Goal: Information Seeking & Learning: Learn about a topic

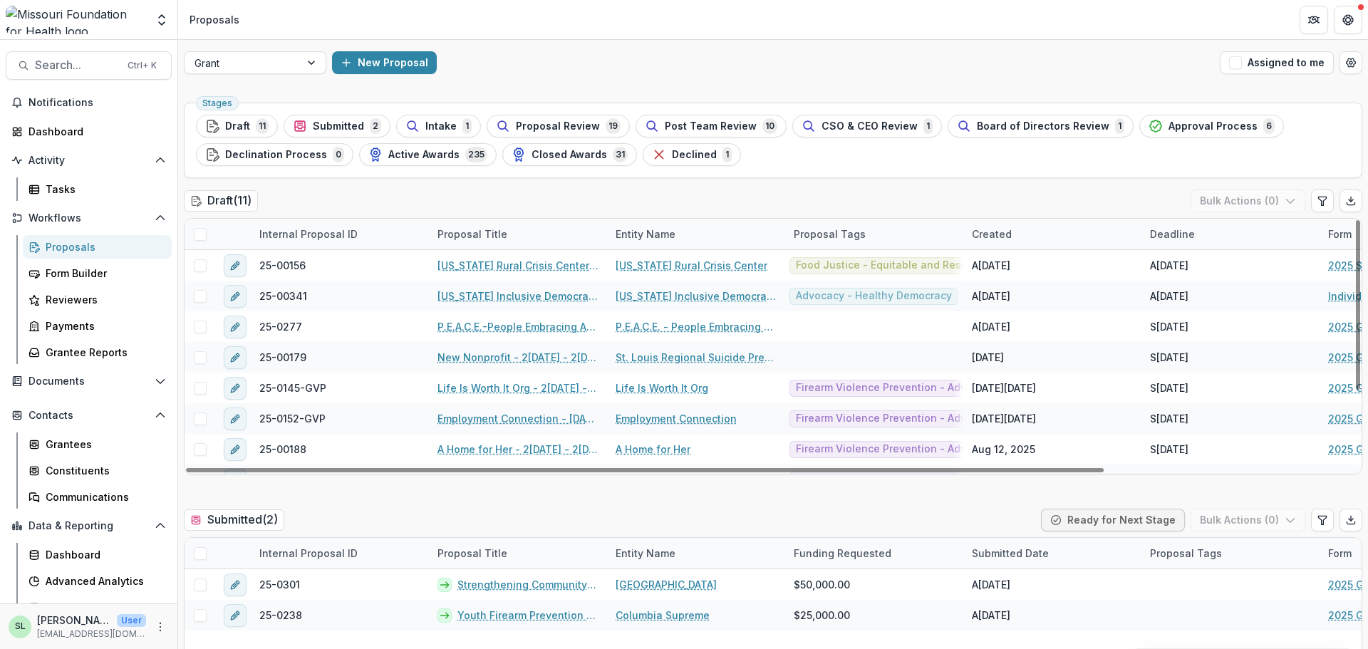
click at [299, 78] on div "Grant New Proposal Assigned to me" at bounding box center [773, 63] width 1190 height 46
click at [302, 71] on div at bounding box center [313, 62] width 26 height 21
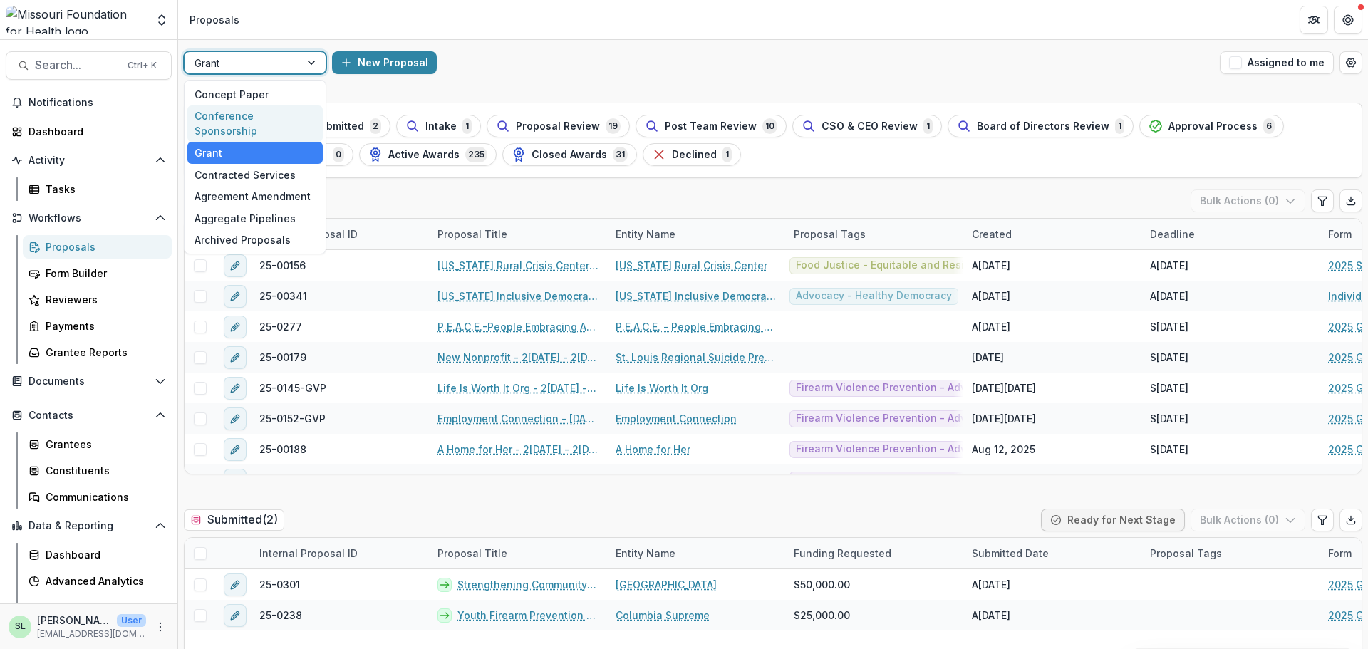
click at [283, 118] on div "Conference Sponsorship" at bounding box center [254, 123] width 135 height 37
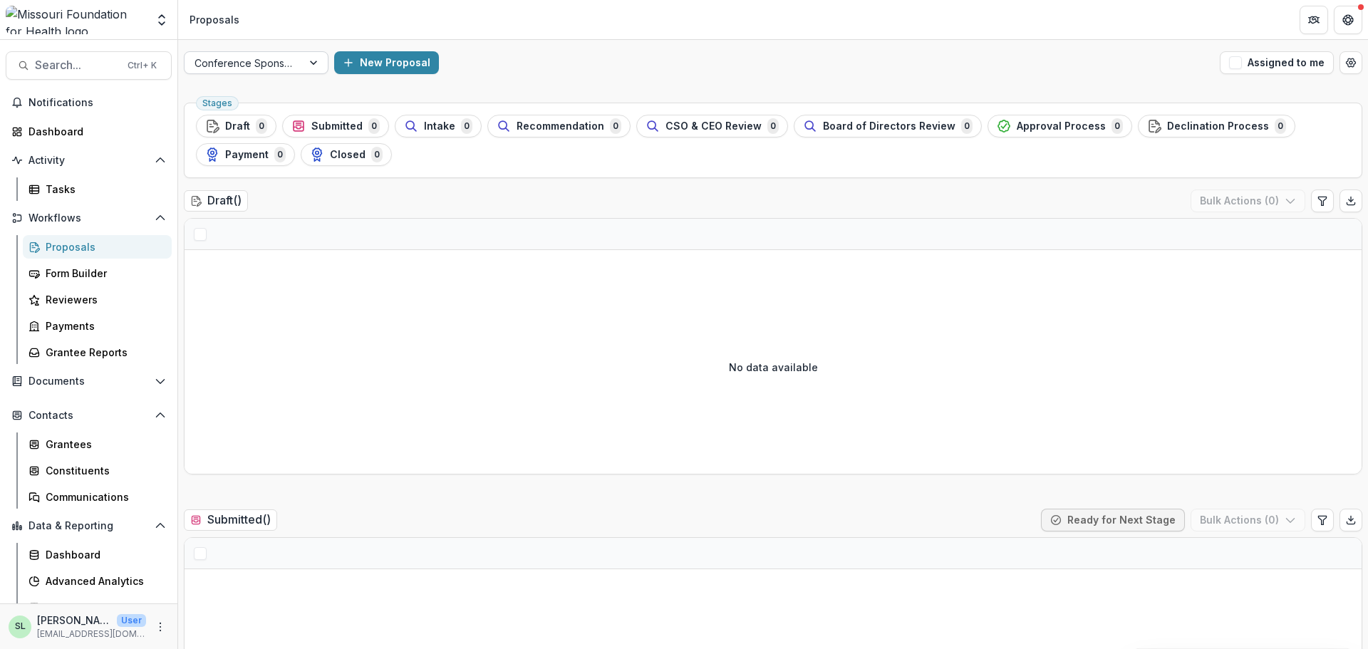
click at [302, 66] on div at bounding box center [315, 62] width 26 height 21
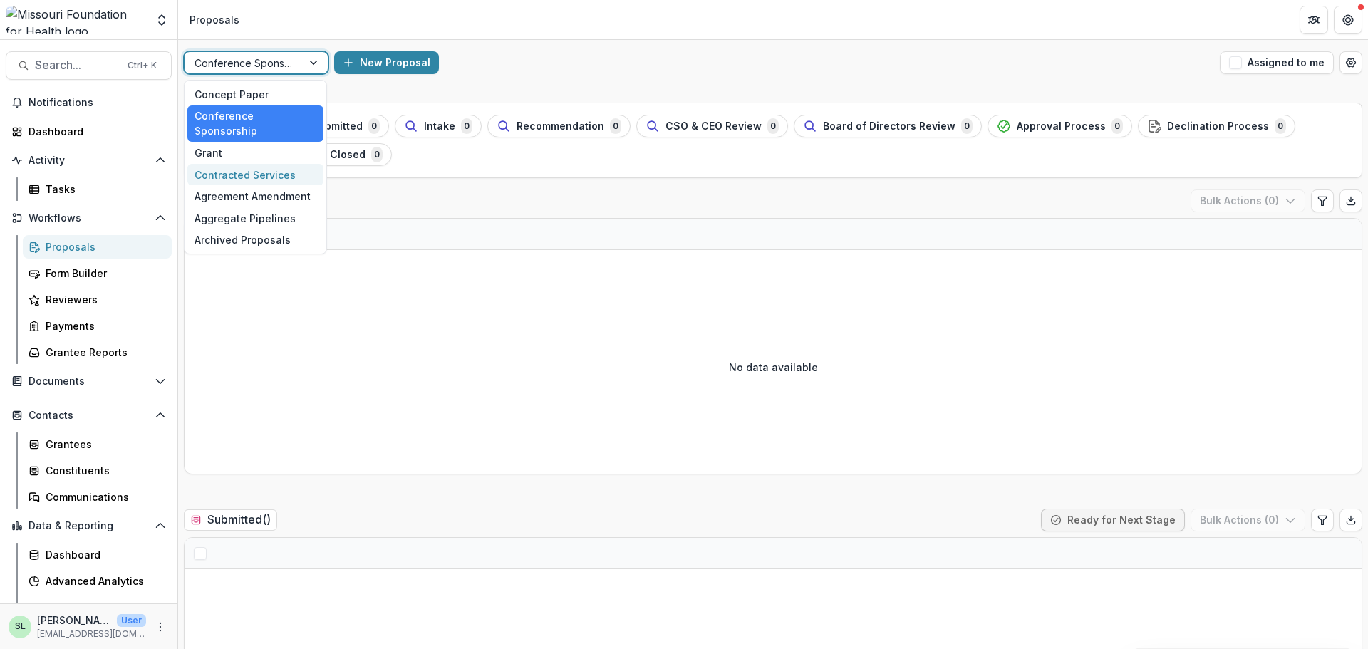
click at [274, 164] on div "Contracted Services" at bounding box center [255, 175] width 136 height 22
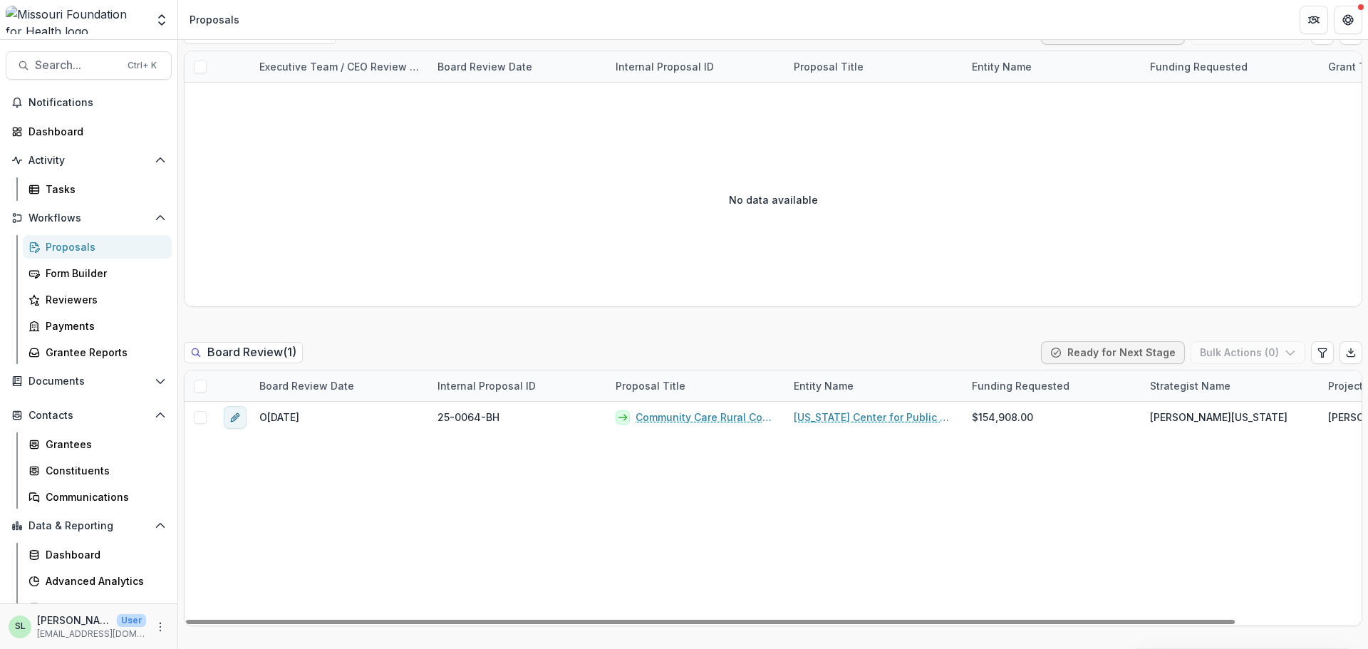
scroll to position [2137, 0]
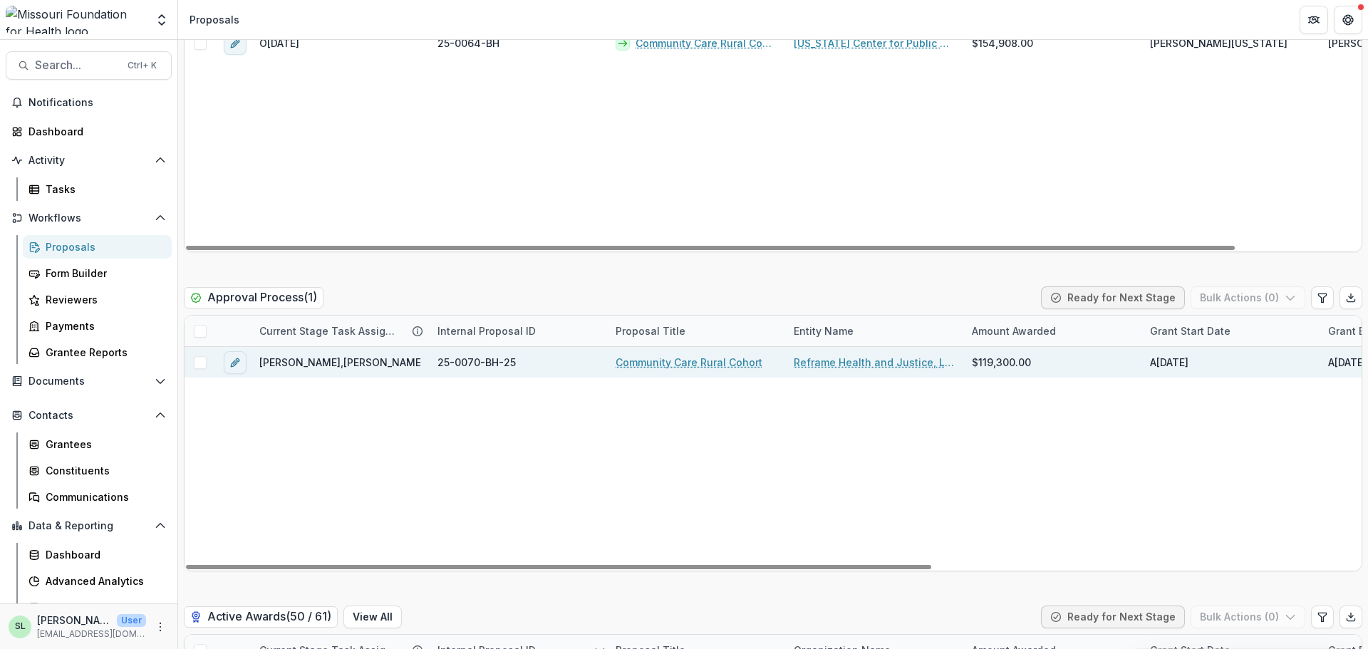
click at [666, 364] on link "Community Care Rural Cohort" at bounding box center [688, 362] width 147 height 15
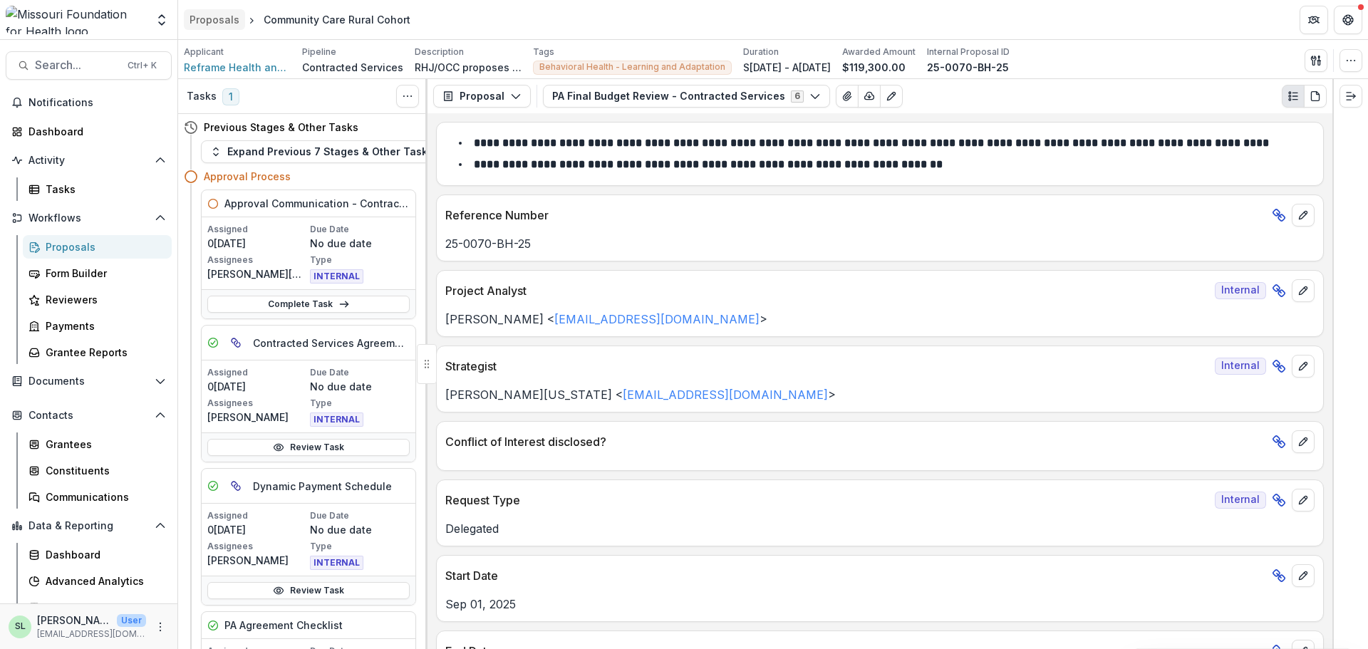
click at [230, 24] on div "Proposals" at bounding box center [214, 19] width 50 height 15
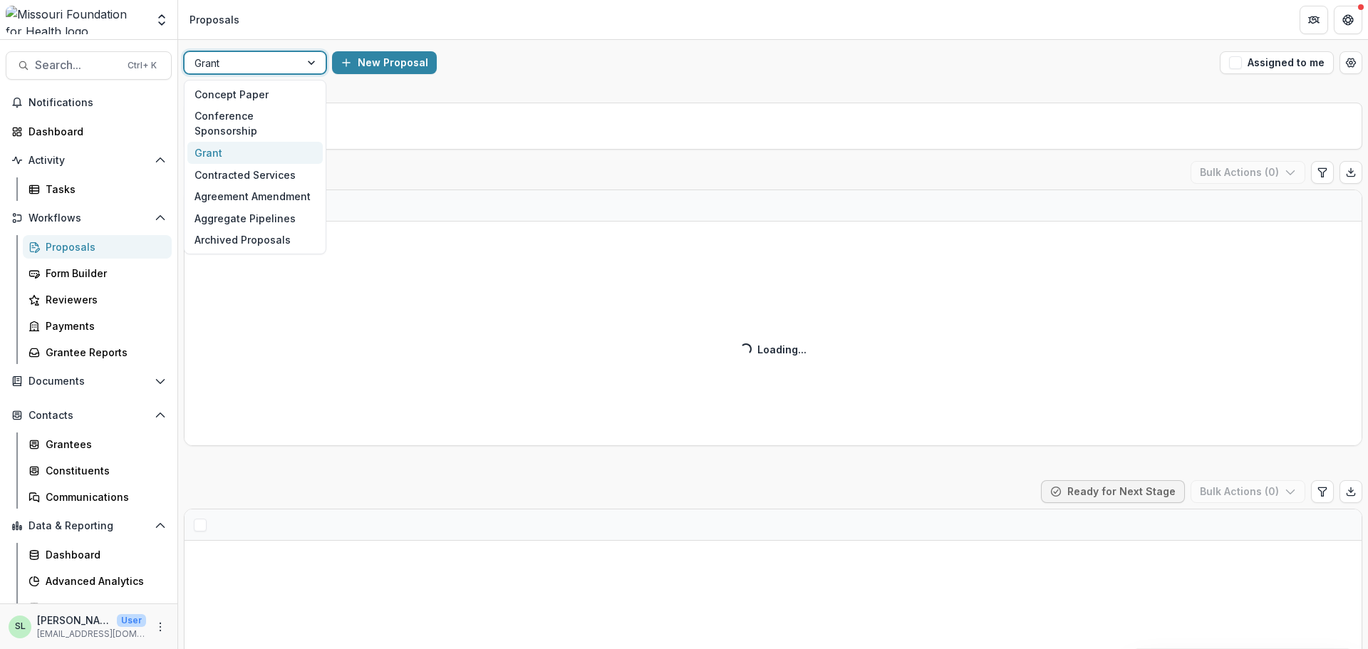
click at [303, 58] on div at bounding box center [313, 62] width 26 height 21
click at [281, 115] on div "Conference Sponsorship" at bounding box center [254, 123] width 135 height 37
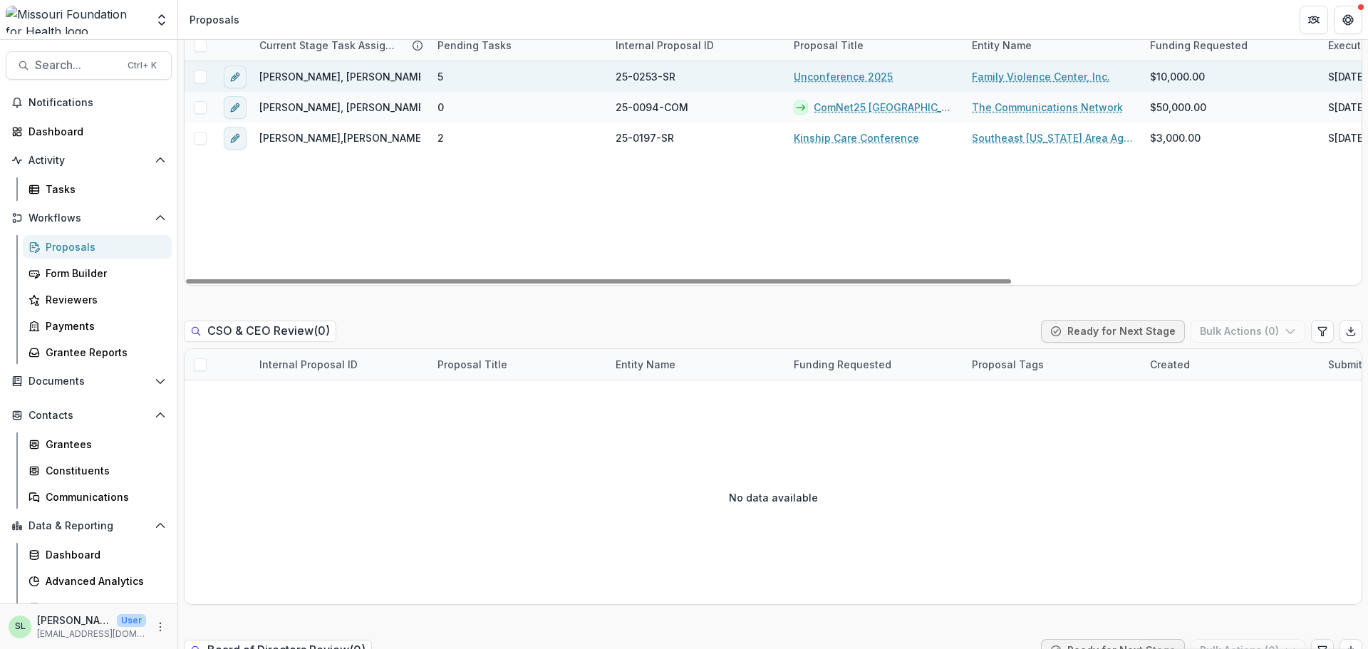
scroll to position [926, 0]
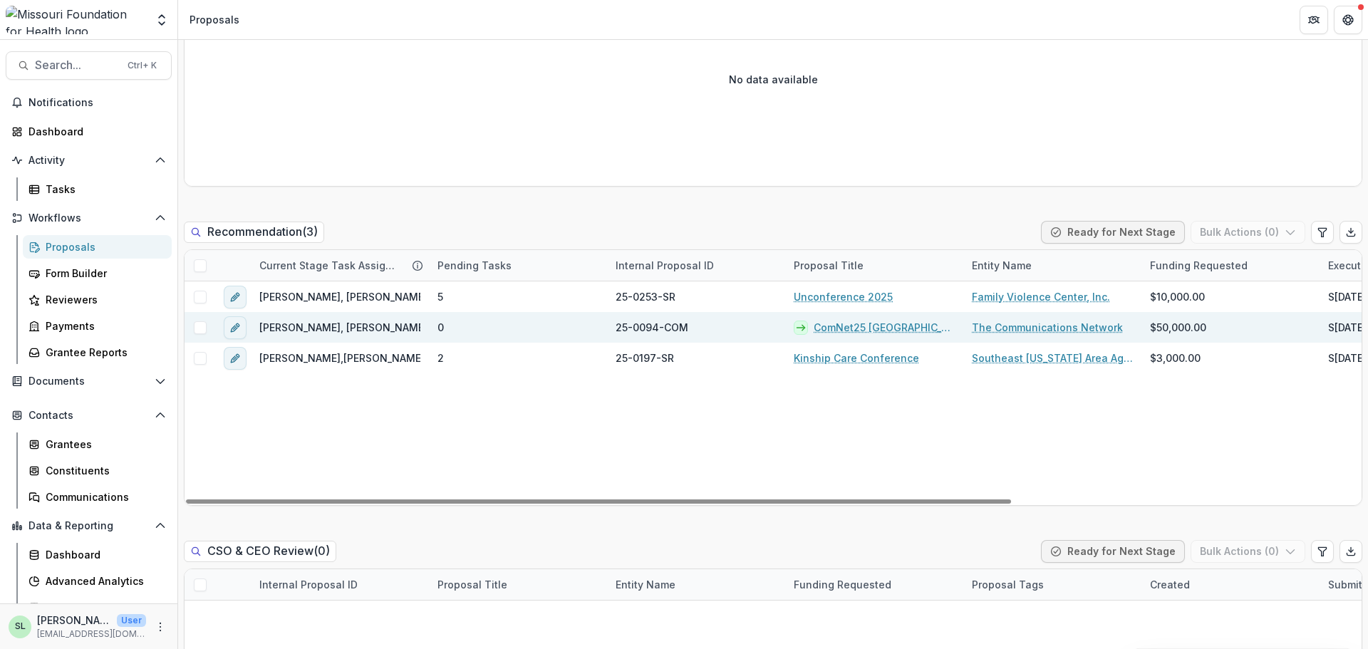
click at [865, 326] on link "ComNet25 [GEOGRAPHIC_DATA]" at bounding box center [884, 327] width 141 height 15
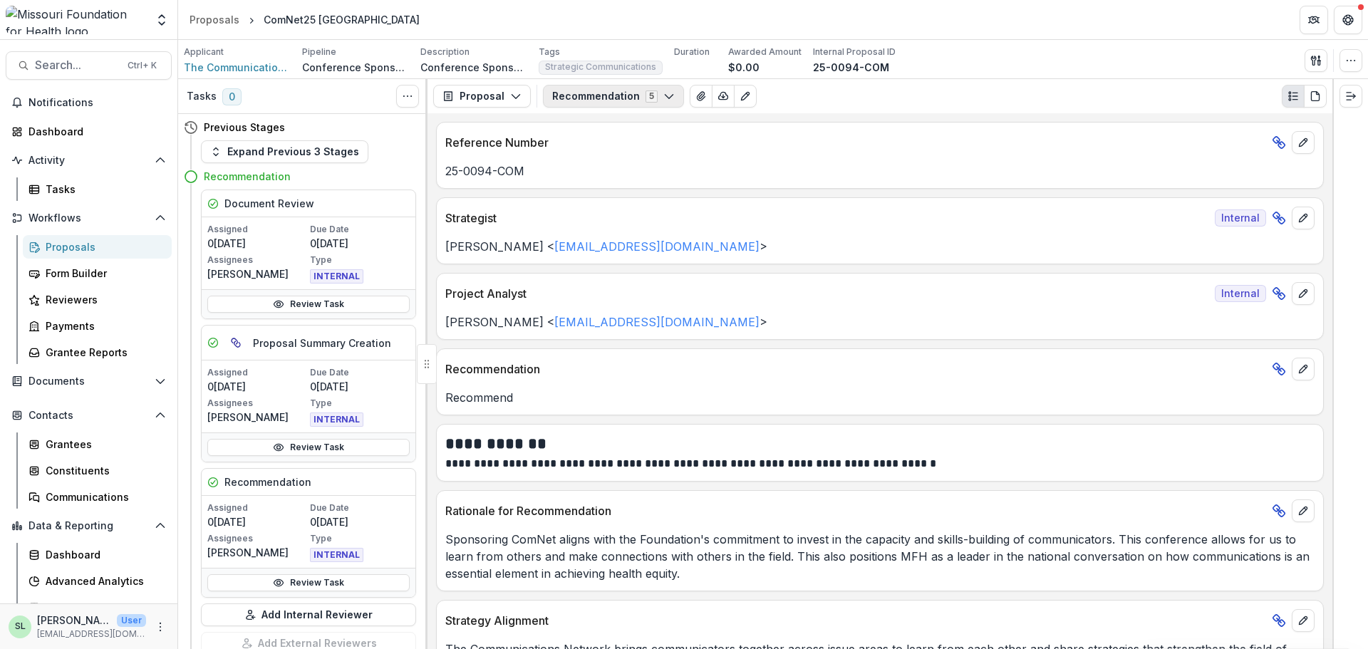
click at [608, 86] on button "Recommendation 5" at bounding box center [613, 96] width 141 height 23
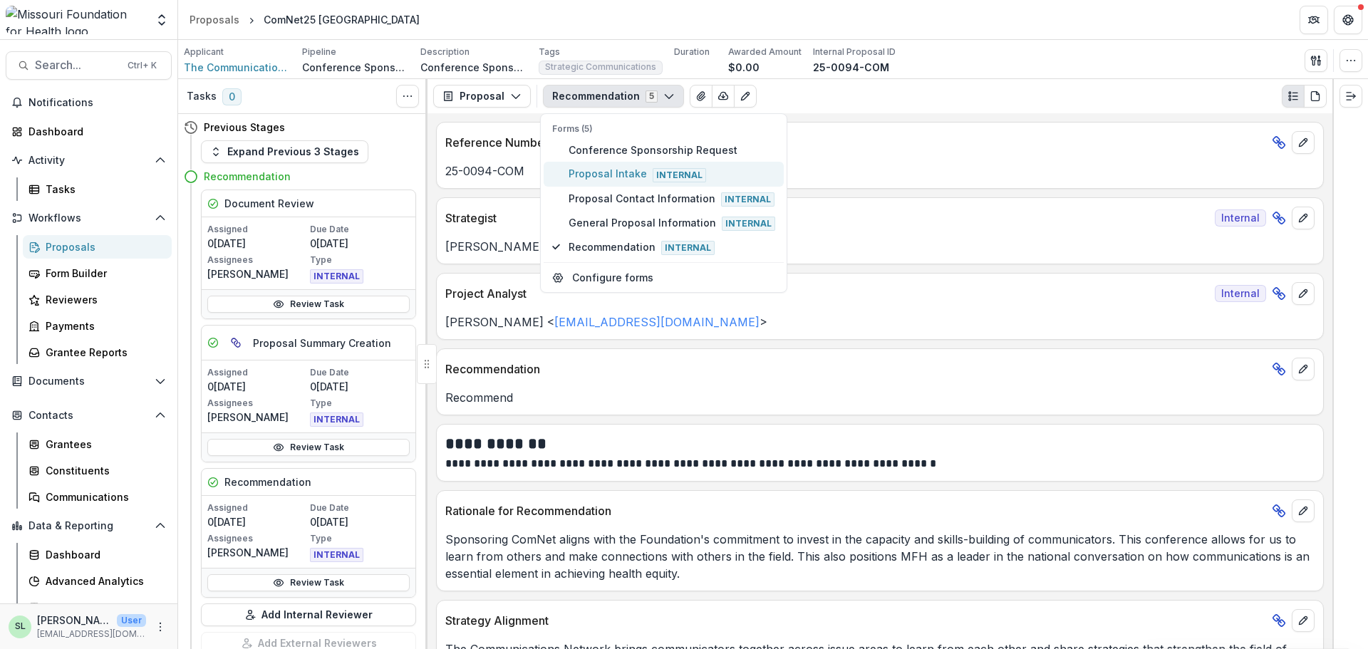
click at [612, 175] on span "Proposal Intake Internal" at bounding box center [671, 174] width 207 height 16
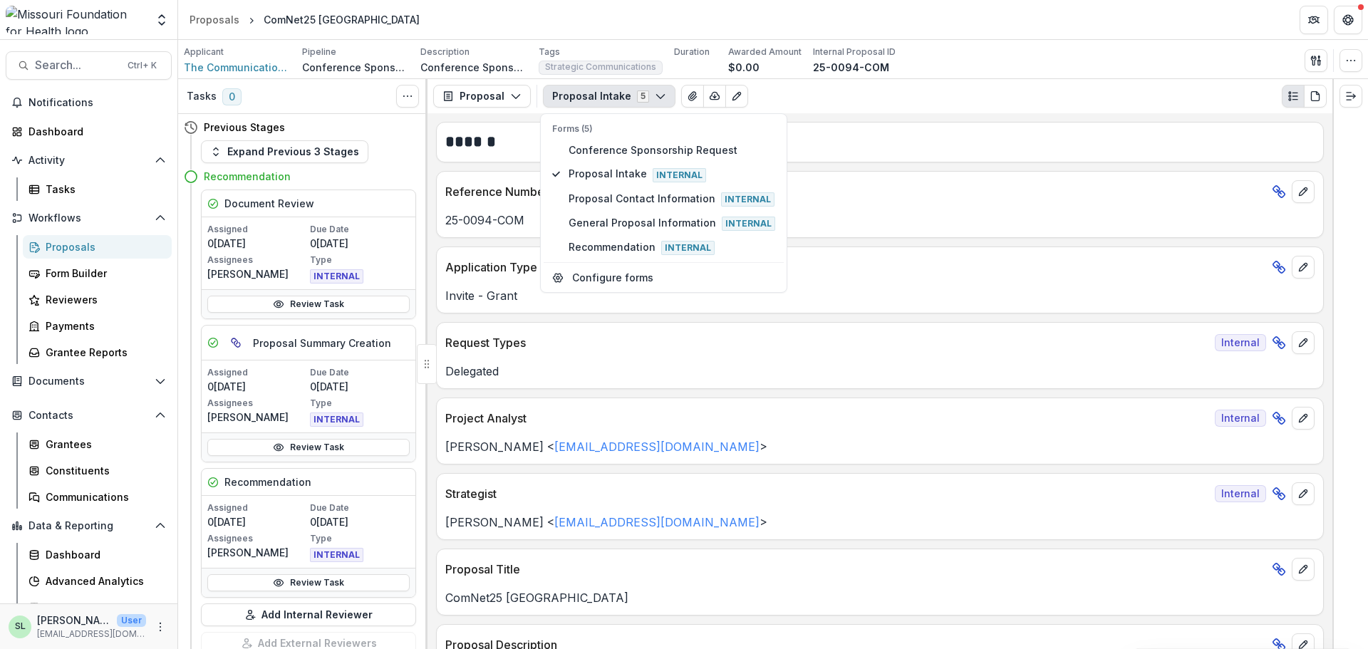
click at [917, 300] on p "Invite - Grant" at bounding box center [879, 295] width 869 height 17
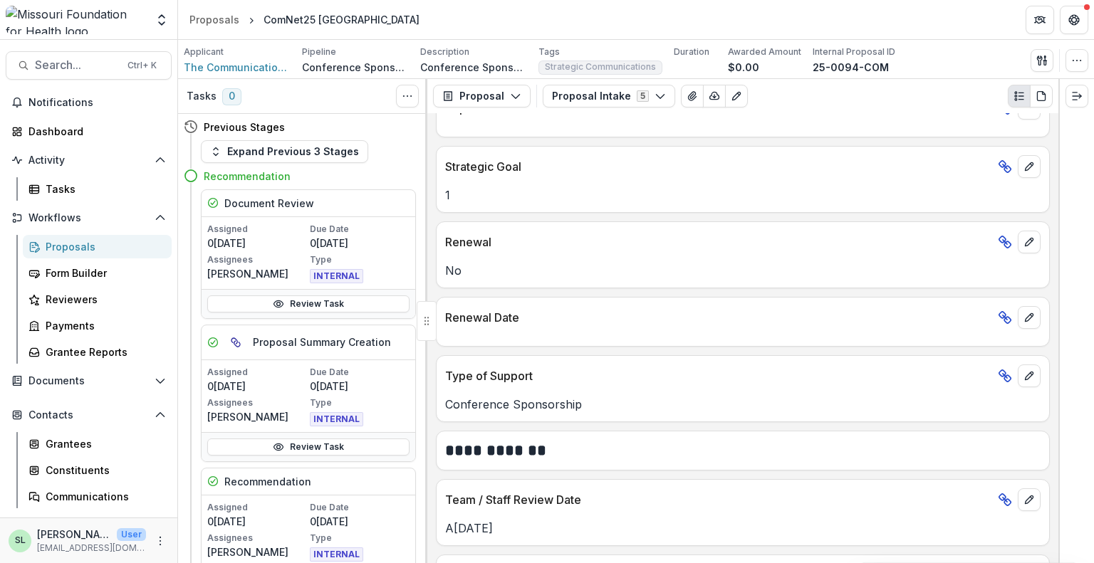
scroll to position [1524, 0]
click at [218, 21] on div "Proposals" at bounding box center [214, 19] width 50 height 15
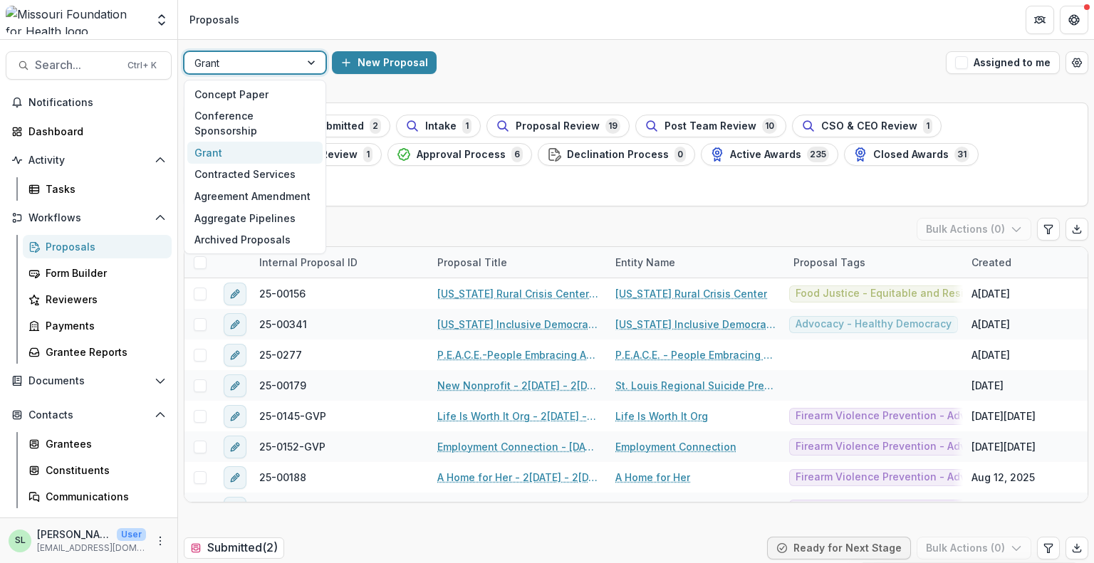
click at [269, 68] on div at bounding box center [241, 63] width 95 height 18
click at [263, 94] on div "Concept Paper" at bounding box center [254, 94] width 135 height 22
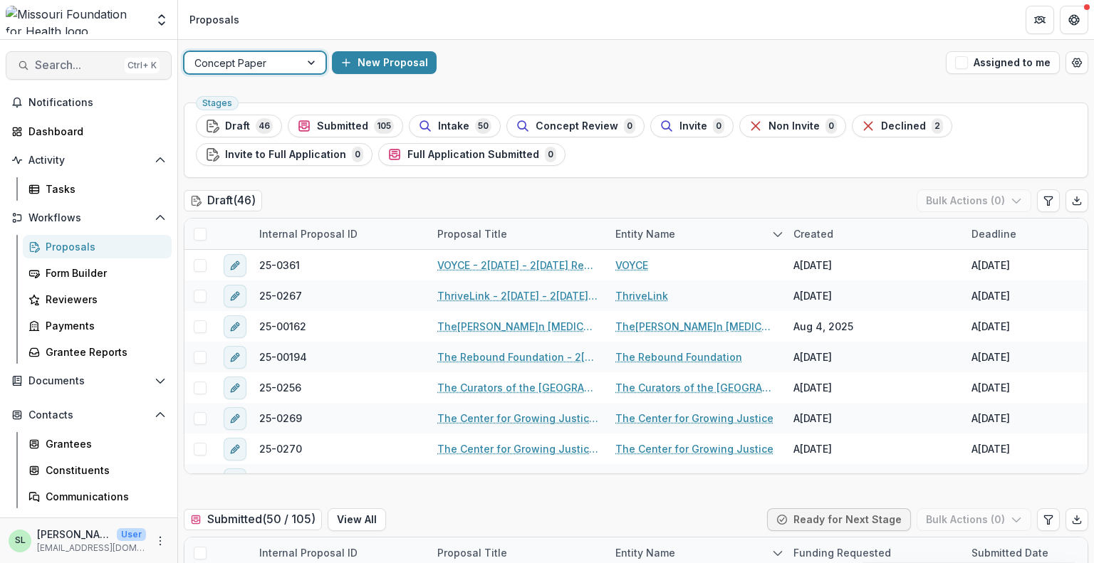
click at [90, 65] on span "Search..." at bounding box center [77, 65] width 84 height 14
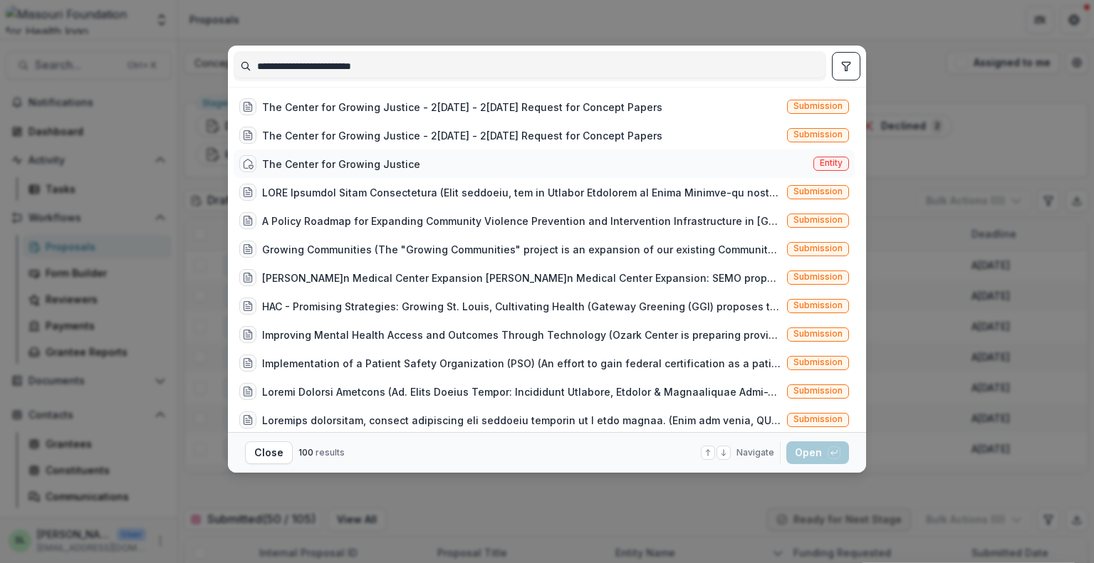
type input "**********"
click at [377, 162] on div "The Center for Growing Justice" at bounding box center [341, 164] width 158 height 15
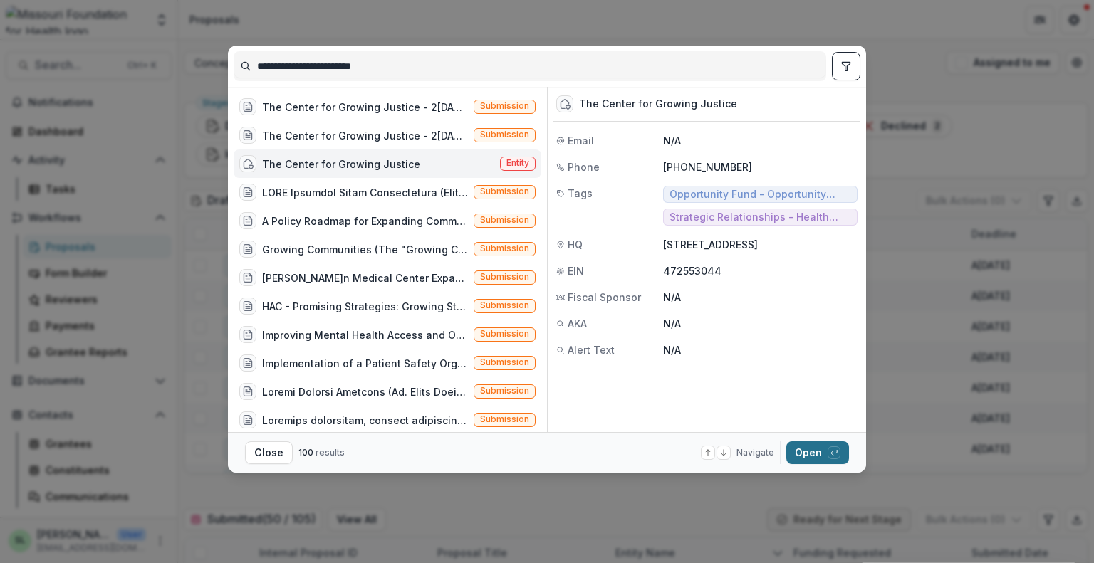
click at [814, 452] on button "Open with enter key" at bounding box center [817, 453] width 63 height 23
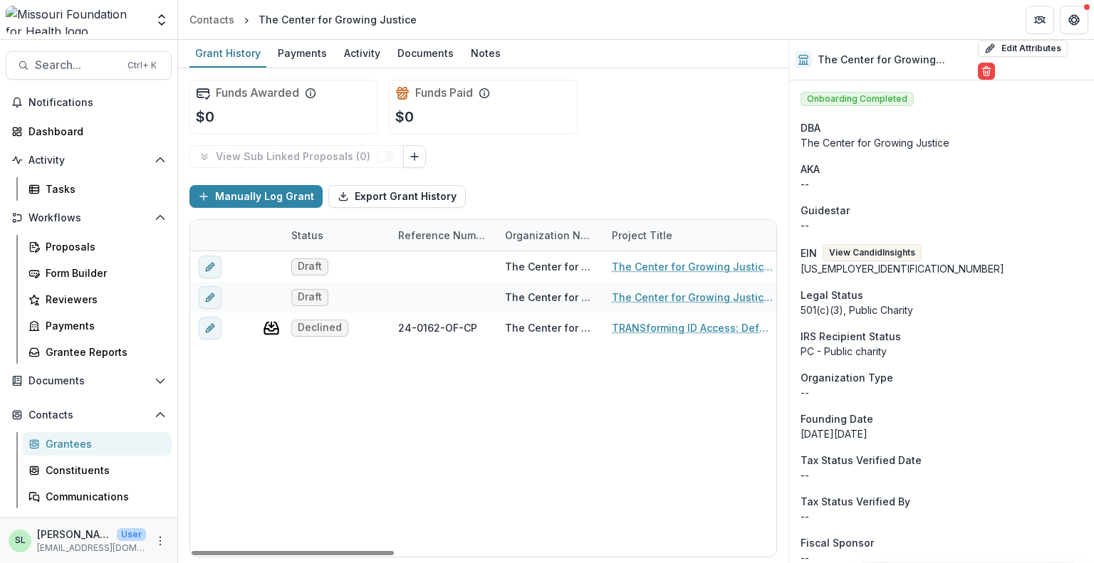
drag, startPoint x: 378, startPoint y: 552, endPoint x: 313, endPoint y: 476, distance: 100.1
click at [320, 551] on div at bounding box center [293, 553] width 202 height 4
click at [72, 244] on div "Proposals" at bounding box center [103, 246] width 115 height 15
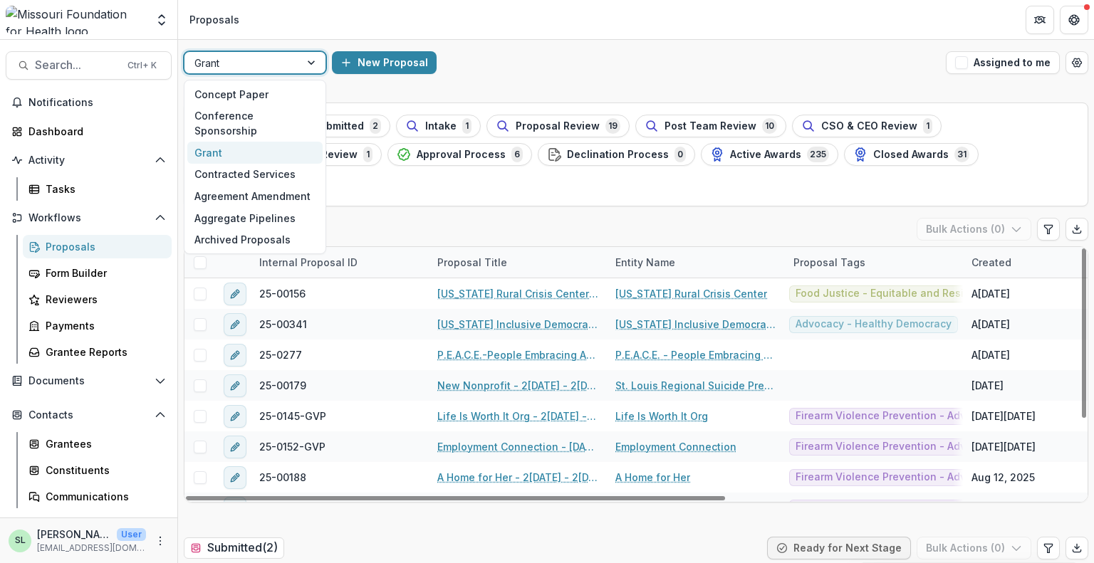
click at [268, 63] on div at bounding box center [241, 63] width 95 height 18
click at [268, 88] on div "Concept Paper" at bounding box center [254, 94] width 135 height 22
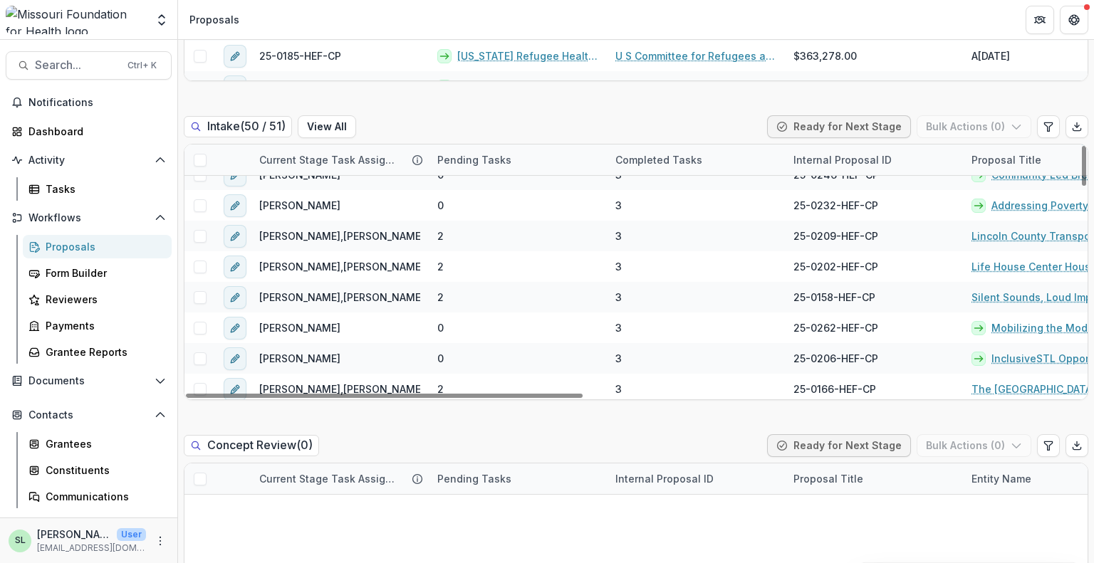
scroll to position [712, 0]
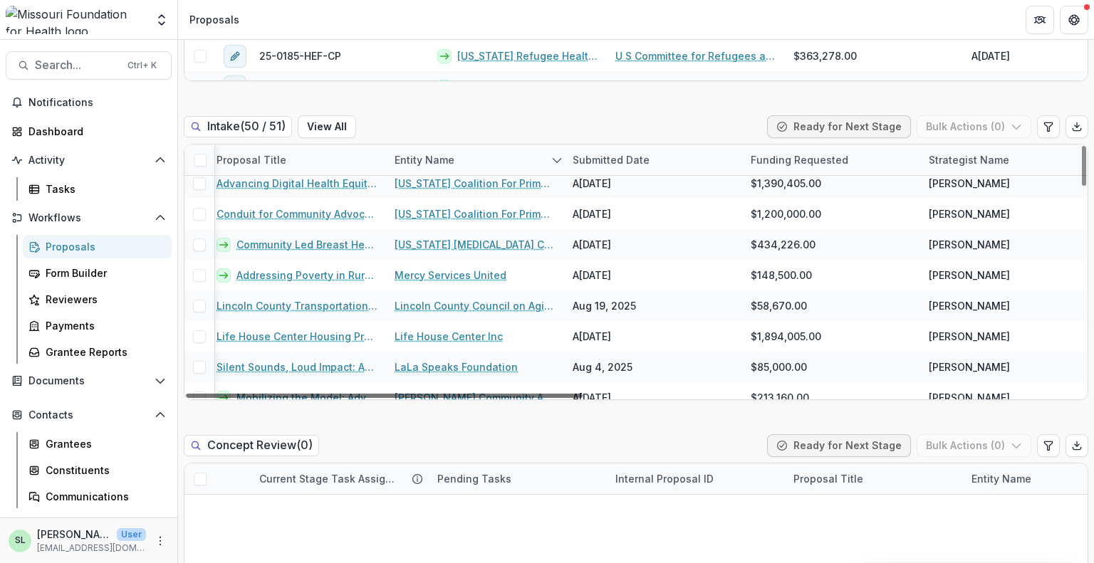
drag, startPoint x: 532, startPoint y: 393, endPoint x: 863, endPoint y: 454, distance: 337.0
click at [583, 398] on div at bounding box center [384, 396] width 397 height 4
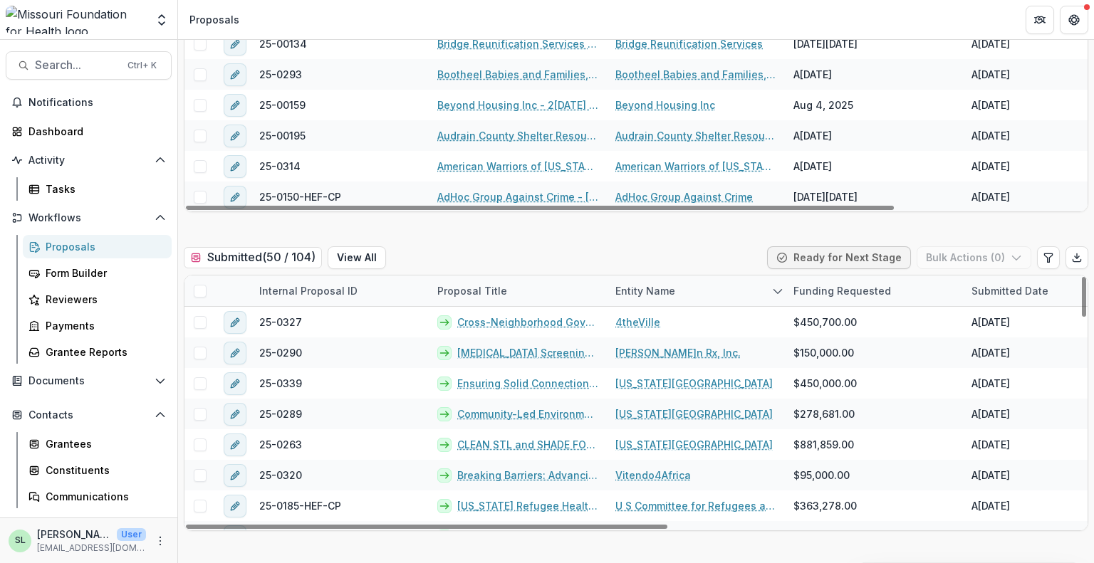
scroll to position [285, 0]
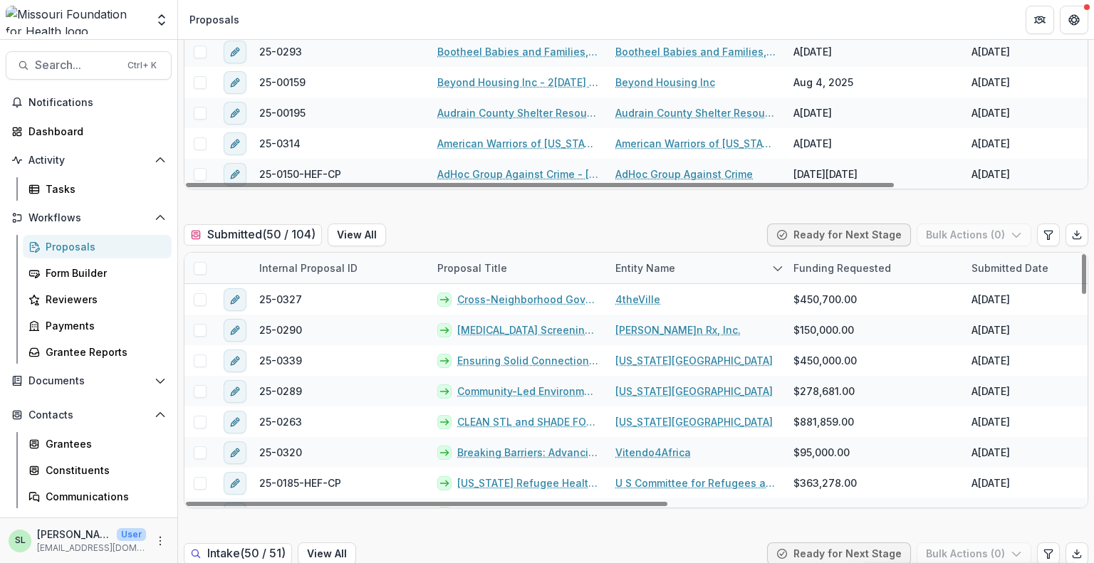
click at [621, 265] on div "Entity Name" at bounding box center [645, 268] width 77 height 15
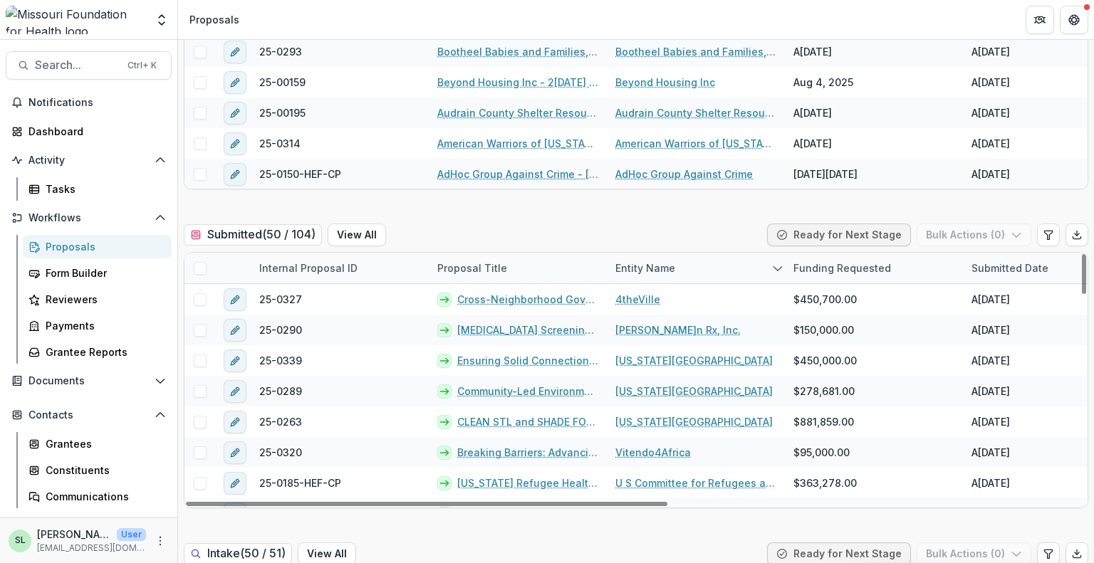
click at [563, 258] on div "Proposal Title" at bounding box center [518, 268] width 178 height 31
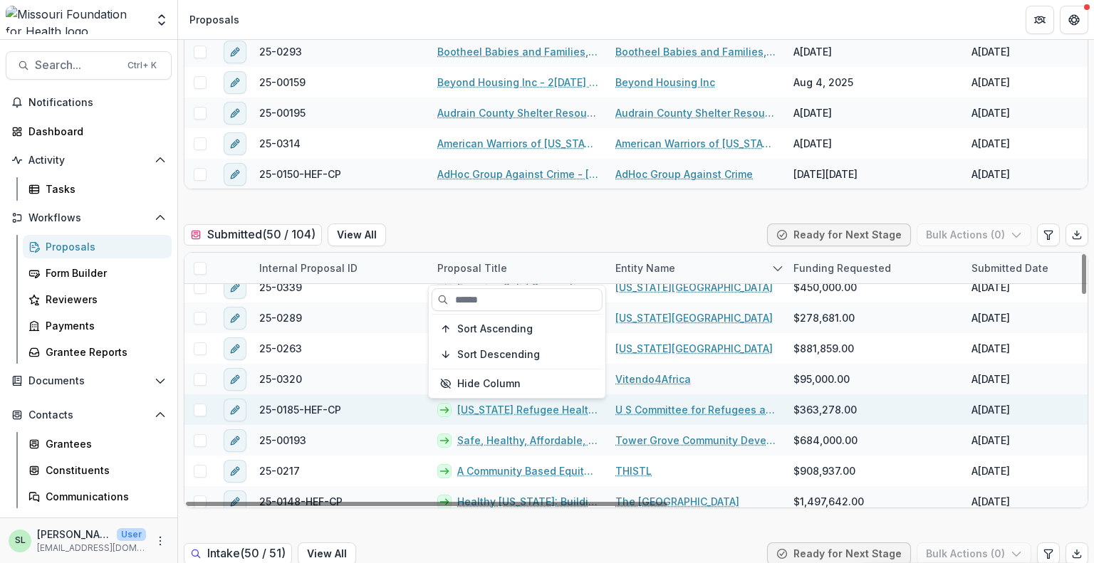
scroll to position [142, 0]
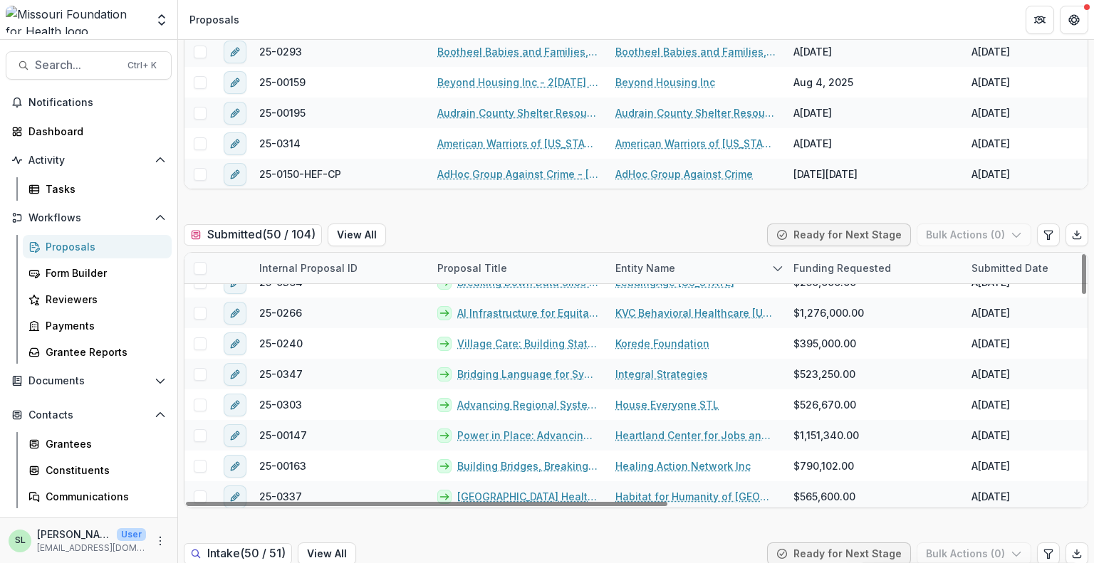
scroll to position [1140, 0]
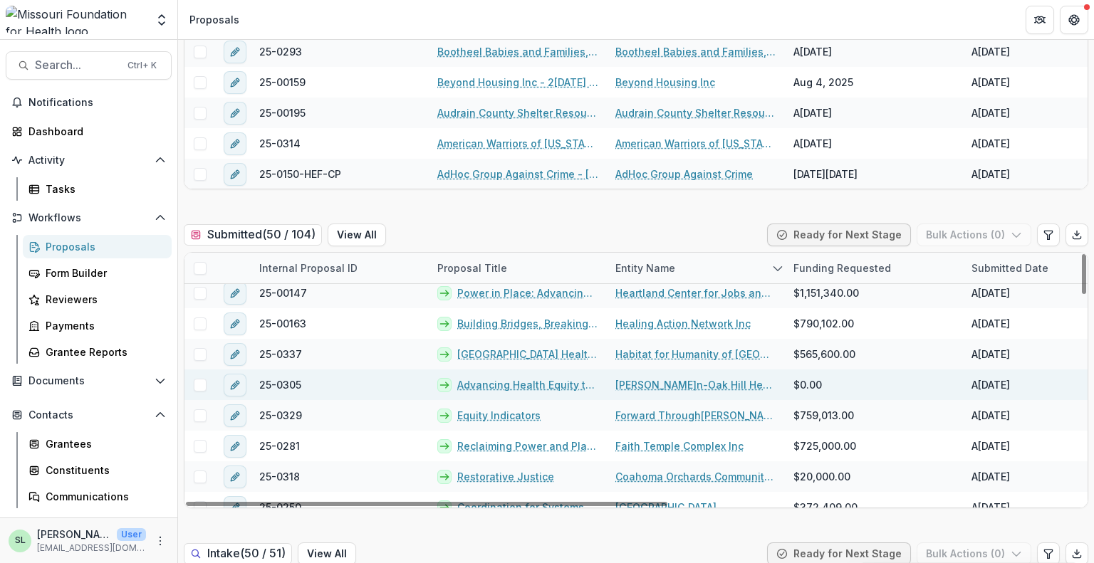
click at [563, 378] on link "Advancing Health Equity through Telehealth: A Landscape Assessment and Feasibil…" at bounding box center [527, 385] width 141 height 15
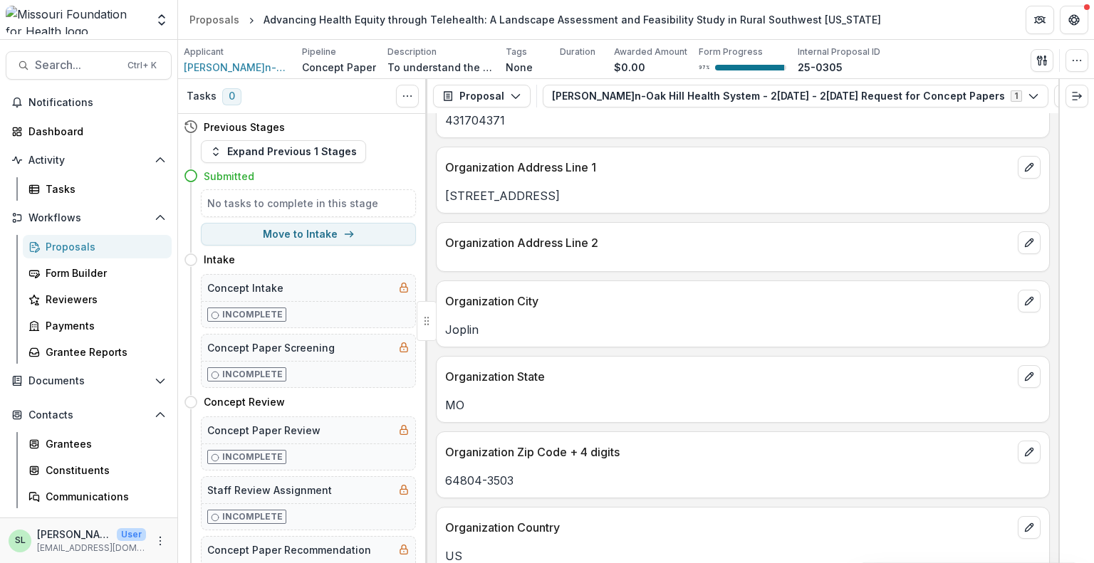
scroll to position [1282, 0]
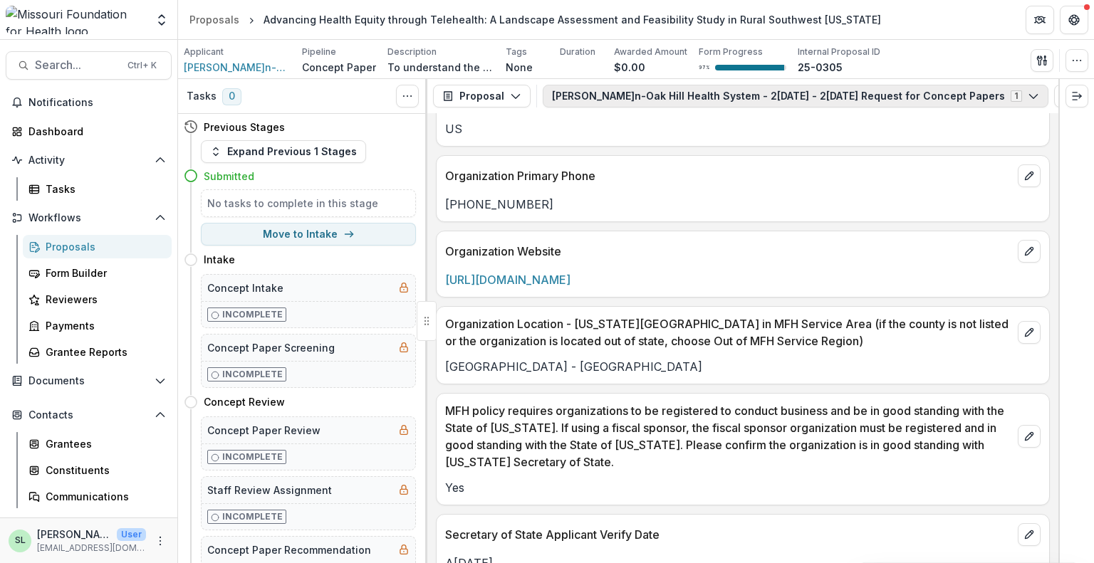
click at [758, 102] on button "[PERSON_NAME]n-Oak Hill Health System - 2[DATE] - 2[DATE] Request for Concept P…" at bounding box center [796, 96] width 506 height 23
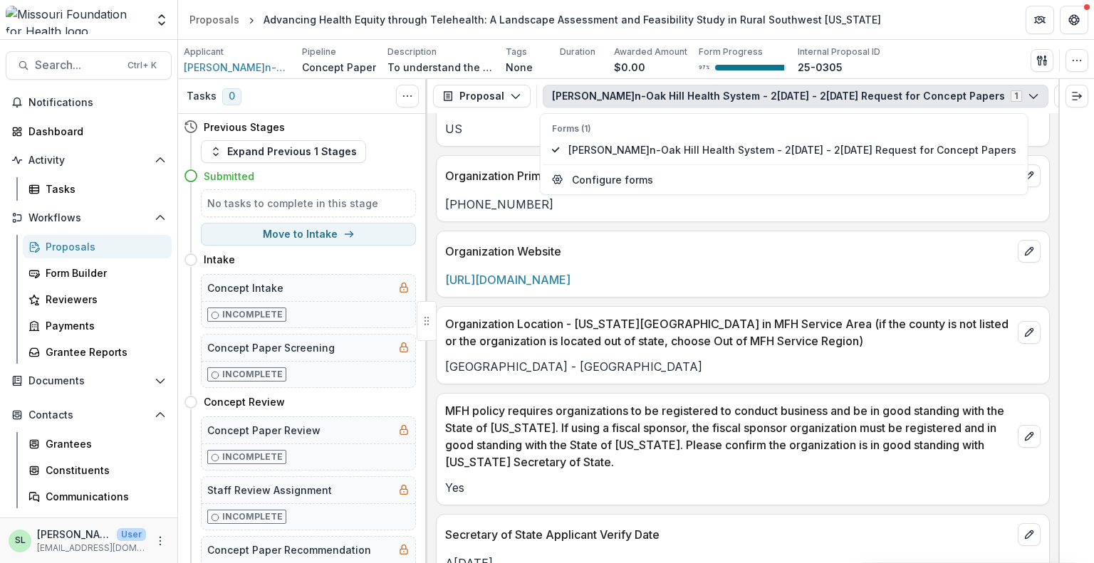
click at [758, 102] on button "[PERSON_NAME]n-Oak Hill Health System - 2[DATE] - 2[DATE] Request for Concept P…" at bounding box center [796, 96] width 506 height 23
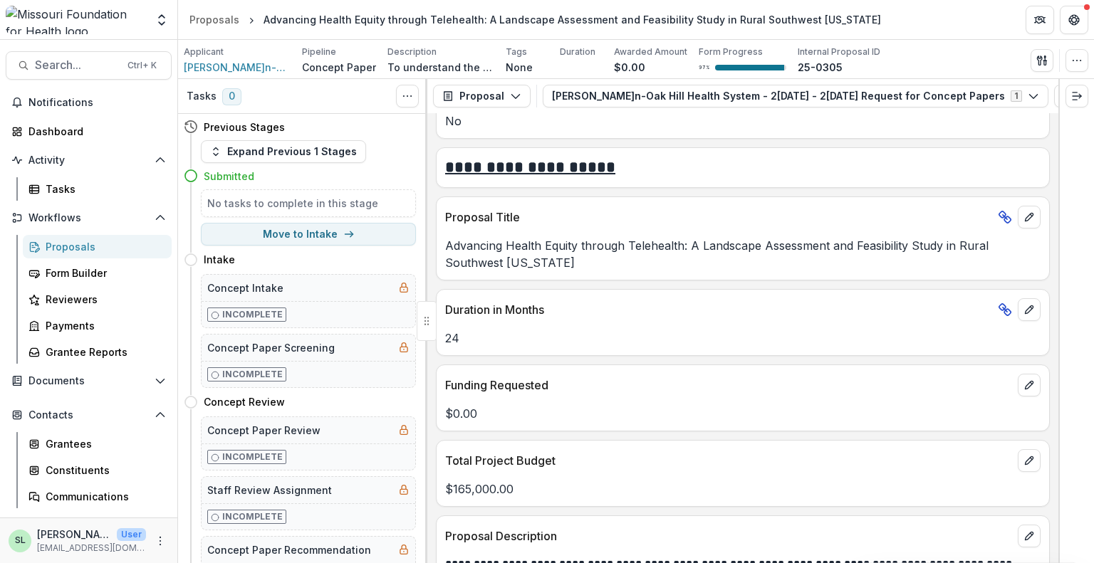
scroll to position [2707, 0]
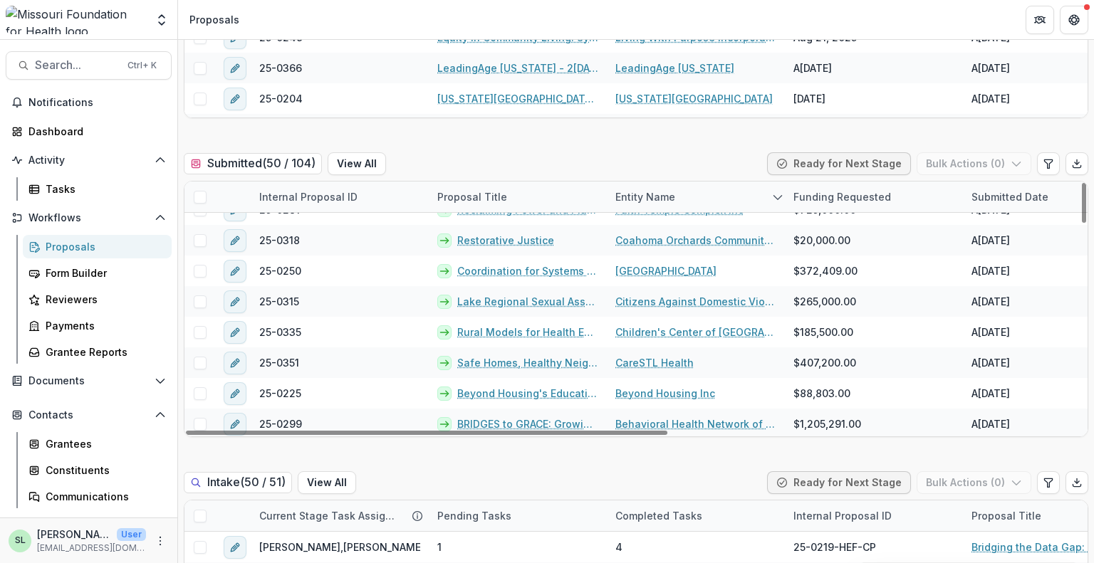
scroll to position [1307, 0]
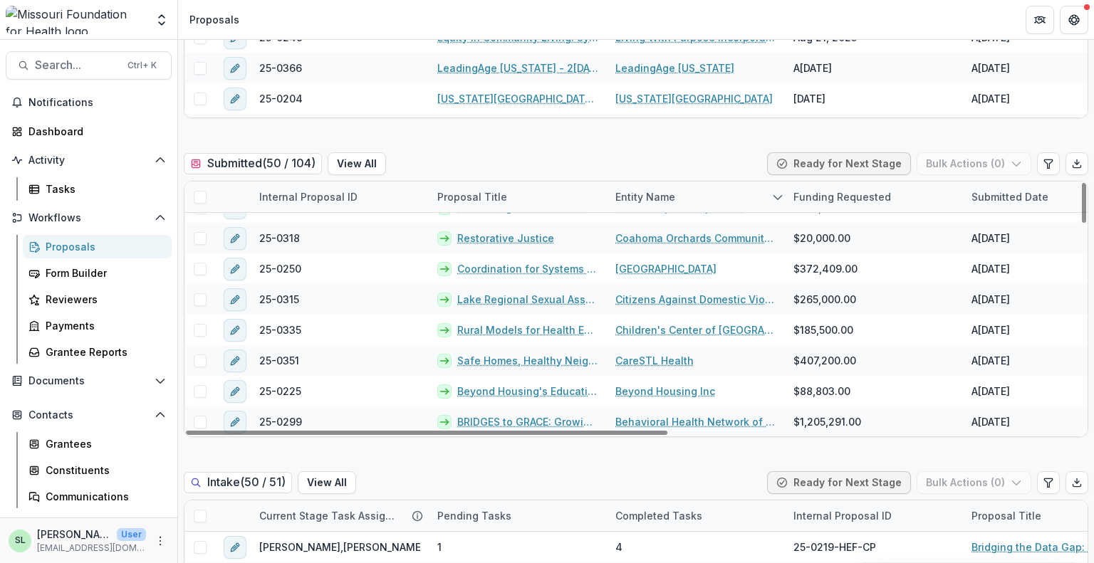
click at [827, 192] on div "Funding Requested" at bounding box center [842, 196] width 115 height 15
click at [826, 259] on span "Sort Ascending" at bounding box center [852, 258] width 76 height 12
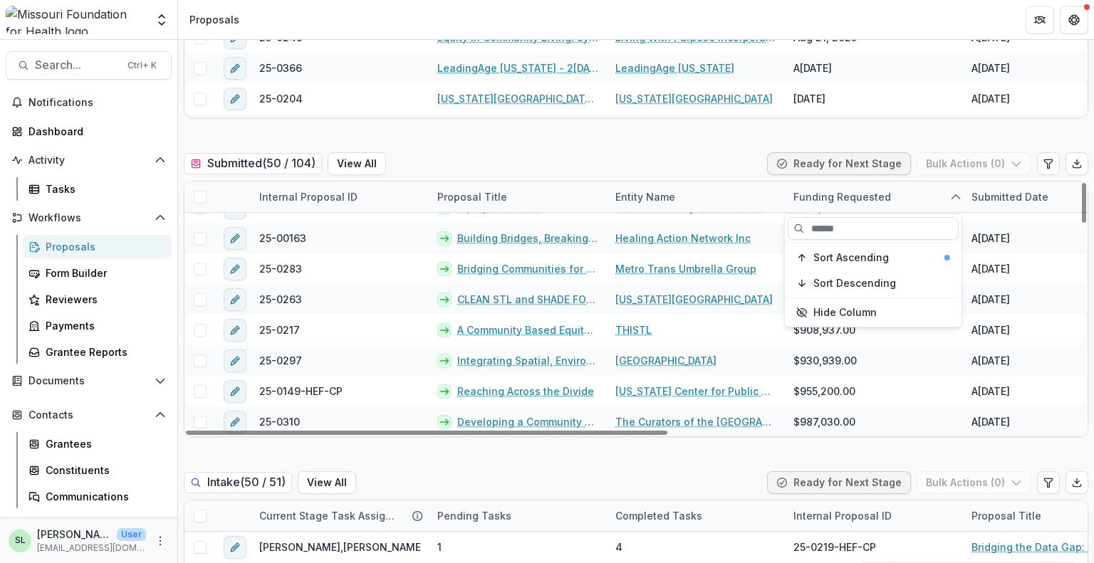
scroll to position [1236, 0]
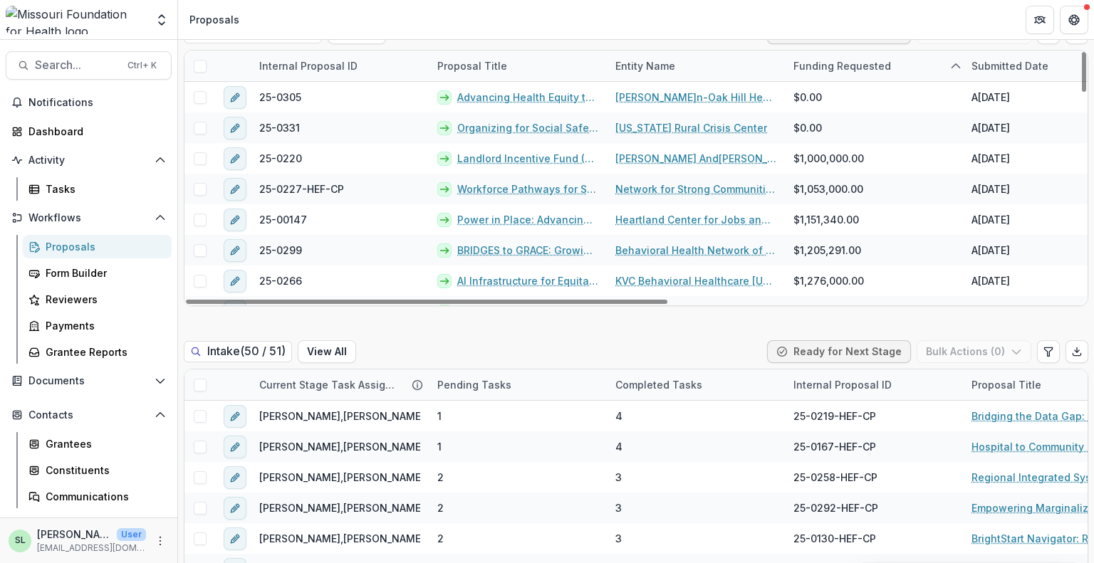
scroll to position [570, 0]
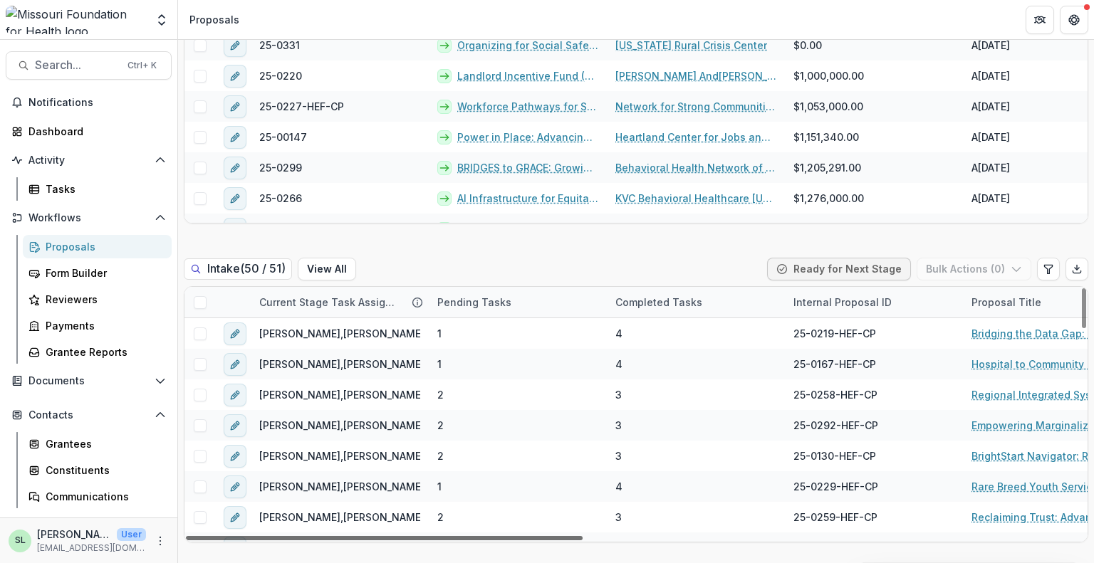
drag, startPoint x: 544, startPoint y: 541, endPoint x: 652, endPoint y: 569, distance: 112.0
click at [583, 541] on div at bounding box center [384, 538] width 397 height 4
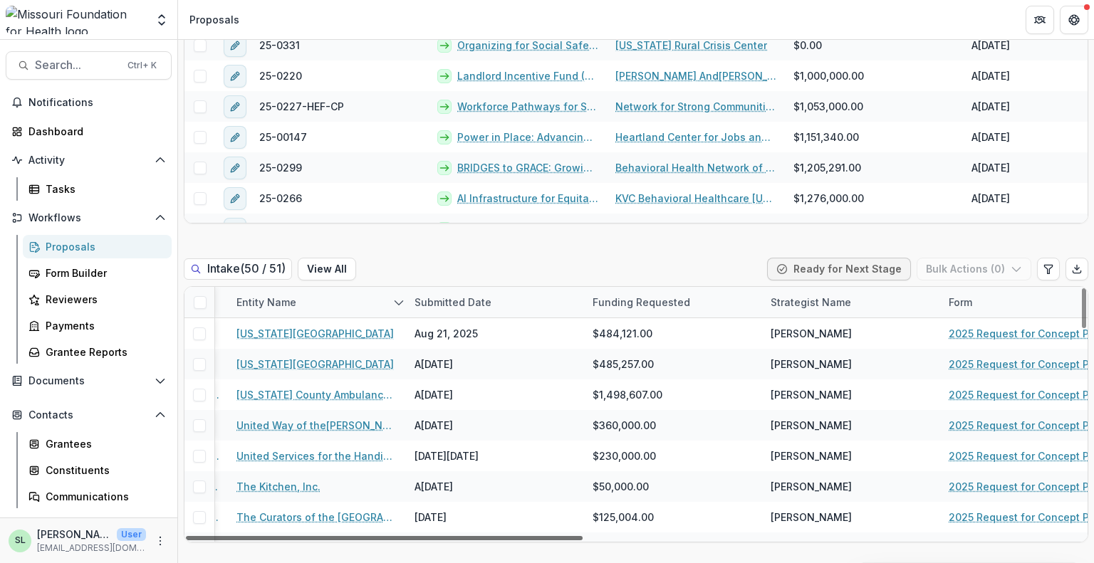
scroll to position [0, 1019]
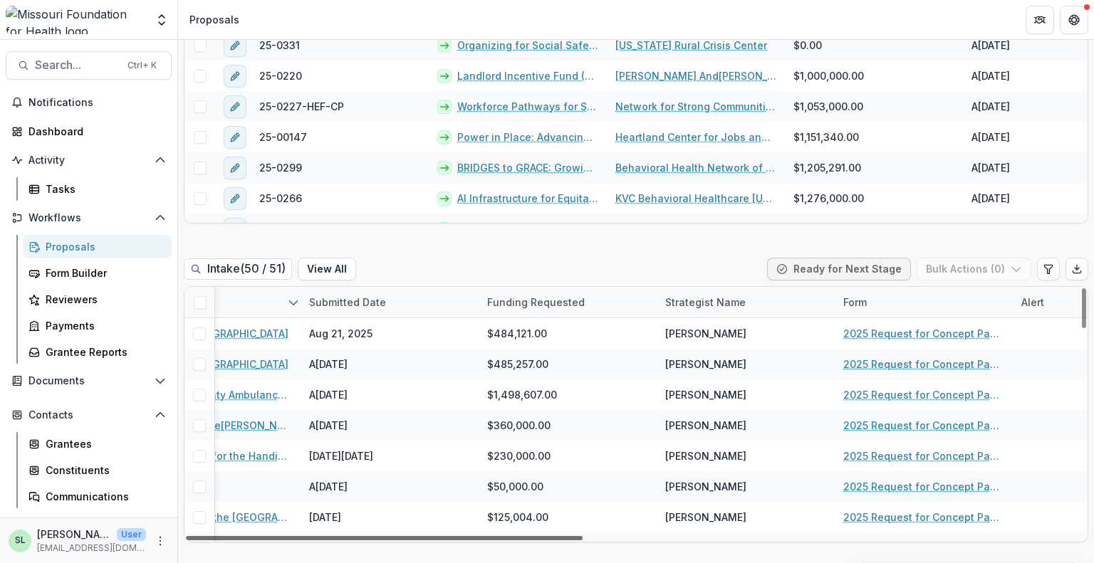
drag, startPoint x: 663, startPoint y: 536, endPoint x: 1002, endPoint y: 581, distance: 342.1
click at [583, 541] on div at bounding box center [384, 538] width 397 height 4
click at [540, 298] on div "Funding Requested" at bounding box center [536, 302] width 115 height 15
click at [537, 358] on span "Sort Ascending" at bounding box center [544, 364] width 76 height 12
click at [464, 259] on div "Intake ( 50 / 51 ) View All Ready for Next Stage Bulk Actions ( 0 )" at bounding box center [636, 272] width 905 height 28
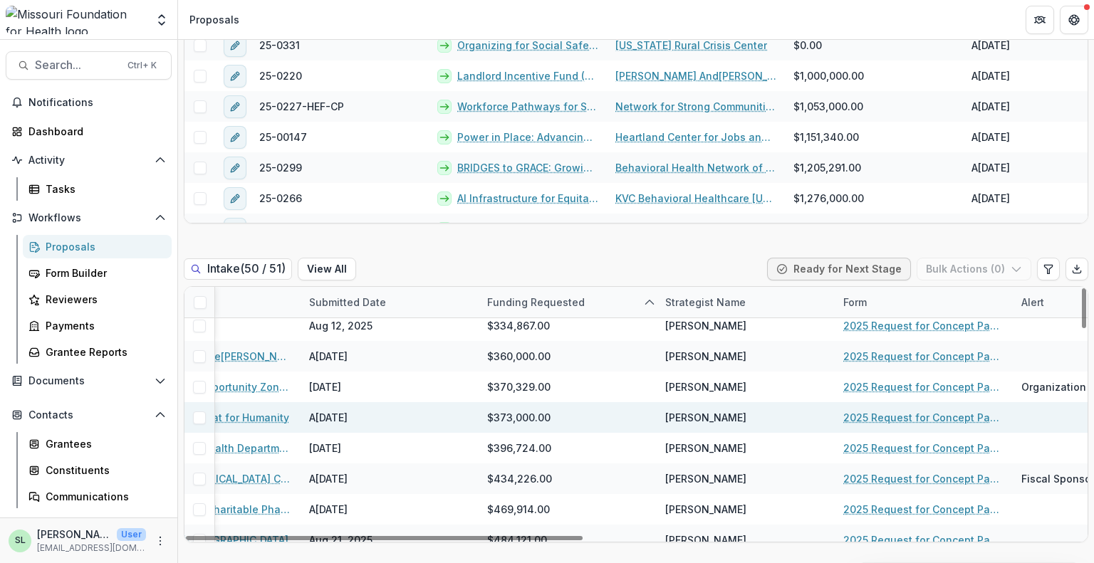
scroll to position [1307, 1019]
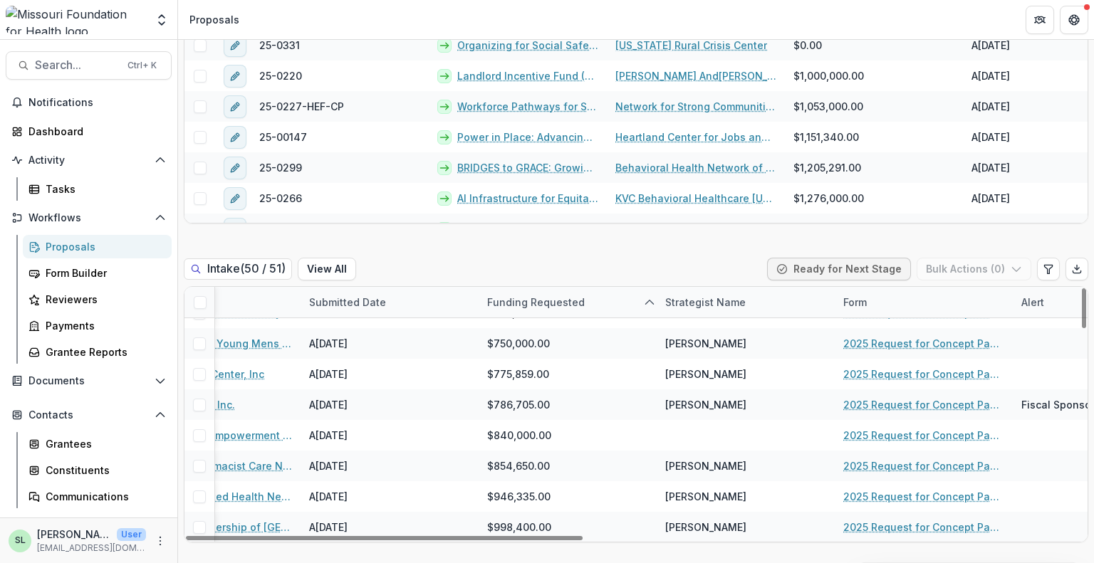
click at [541, 304] on div "Funding Requested" at bounding box center [536, 302] width 115 height 15
drag, startPoint x: 538, startPoint y: 395, endPoint x: 538, endPoint y: 383, distance: 12.1
click at [538, 396] on button "Sort Descending" at bounding box center [566, 389] width 171 height 23
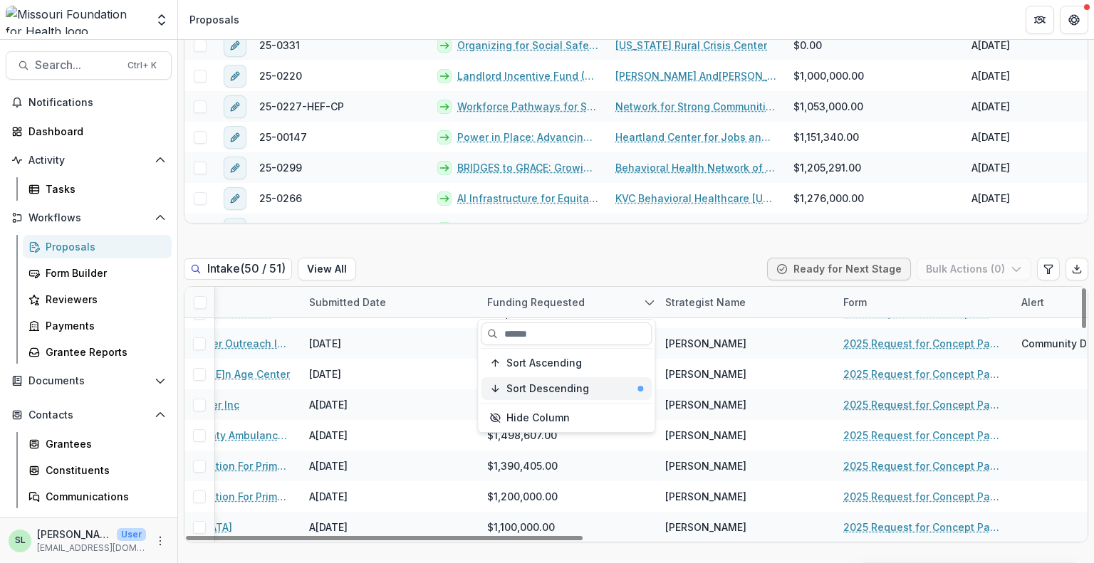
click at [538, 383] on span "Sort Descending" at bounding box center [547, 389] width 83 height 12
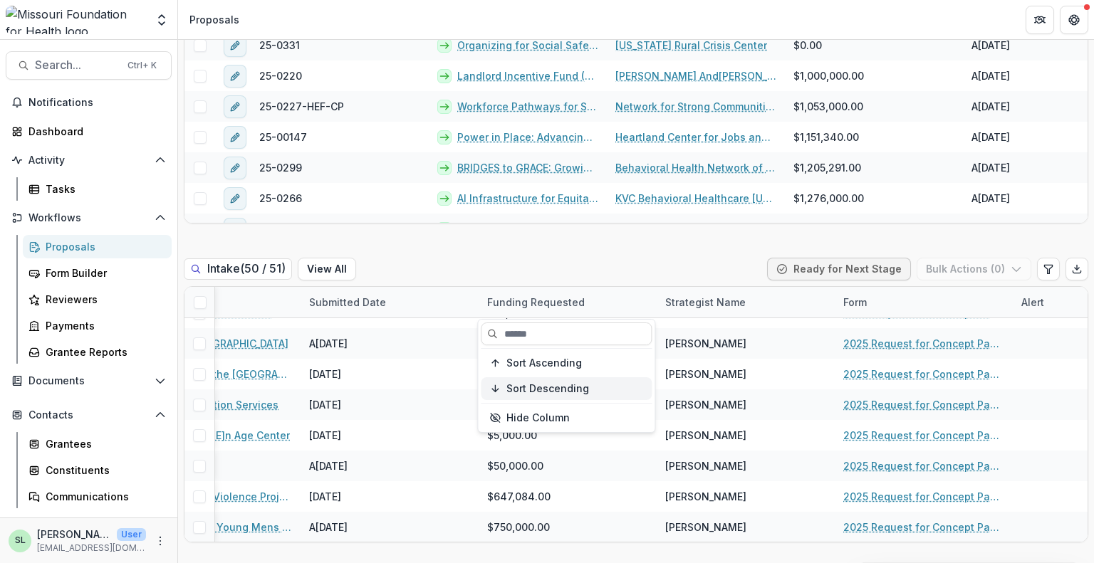
click at [538, 383] on span "Sort Descending" at bounding box center [547, 389] width 83 height 12
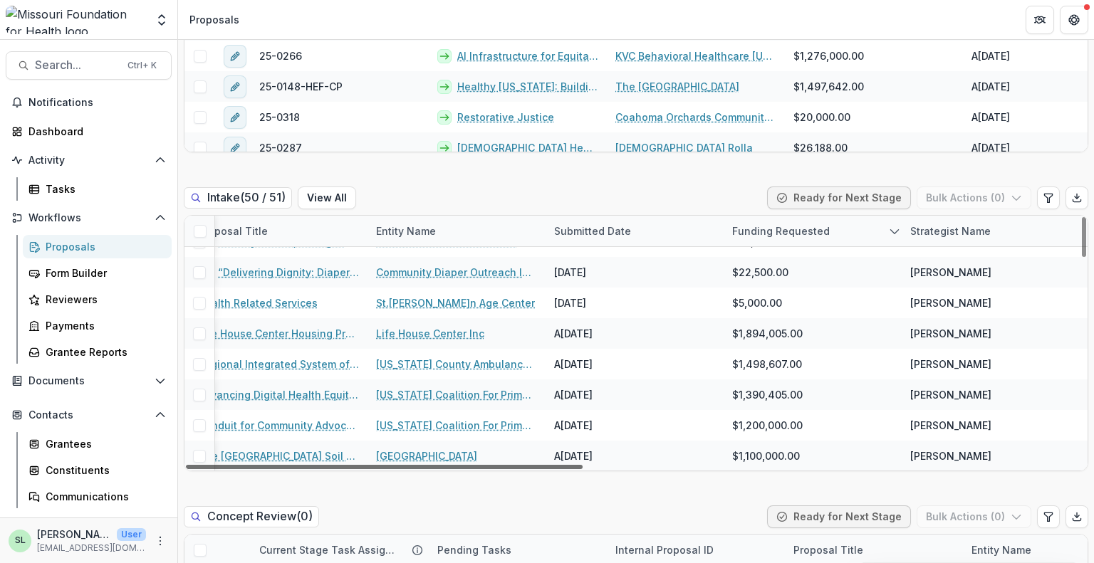
scroll to position [1307, 1126]
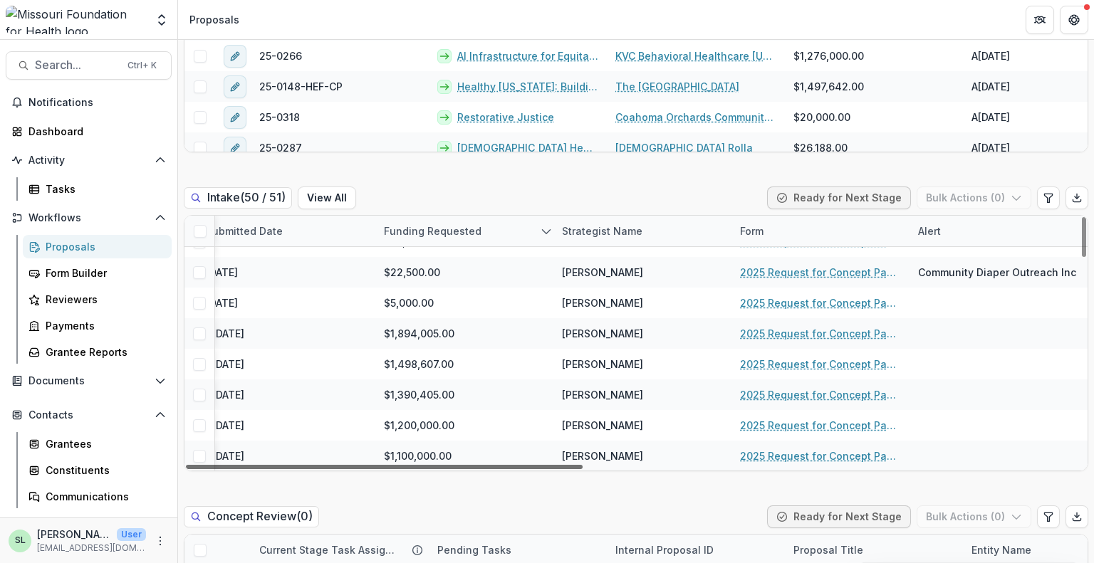
drag, startPoint x: 747, startPoint y: 467, endPoint x: 1057, endPoint y: 525, distance: 315.3
click at [583, 469] on div at bounding box center [384, 467] width 397 height 4
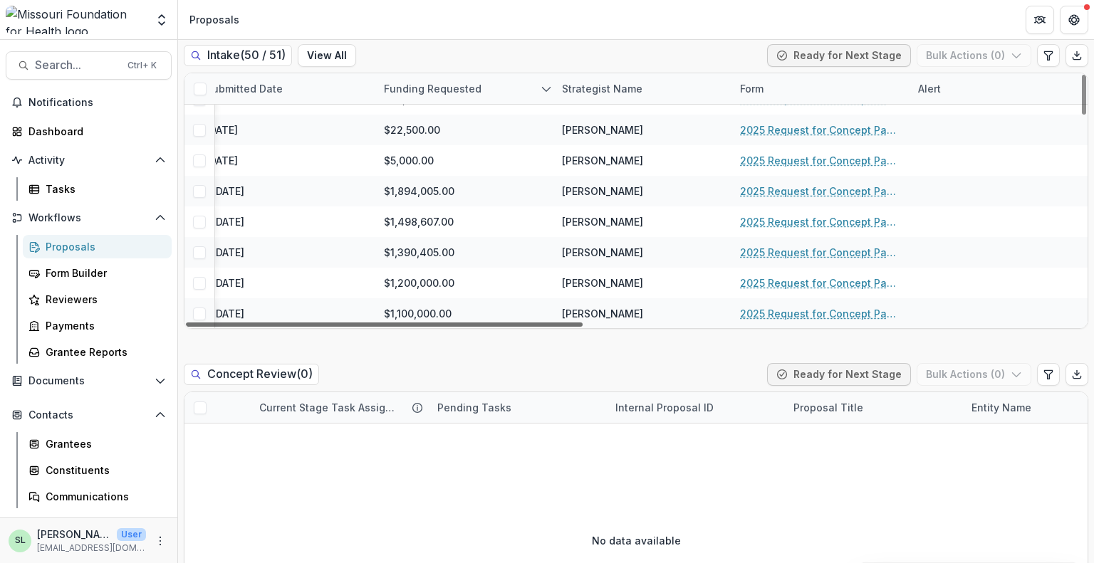
scroll to position [1307, 0]
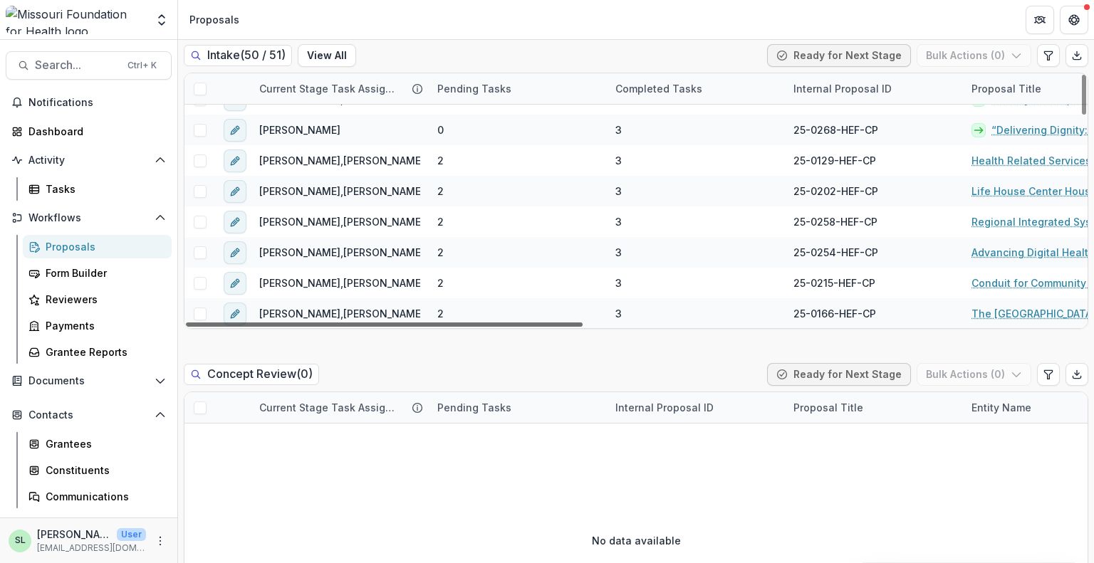
drag, startPoint x: 697, startPoint y: 324, endPoint x: 113, endPoint y: 261, distance: 587.5
click at [186, 323] on div at bounding box center [384, 325] width 397 height 4
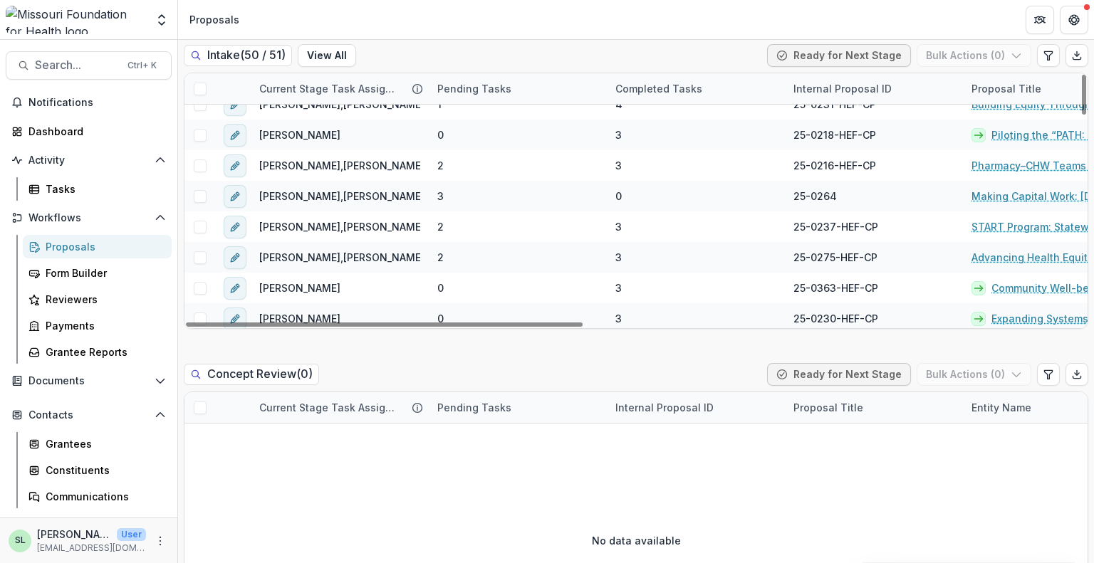
scroll to position [0, 0]
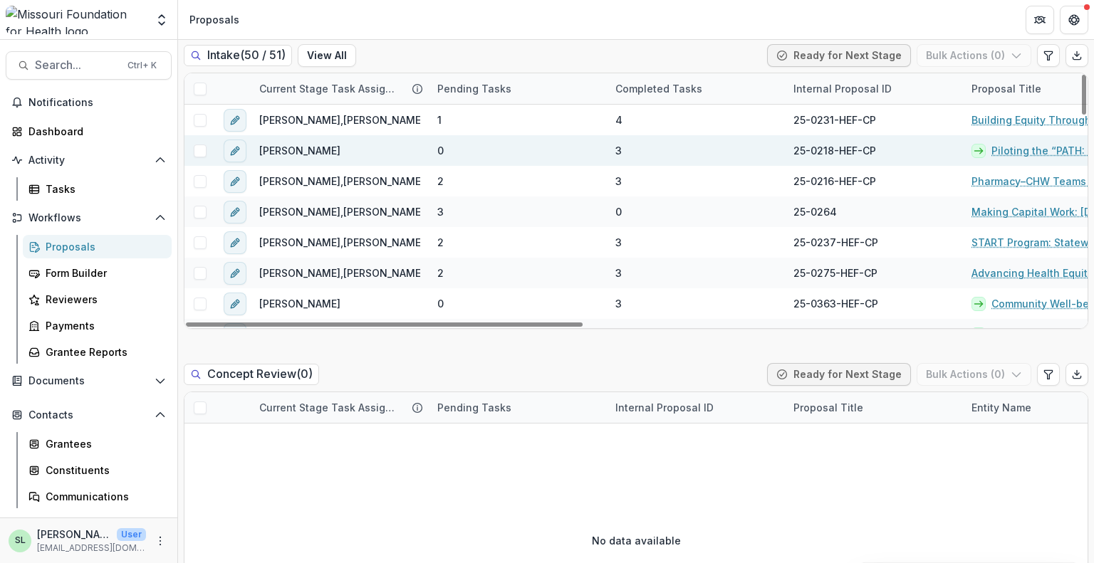
click at [1054, 149] on link "Piloting the “PATH: Promoting Access To Health” Program" at bounding box center [1062, 150] width 141 height 15
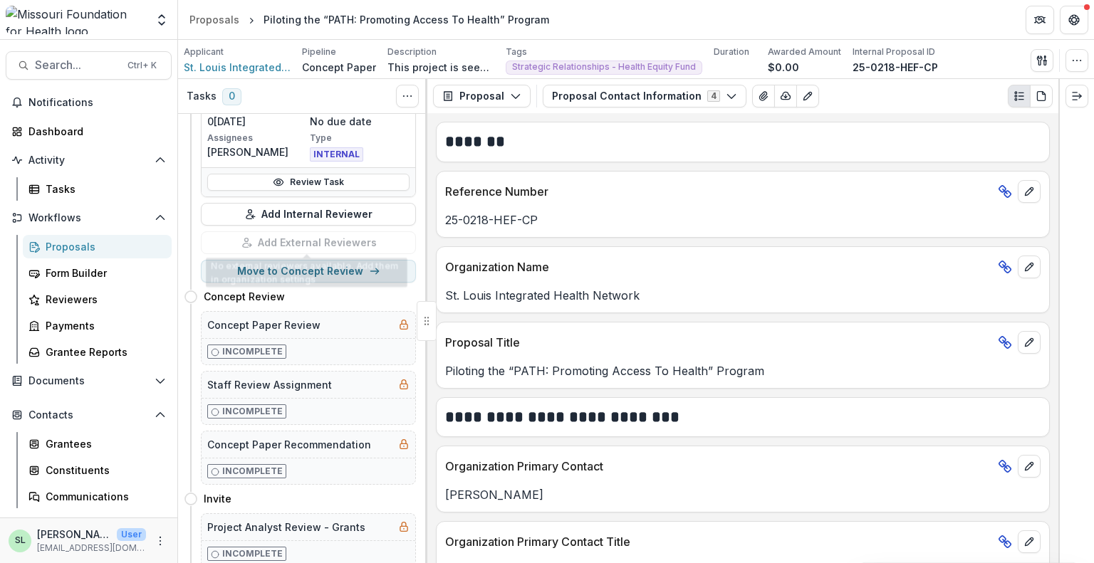
scroll to position [499, 0]
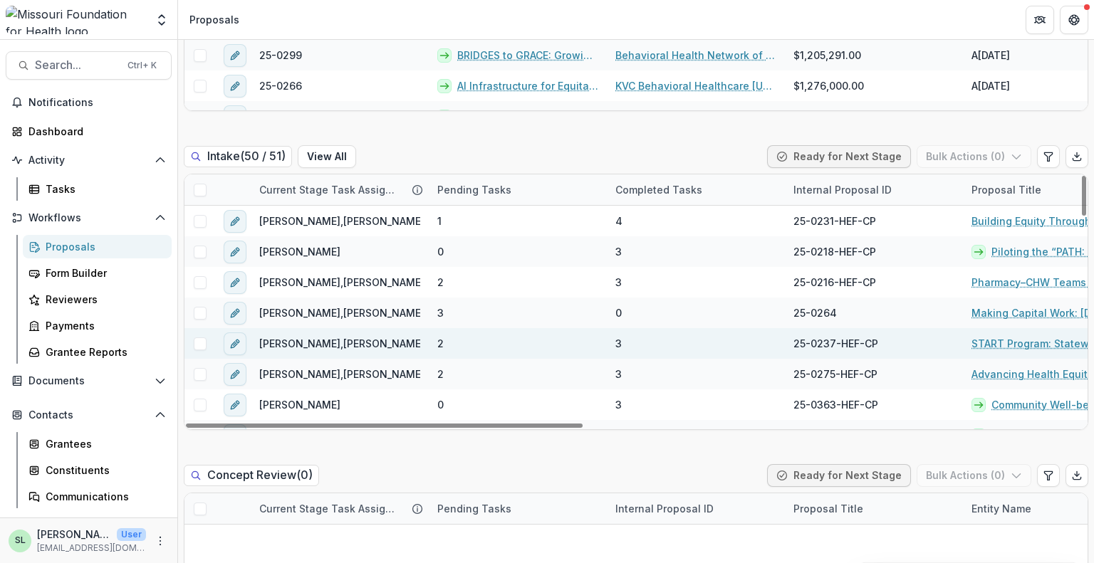
scroll to position [712, 0]
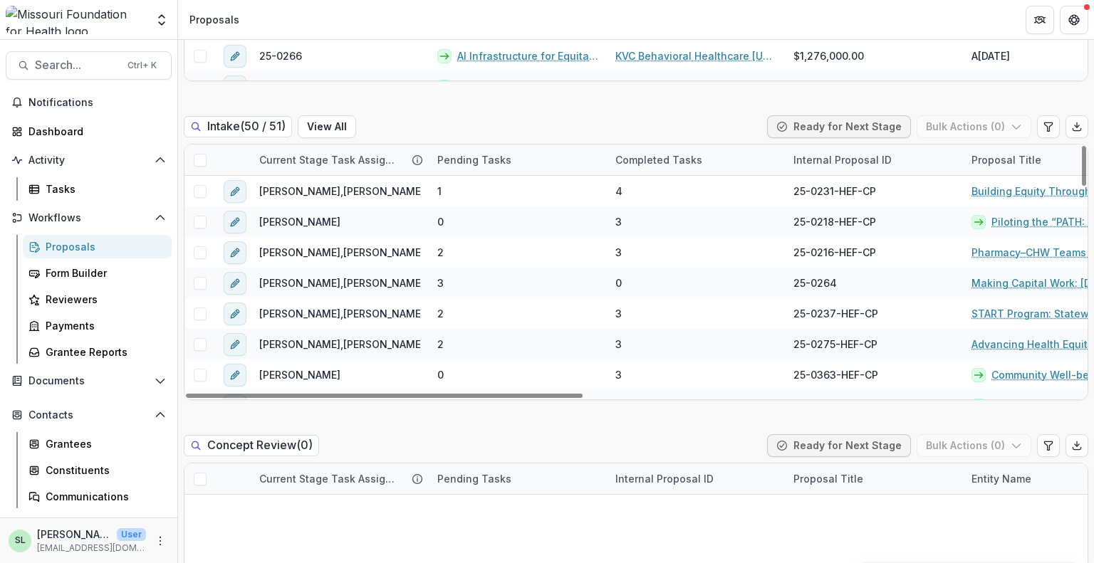
click at [467, 162] on div "Pending Tasks" at bounding box center [474, 159] width 91 height 15
click at [482, 219] on span "Sort Ascending" at bounding box center [495, 221] width 76 height 12
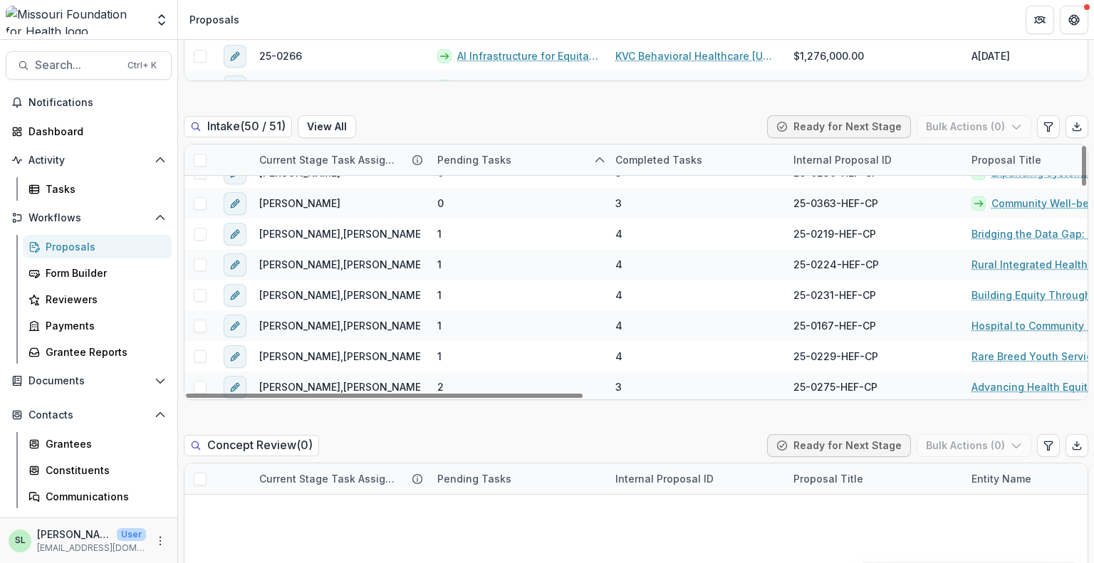
scroll to position [499, 0]
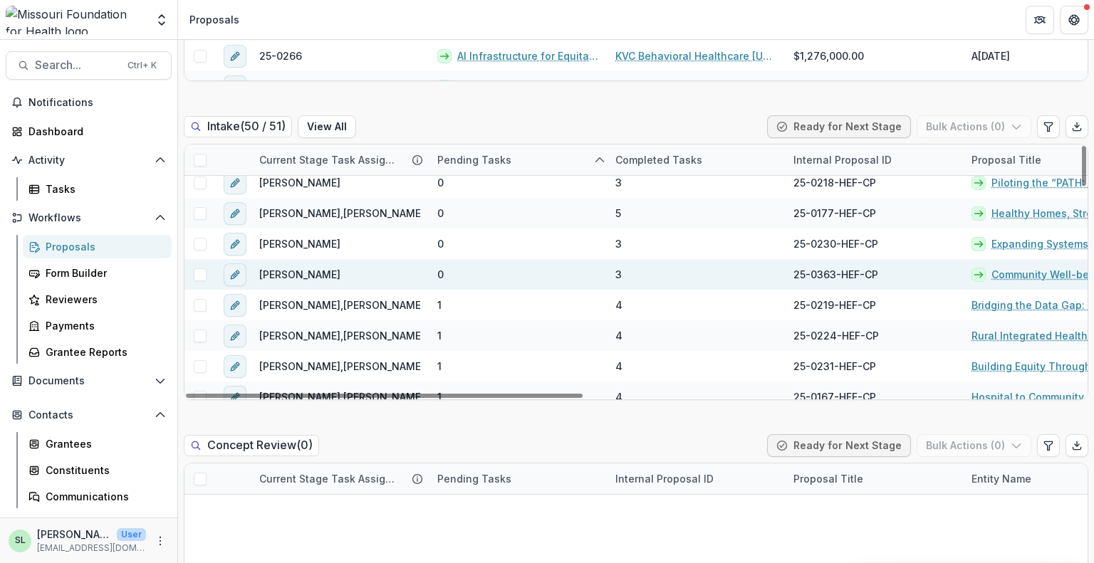
click at [197, 274] on span at bounding box center [200, 275] width 13 height 13
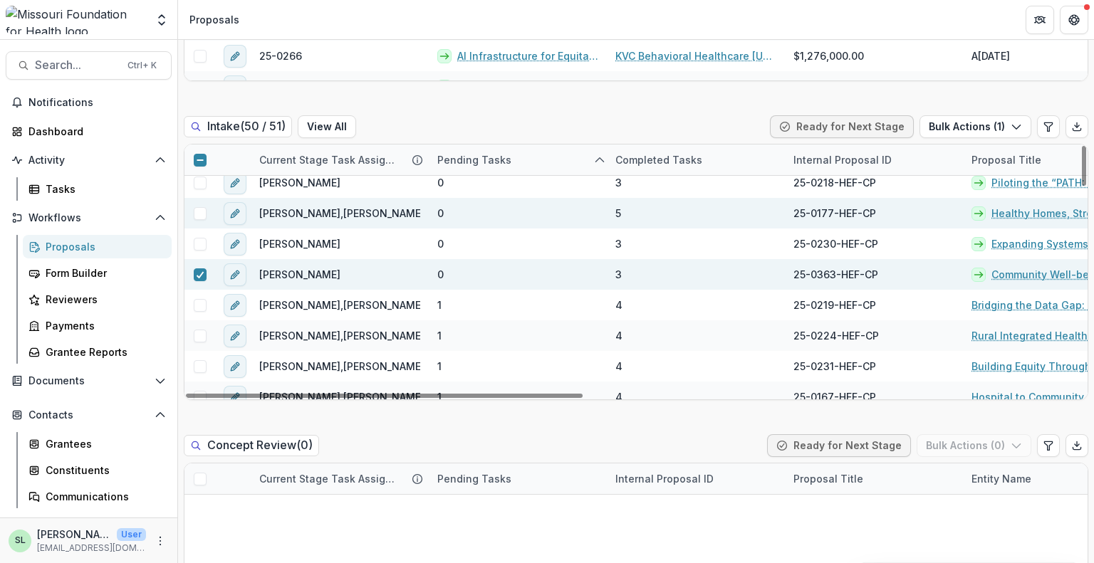
drag, startPoint x: 197, startPoint y: 244, endPoint x: 209, endPoint y: 217, distance: 30.0
click at [197, 244] on span at bounding box center [200, 244] width 13 height 13
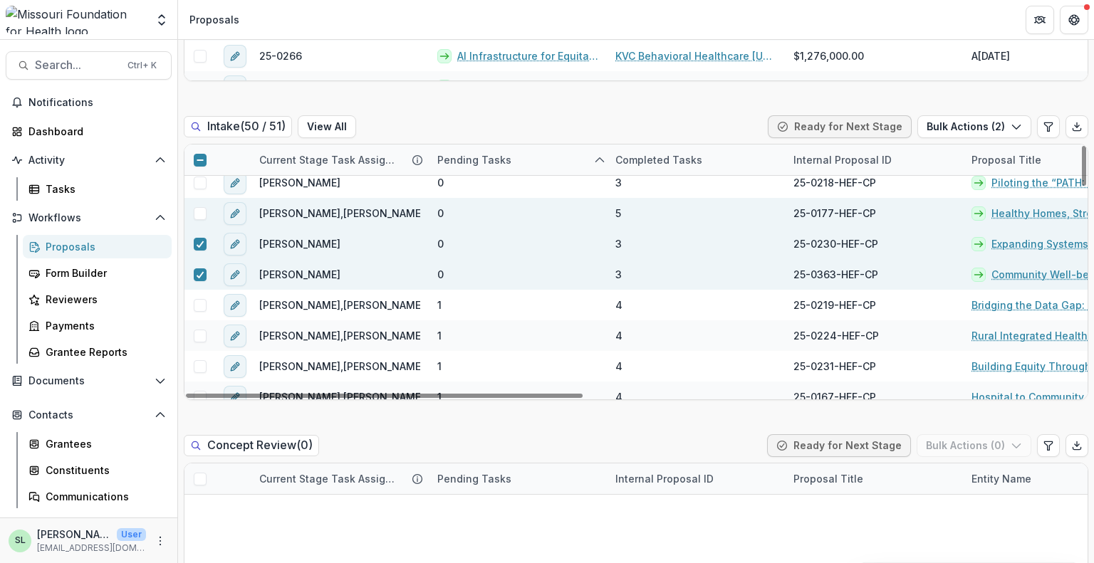
click at [191, 207] on div at bounding box center [199, 213] width 31 height 13
click at [201, 212] on span at bounding box center [200, 213] width 13 height 13
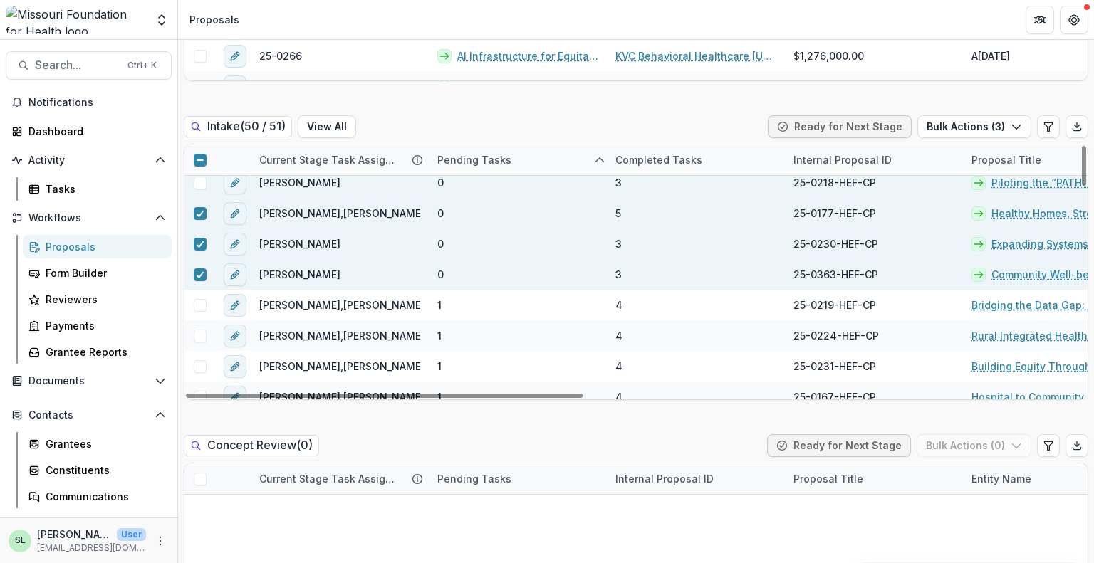
click at [199, 187] on span at bounding box center [200, 183] width 13 height 13
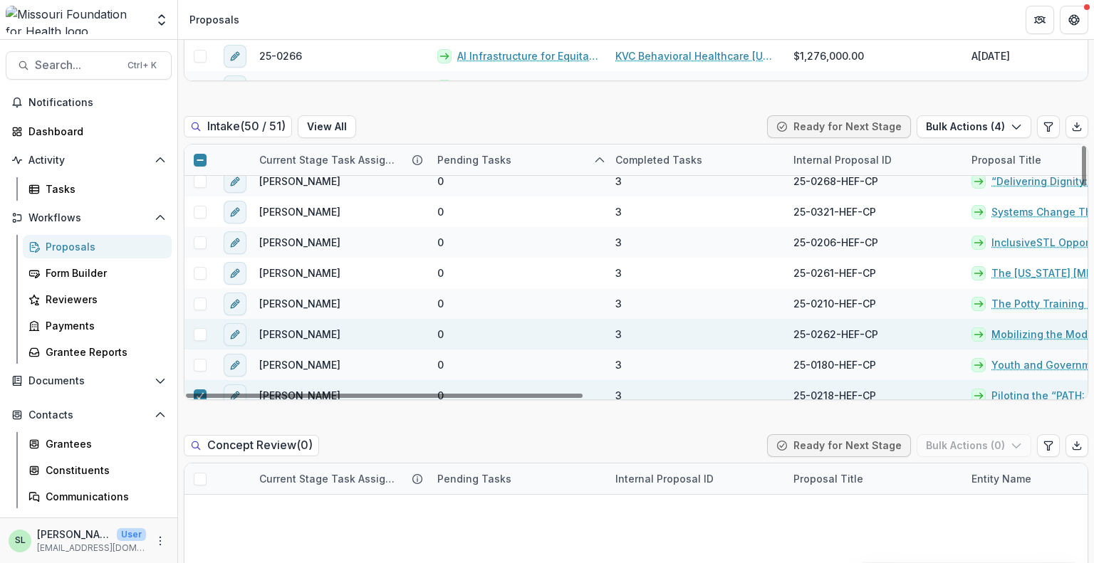
scroll to position [427, 0]
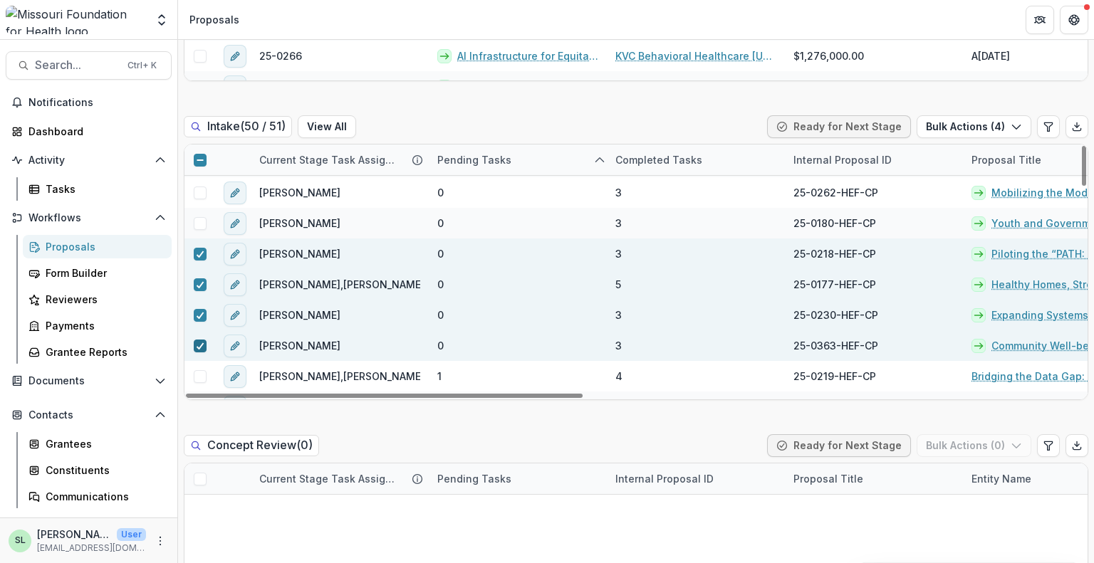
click at [202, 343] on polyline at bounding box center [200, 346] width 6 height 6
click at [198, 314] on icon at bounding box center [200, 315] width 9 height 7
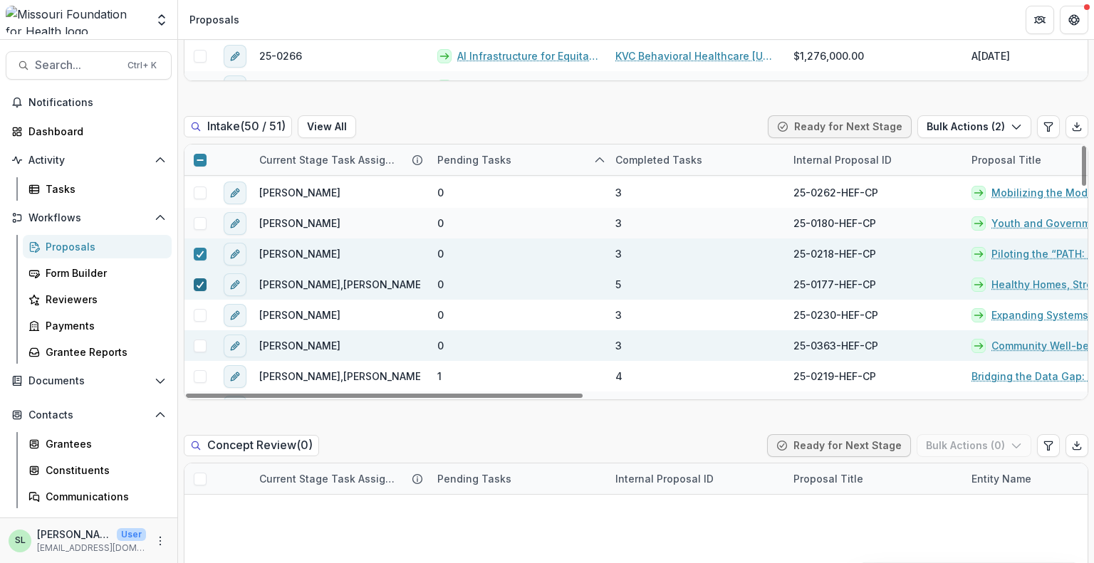
click at [202, 284] on icon at bounding box center [200, 284] width 9 height 7
click at [202, 252] on polyline at bounding box center [200, 254] width 6 height 6
click at [502, 119] on div "Intake ( 50 / 51 ) View All Ready for Next Stage Bulk Actions ( 0 )" at bounding box center [636, 129] width 905 height 28
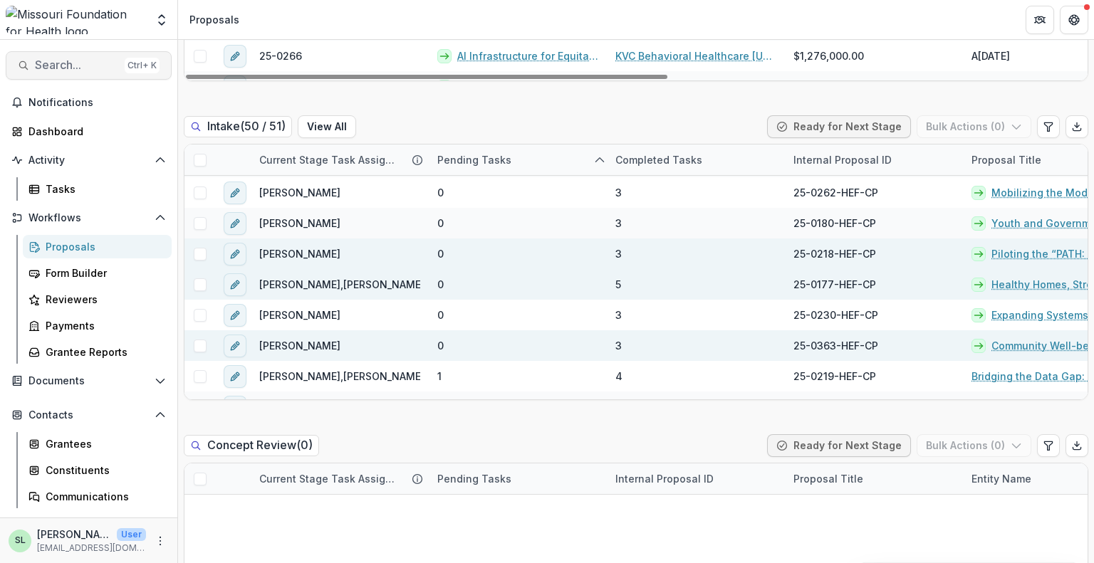
click at [71, 66] on span "Search..." at bounding box center [77, 65] width 84 height 14
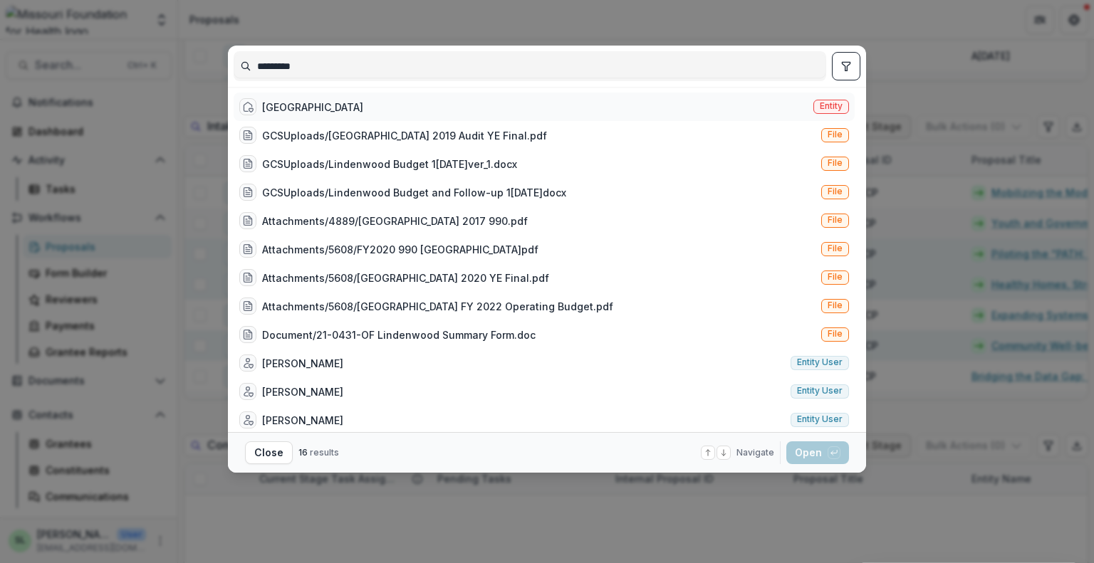
type input "*********"
click at [315, 110] on div "[GEOGRAPHIC_DATA]" at bounding box center [312, 107] width 101 height 15
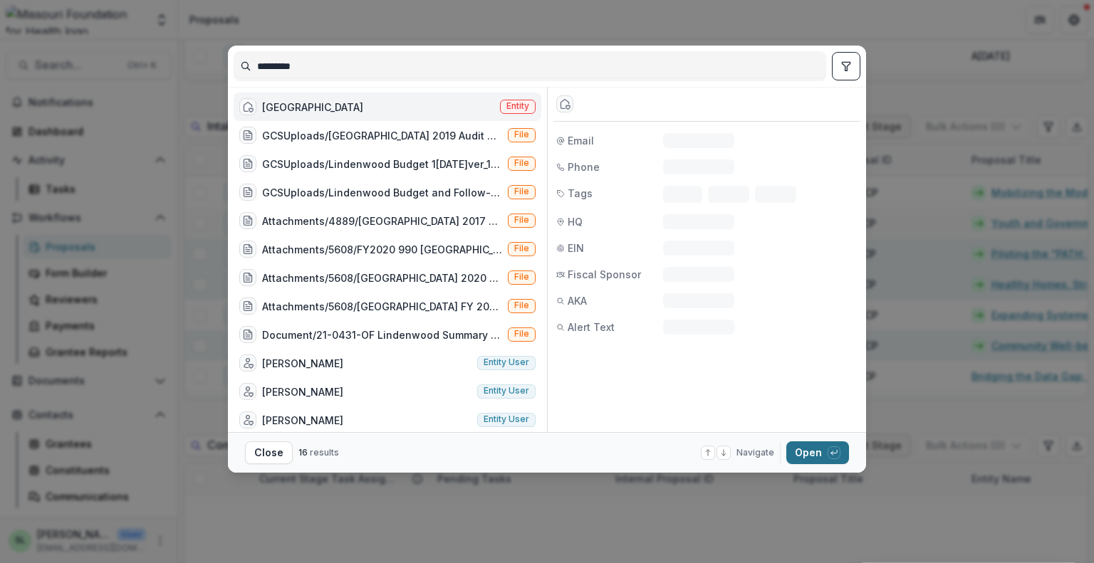
click at [819, 443] on button "Open with enter key" at bounding box center [817, 453] width 63 height 23
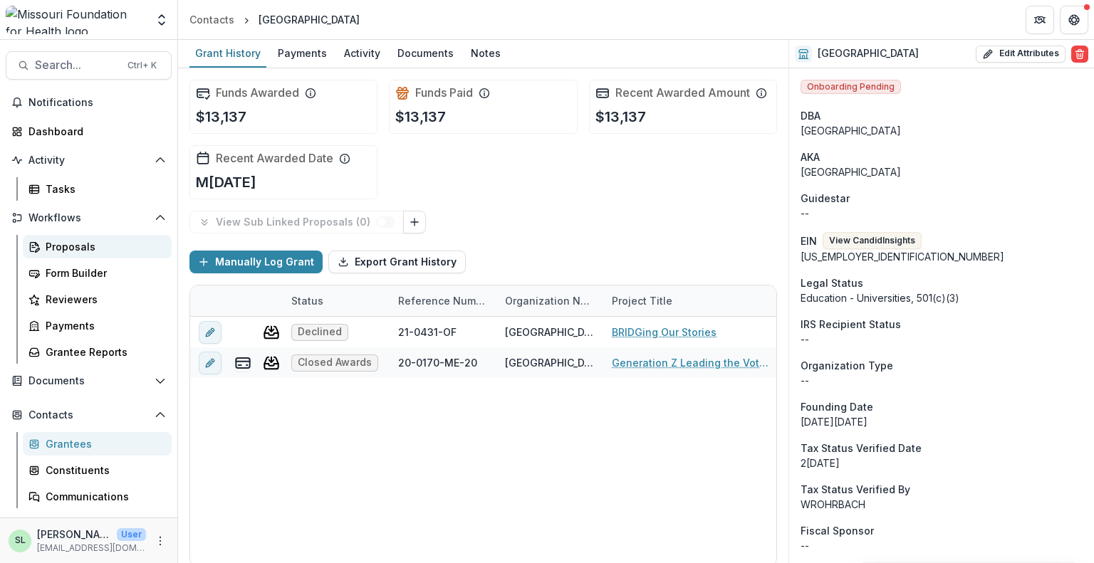
click at [68, 244] on div "Proposals" at bounding box center [103, 246] width 115 height 15
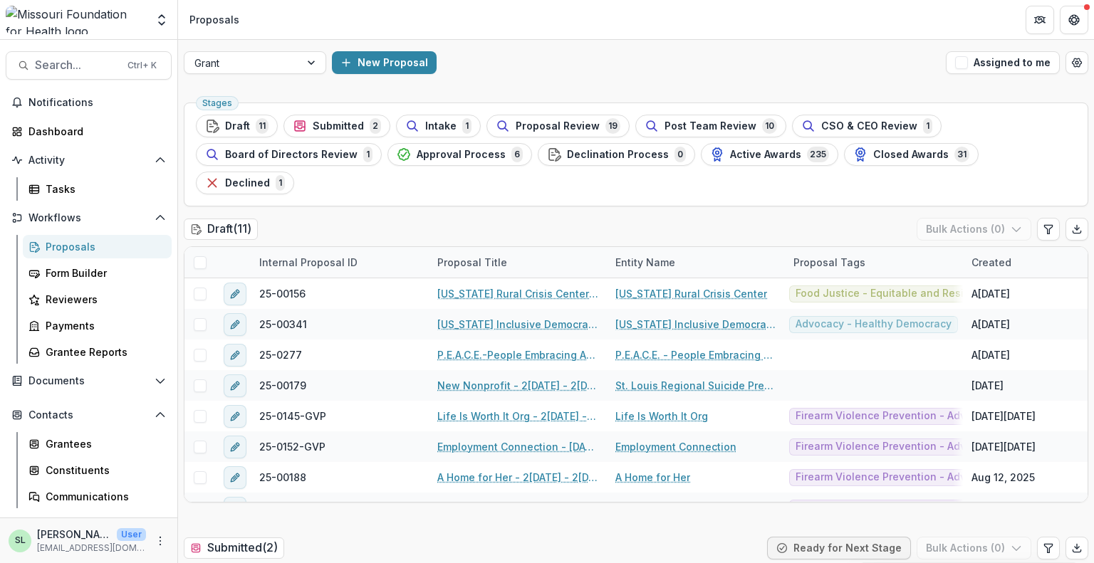
click at [501, 27] on header "Proposals" at bounding box center [636, 19] width 916 height 39
click at [511, 31] on header "Proposals" at bounding box center [636, 19] width 916 height 39
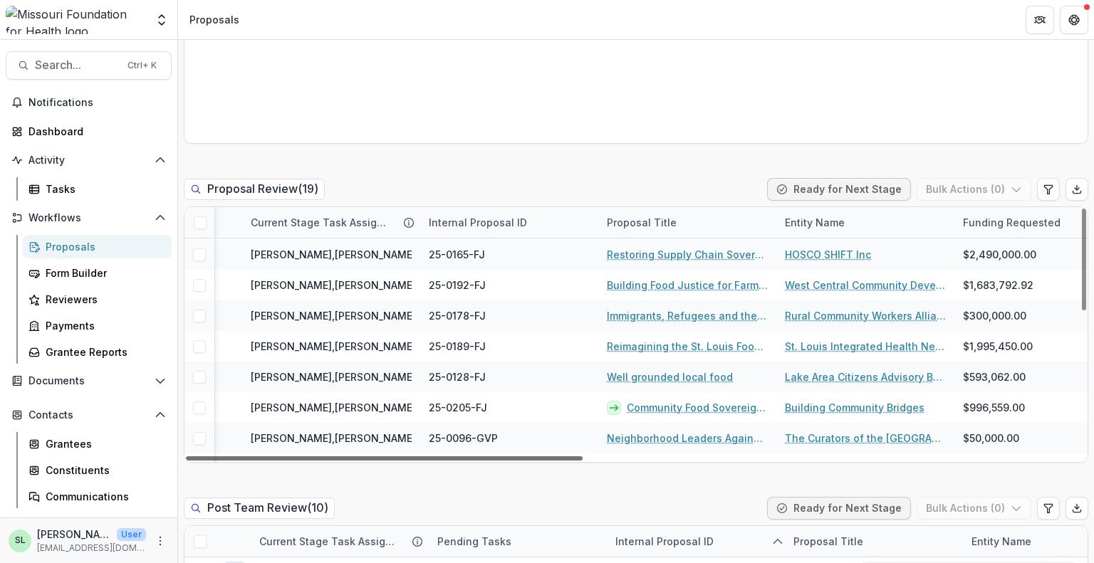
scroll to position [214, 376]
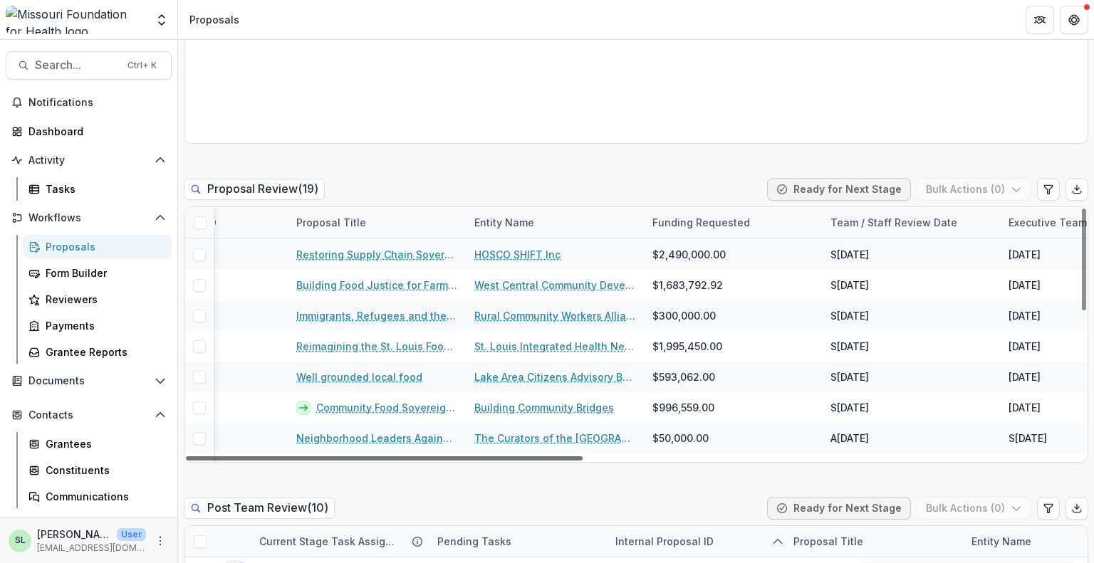
drag, startPoint x: 573, startPoint y: 432, endPoint x: 869, endPoint y: 467, distance: 298.3
click at [583, 461] on div at bounding box center [384, 459] width 397 height 4
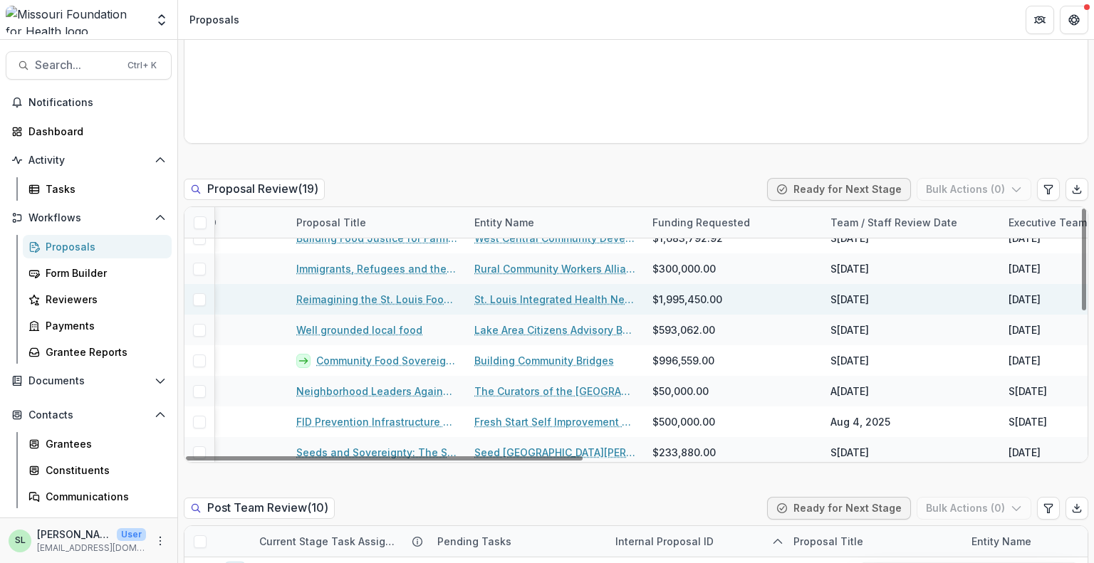
scroll to position [285, 675]
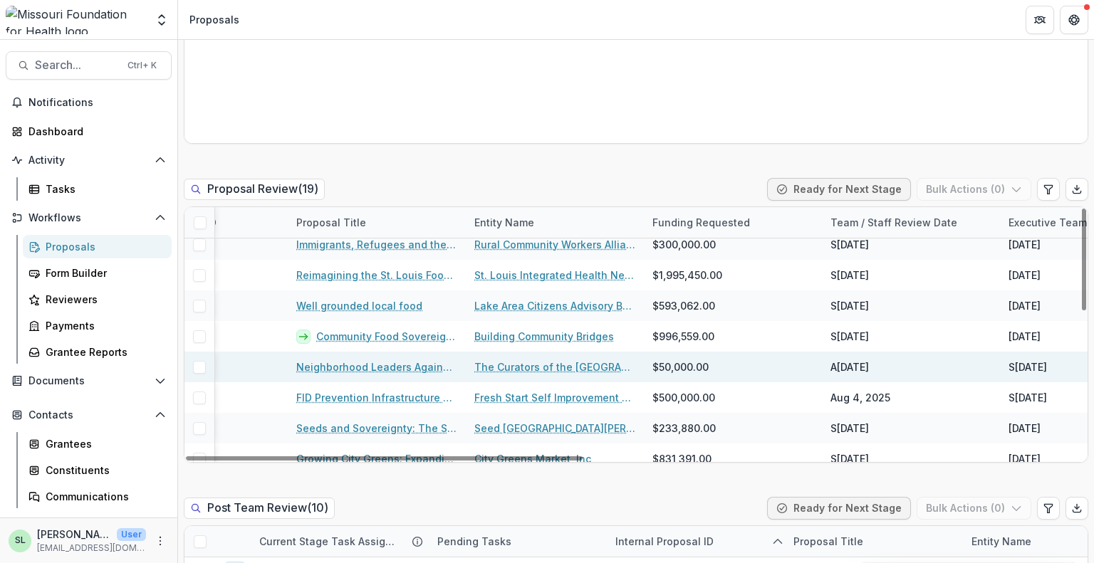
click at [382, 360] on link "Neighborhood Leaders Against Firearm Deaths" at bounding box center [376, 367] width 161 height 15
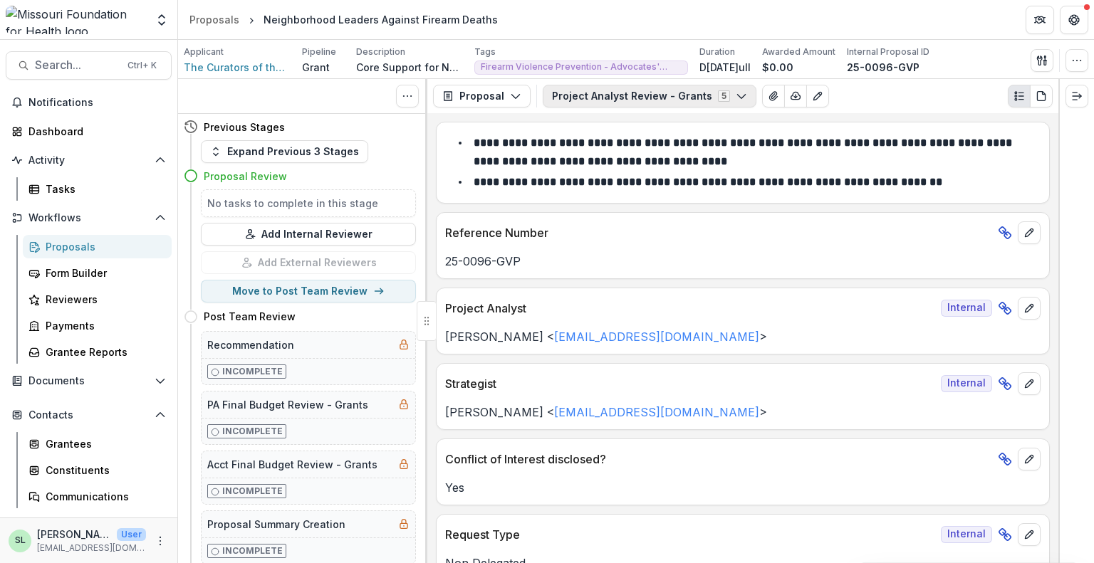
click at [658, 98] on button "Project Analyst Review - Grants 5" at bounding box center [650, 96] width 214 height 23
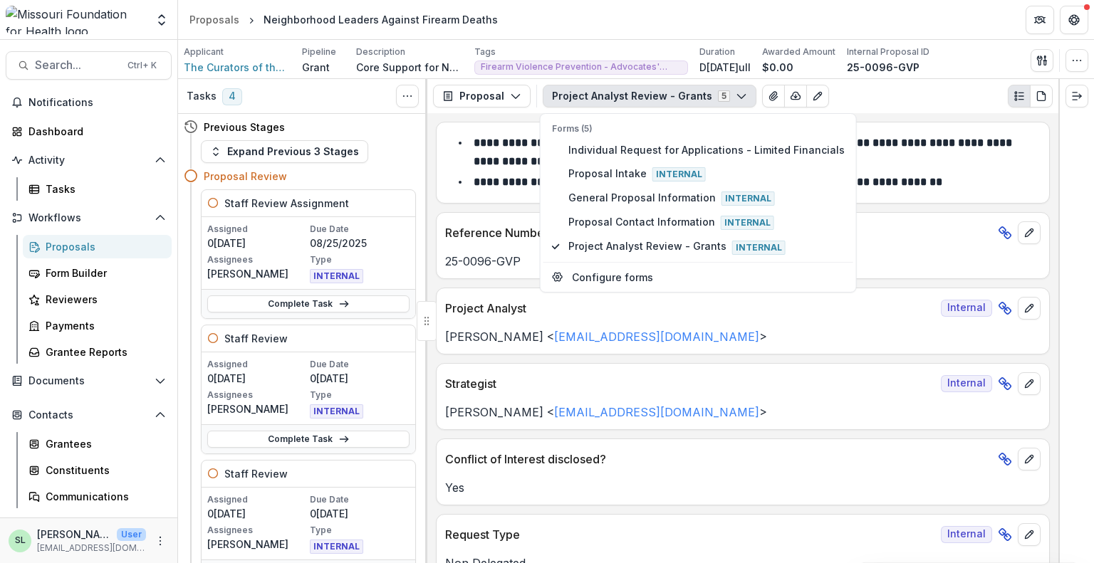
click at [597, 94] on button "Project Analyst Review - Grants 5" at bounding box center [650, 96] width 214 height 23
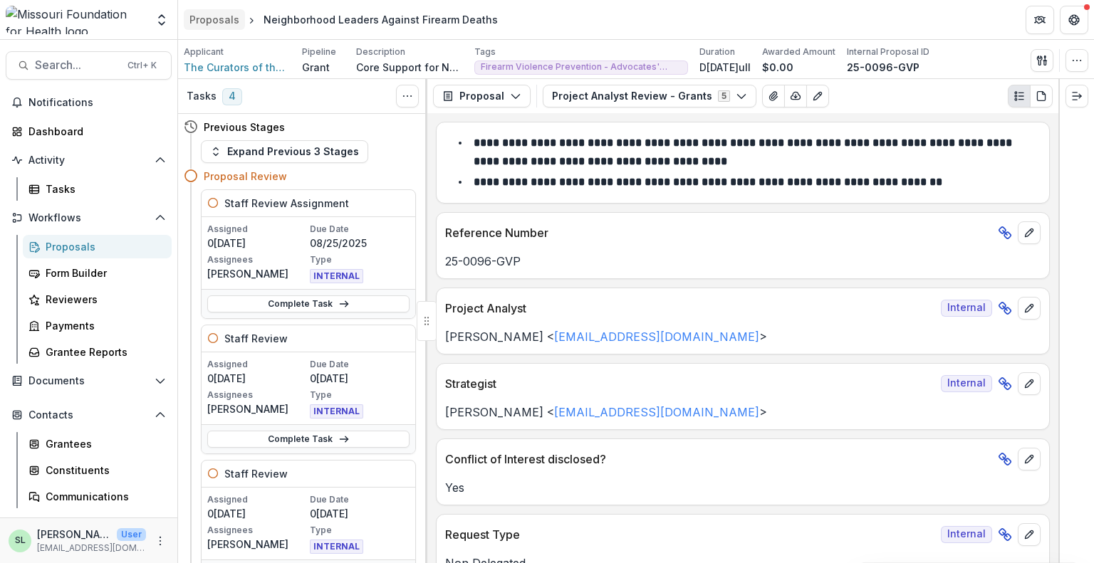
click at [216, 26] on div "Proposals" at bounding box center [214, 19] width 50 height 15
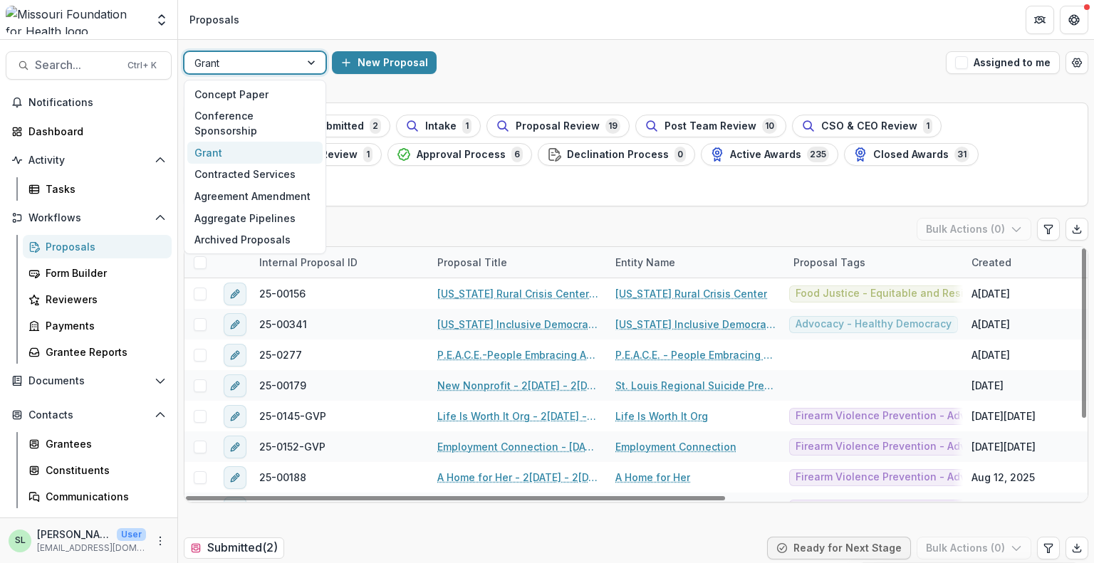
click at [279, 65] on div at bounding box center [241, 63] width 95 height 18
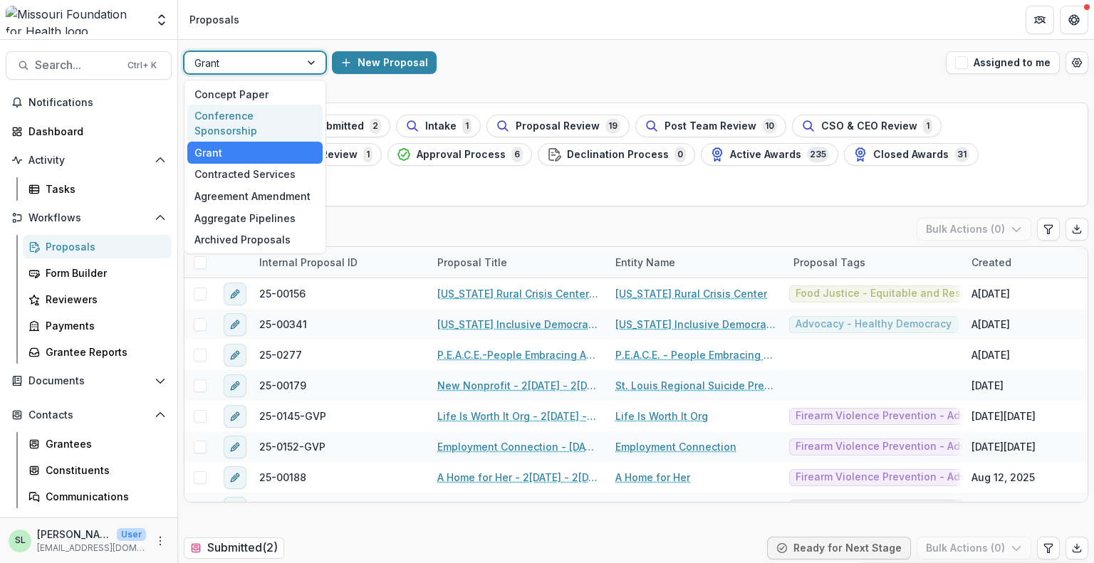
click at [271, 120] on div "Conference Sponsorship" at bounding box center [254, 123] width 135 height 37
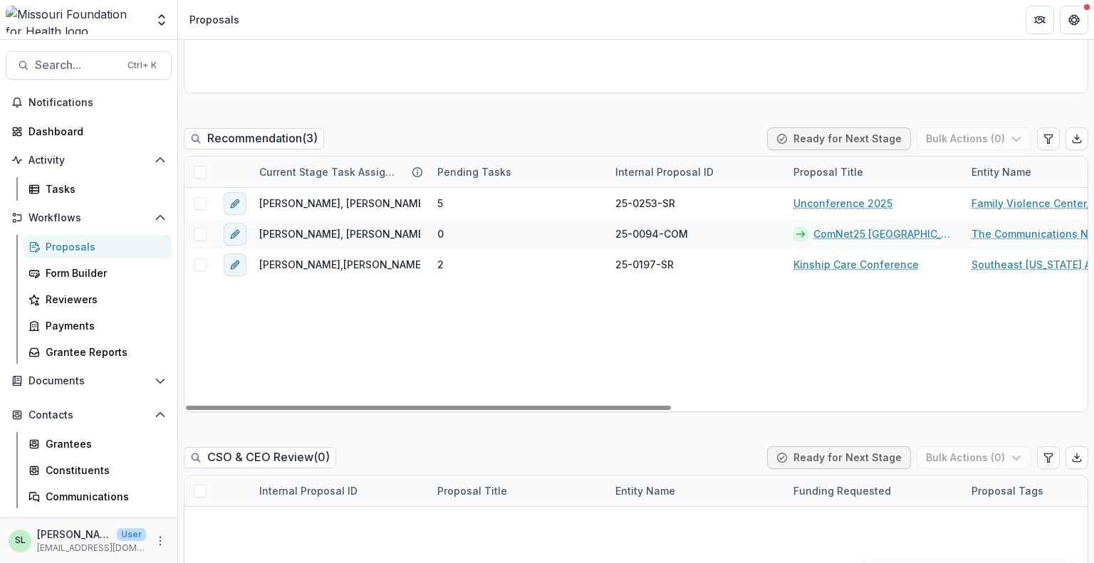
scroll to position [1007, 0]
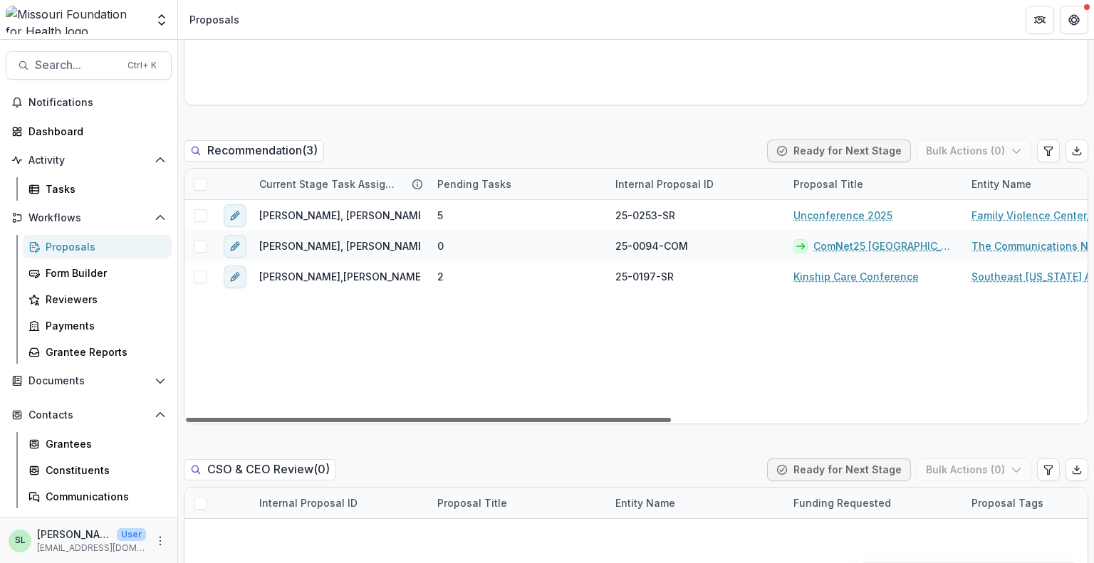
click at [627, 418] on div at bounding box center [428, 420] width 485 height 4
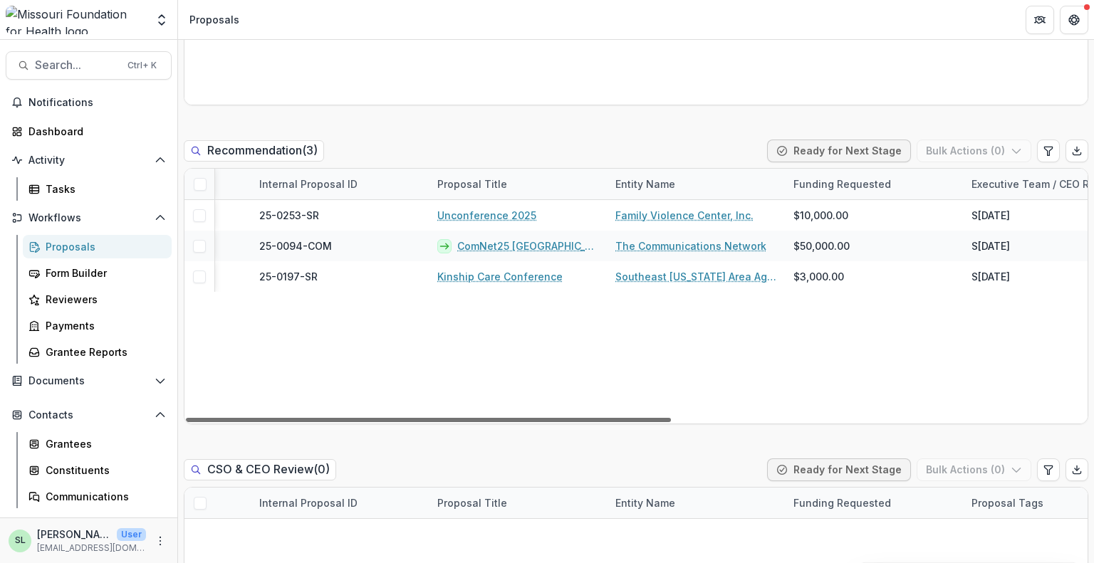
scroll to position [0, 0]
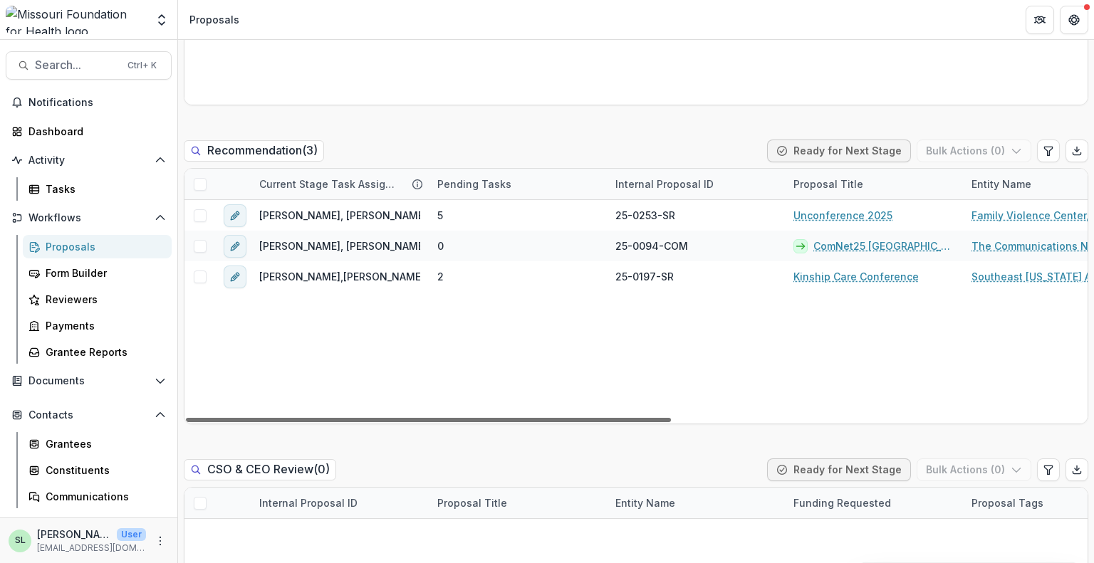
drag, startPoint x: 650, startPoint y: 417, endPoint x: 419, endPoint y: 471, distance: 237.1
click at [419, 422] on div at bounding box center [428, 420] width 485 height 4
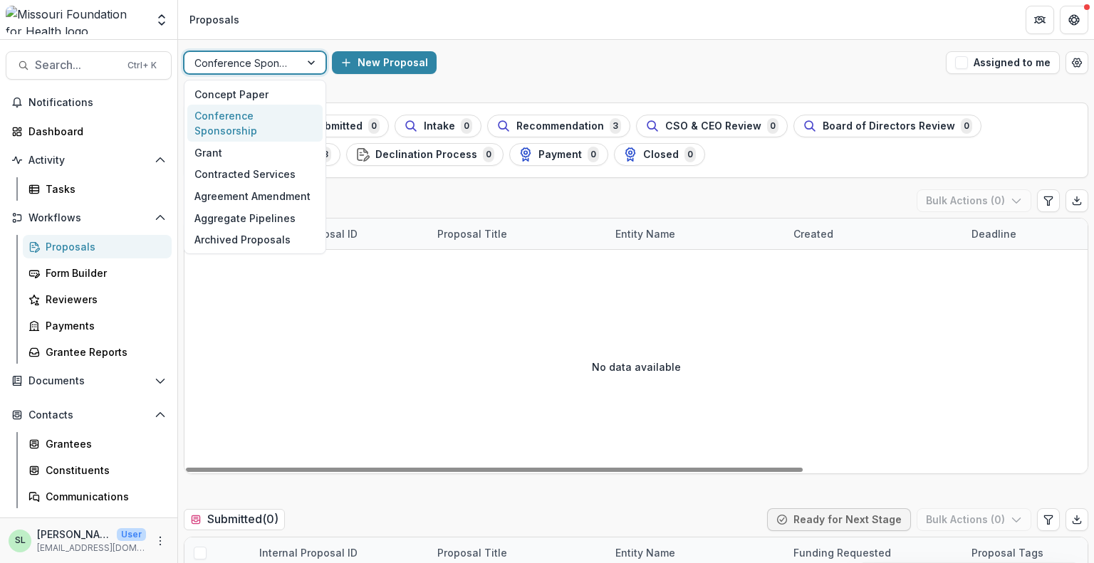
click at [291, 67] on div "Conference Sponsorship" at bounding box center [241, 63] width 115 height 21
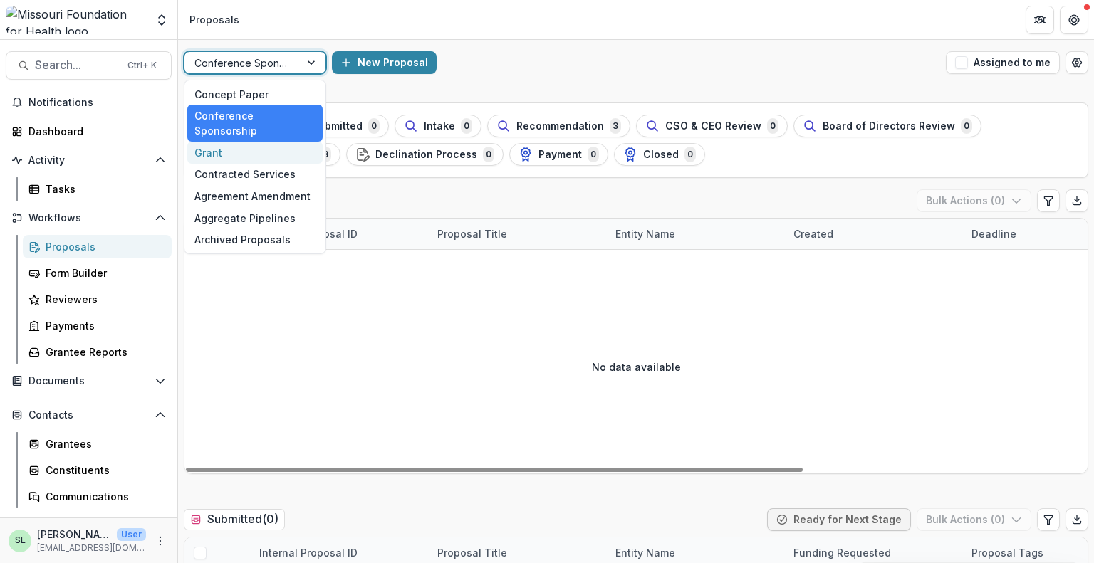
click at [261, 142] on div "Grant" at bounding box center [254, 153] width 135 height 22
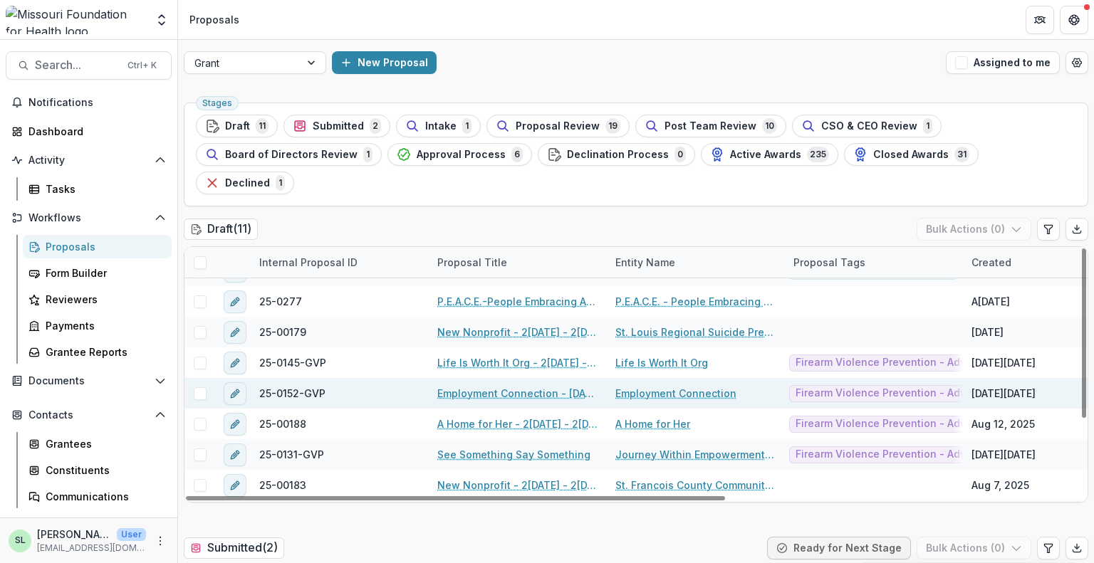
scroll to position [113, 0]
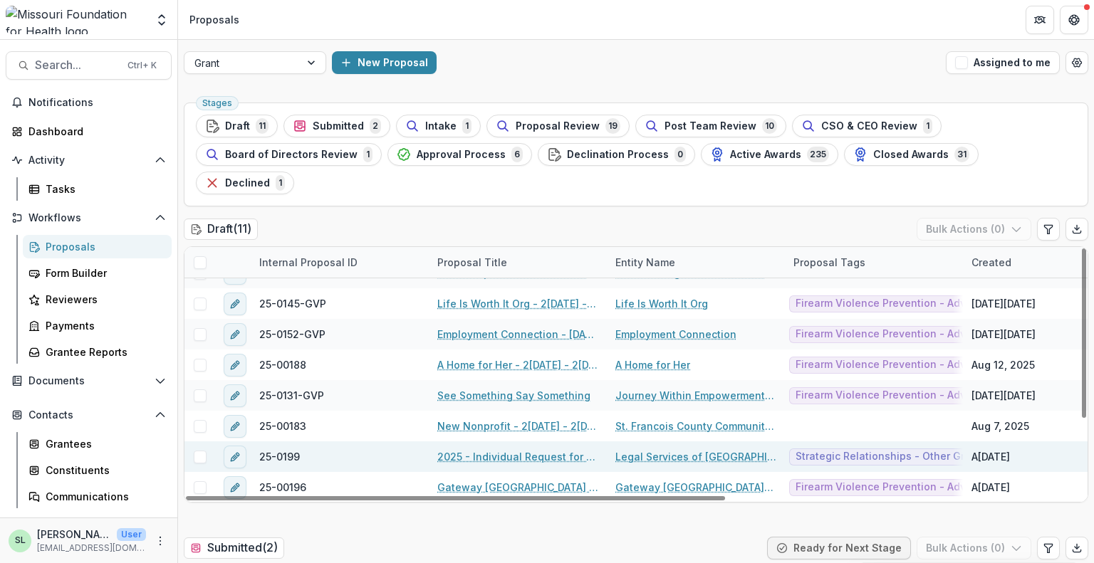
click at [538, 449] on link "2025 - Individual Request for Applications - No Financials" at bounding box center [517, 456] width 161 height 15
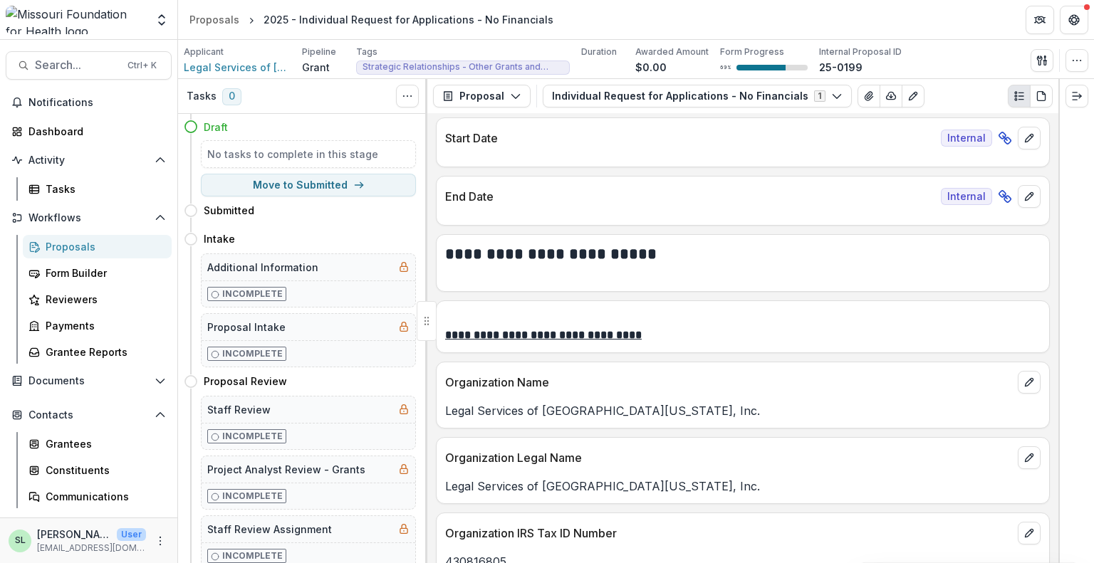
scroll to position [1211, 0]
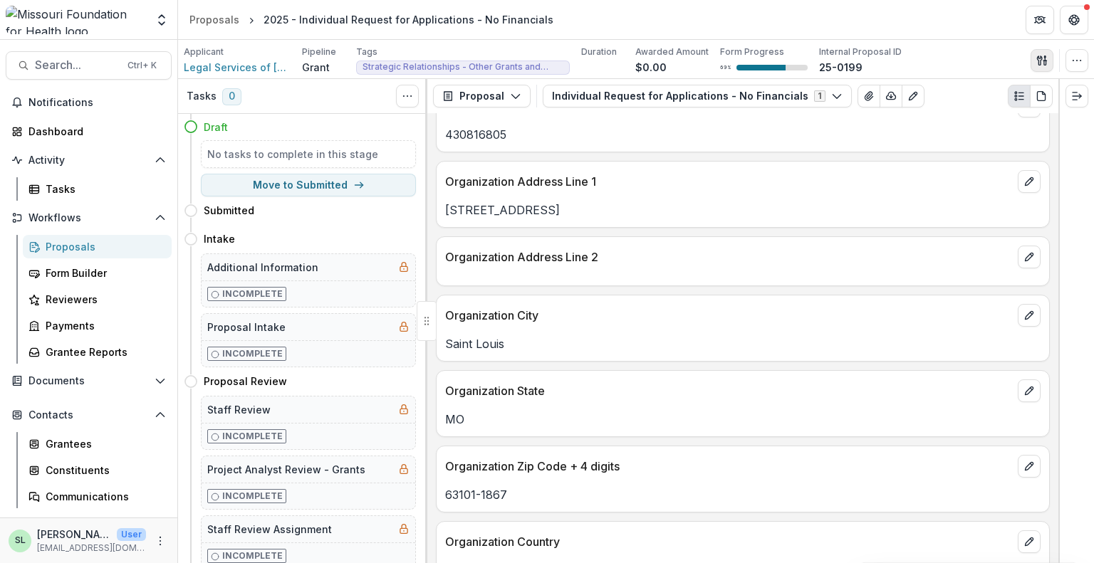
click at [1041, 53] on button "button" at bounding box center [1042, 60] width 23 height 23
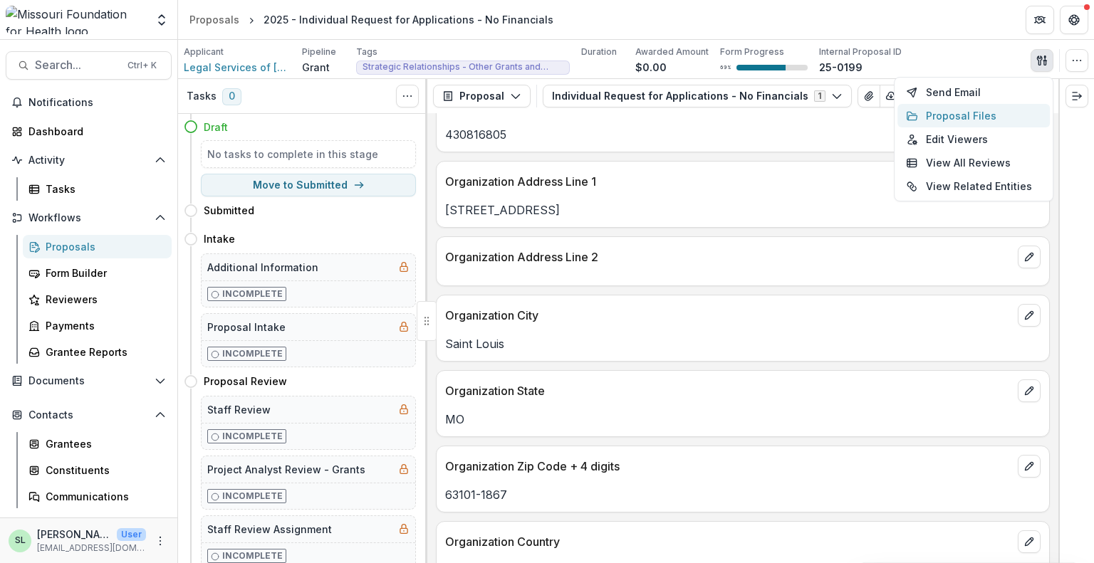
click at [940, 110] on button "Proposal Files" at bounding box center [974, 116] width 152 height 24
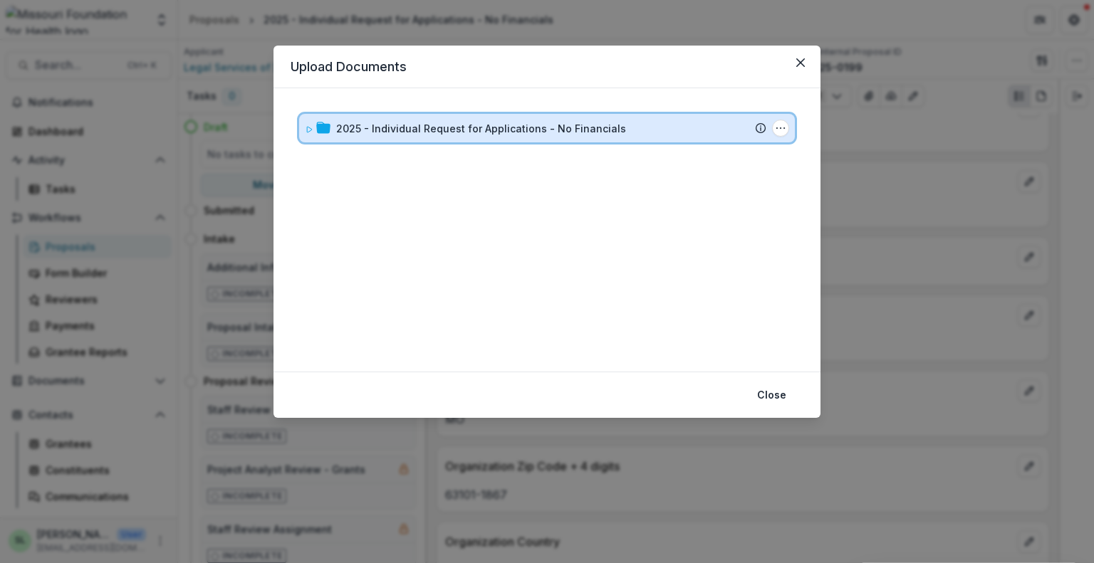
click at [423, 119] on div "2025 - Individual Request for Applications - No Financials Submission Temelio P…" at bounding box center [547, 128] width 496 height 28
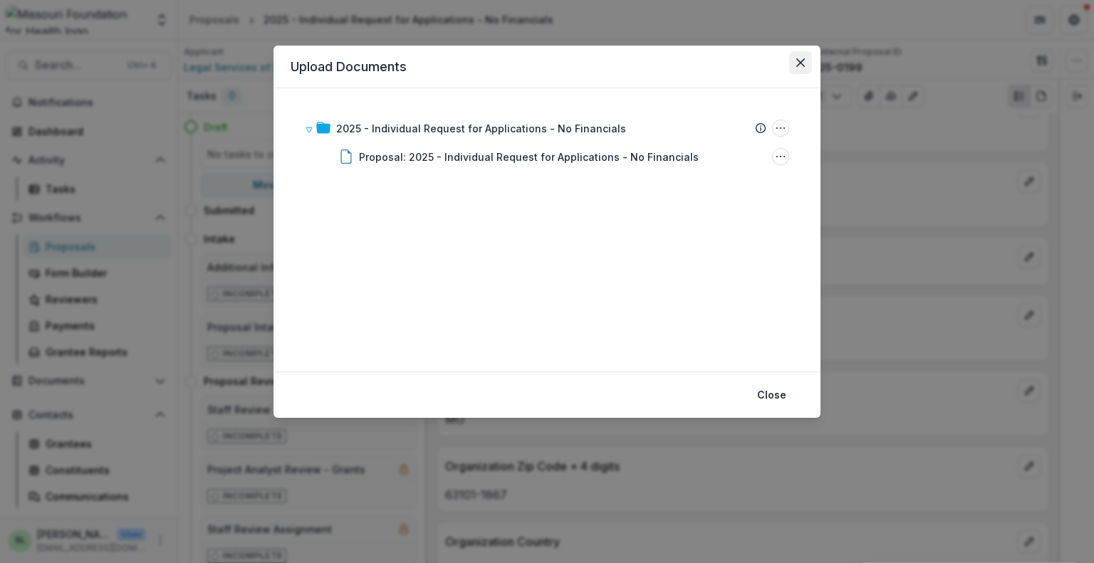
click at [797, 66] on icon "Close" at bounding box center [800, 62] width 9 height 9
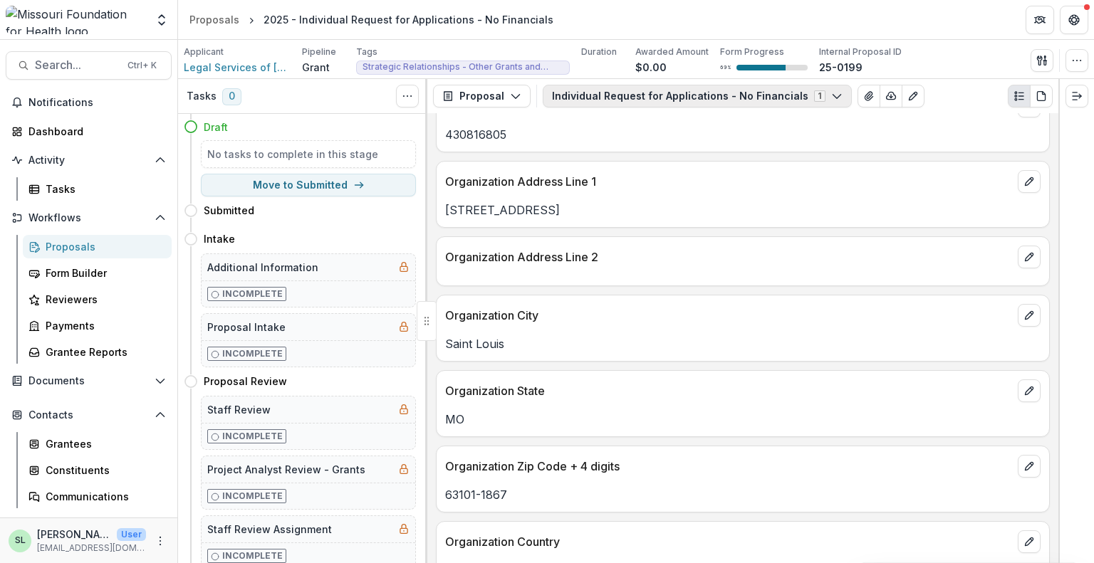
click at [676, 94] on button "Individual Request for Applications - No Financials 1" at bounding box center [697, 96] width 309 height 23
click at [724, 93] on button "Individual Request for Applications - No Financials 1" at bounding box center [697, 96] width 309 height 23
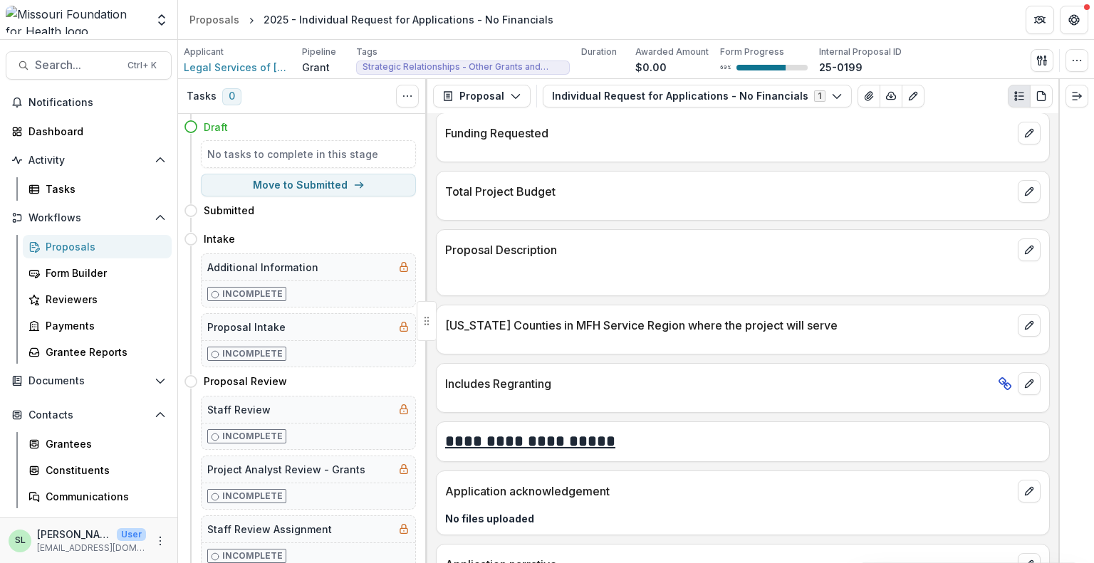
scroll to position [4773, 0]
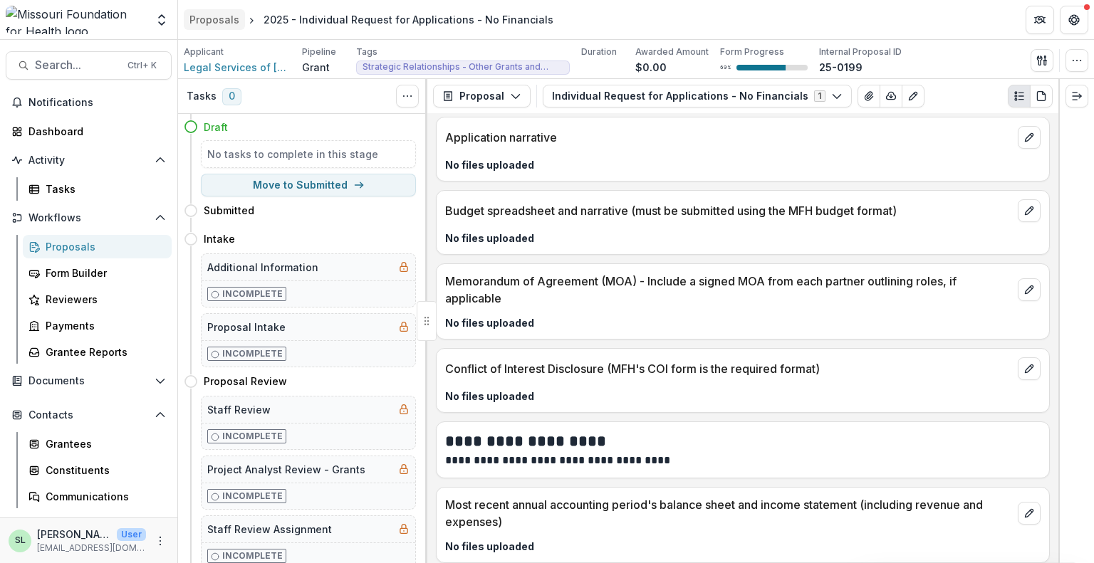
click at [222, 22] on div "Proposals" at bounding box center [214, 19] width 50 height 15
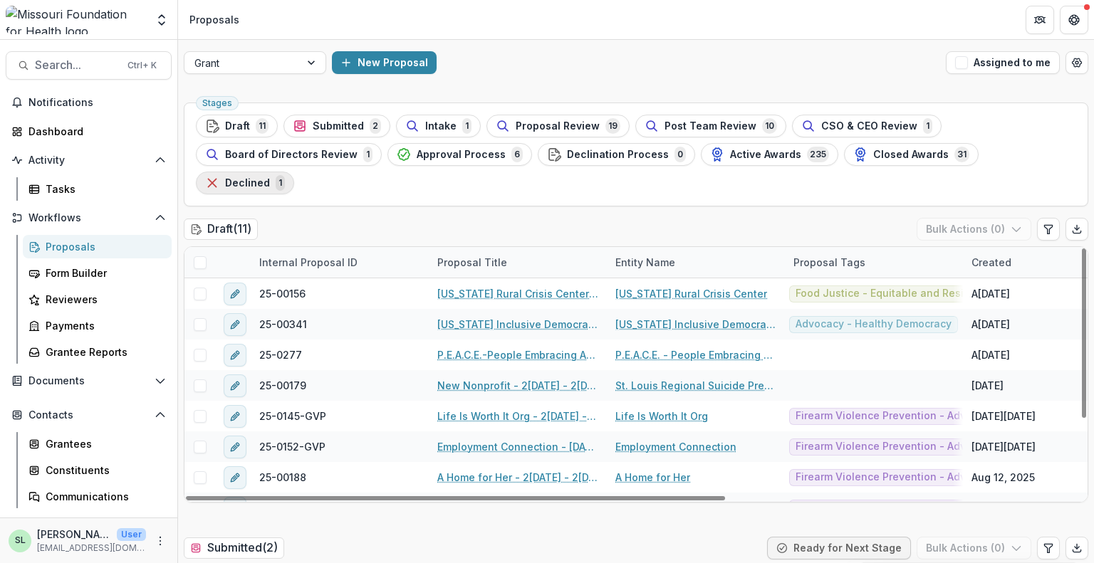
click at [270, 177] on span "Declined" at bounding box center [247, 183] width 45 height 12
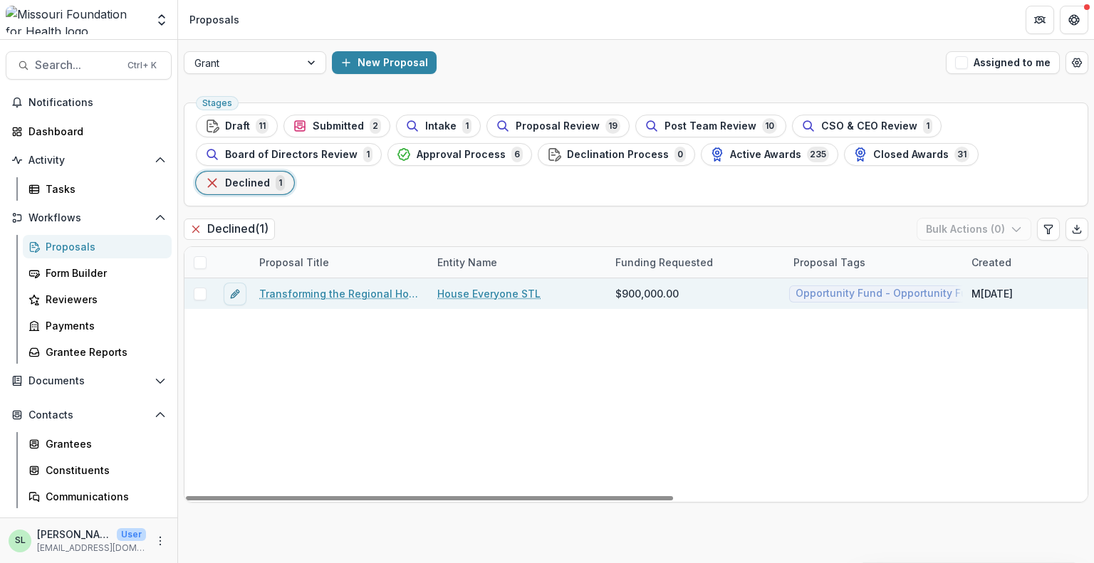
click at [376, 286] on link "Transforming the Regional Homeless Response System" at bounding box center [339, 293] width 161 height 15
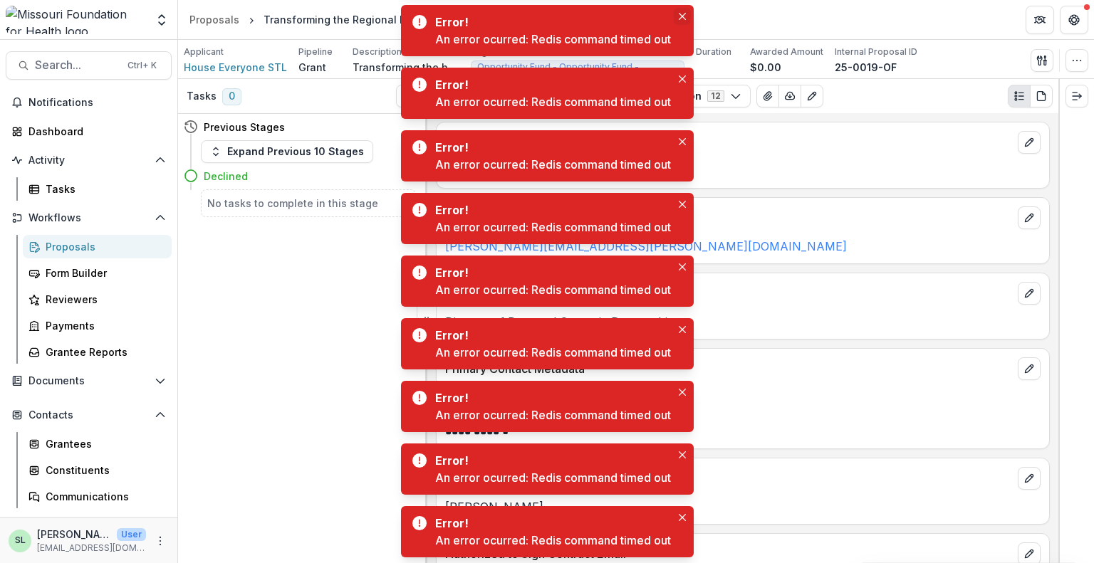
click at [686, 16] on icon "Close" at bounding box center [682, 16] width 7 height 7
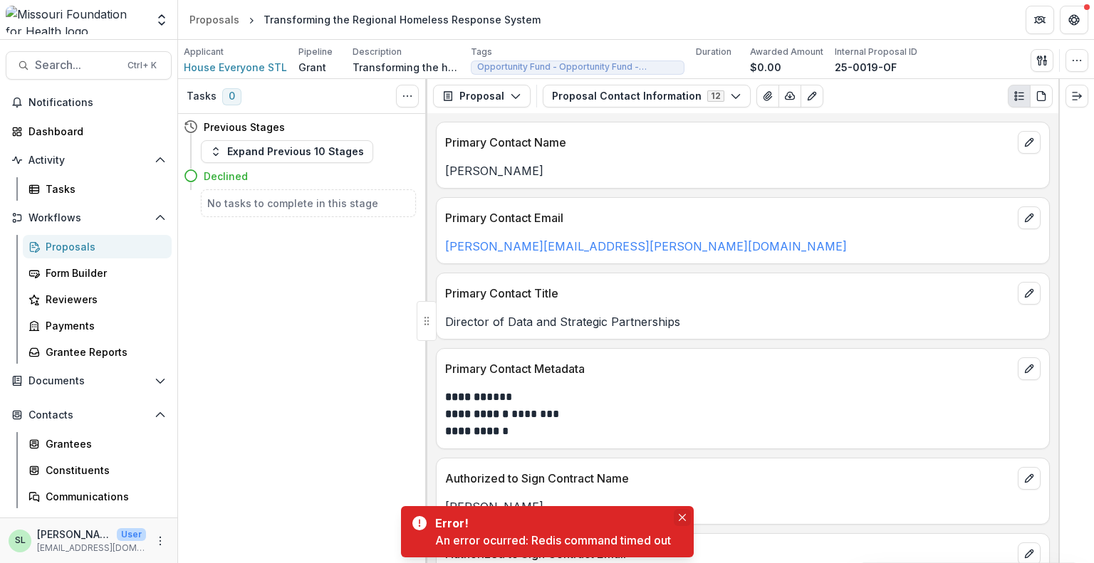
click at [689, 519] on button "Close" at bounding box center [682, 517] width 17 height 17
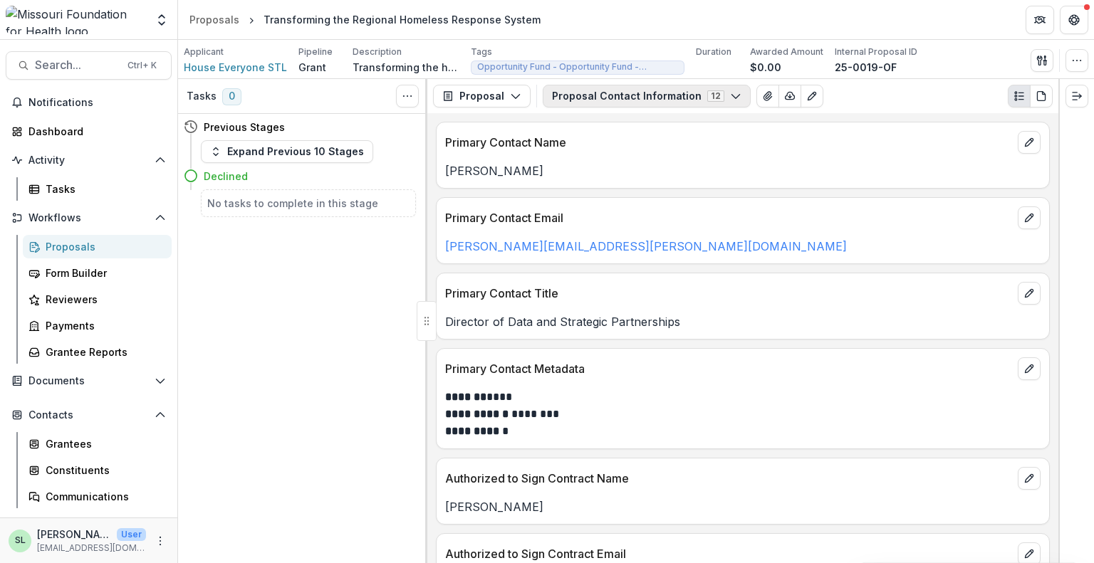
click at [730, 95] on icon "button" at bounding box center [735, 95] width 11 height 11
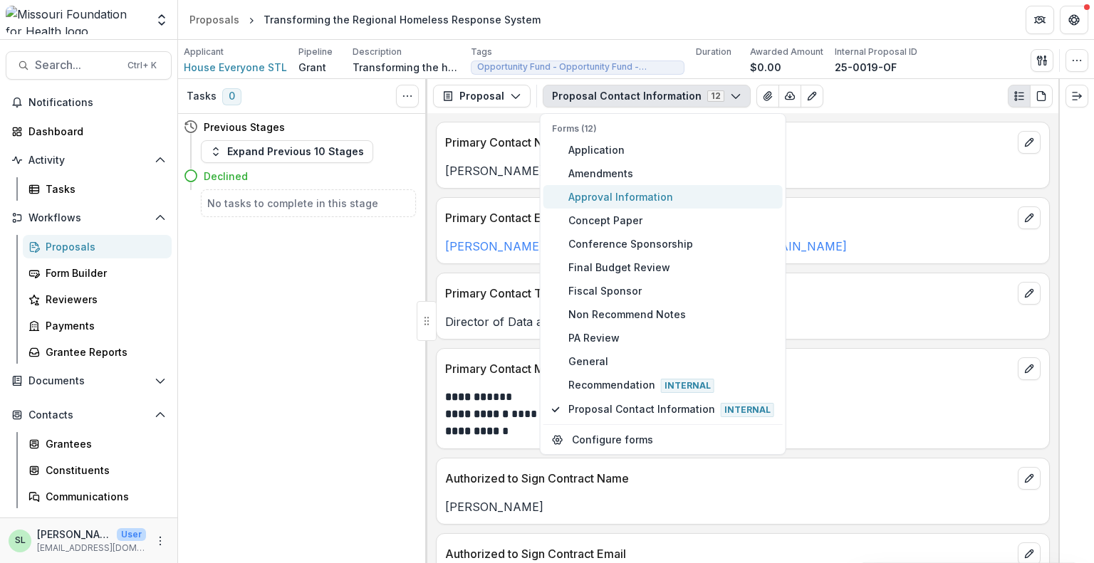
click at [613, 192] on span "Approval Information" at bounding box center [671, 196] width 206 height 15
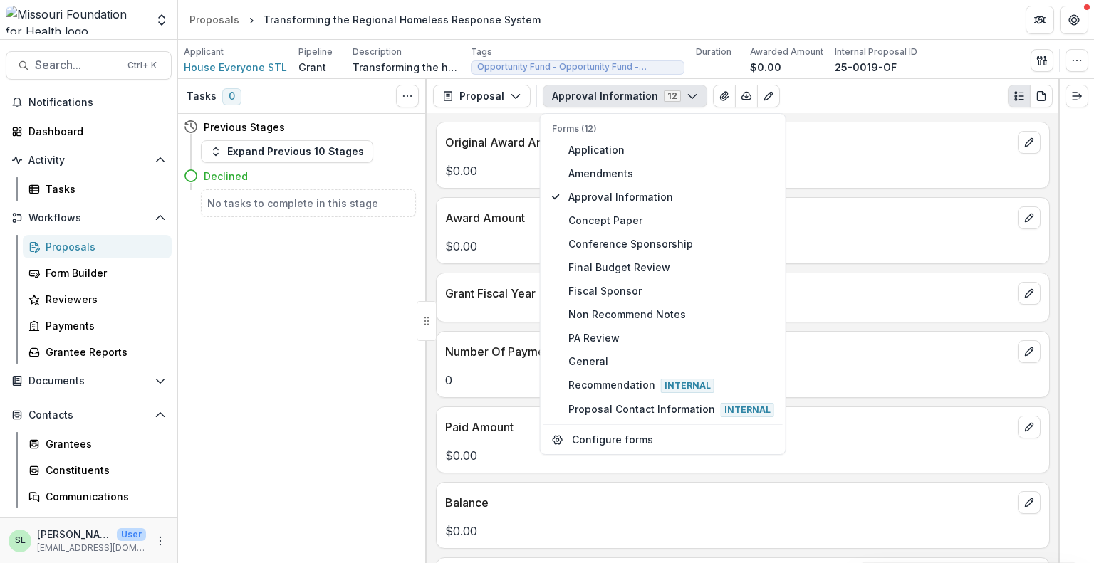
click at [859, 316] on div "Grant Fiscal Year" at bounding box center [743, 298] width 614 height 50
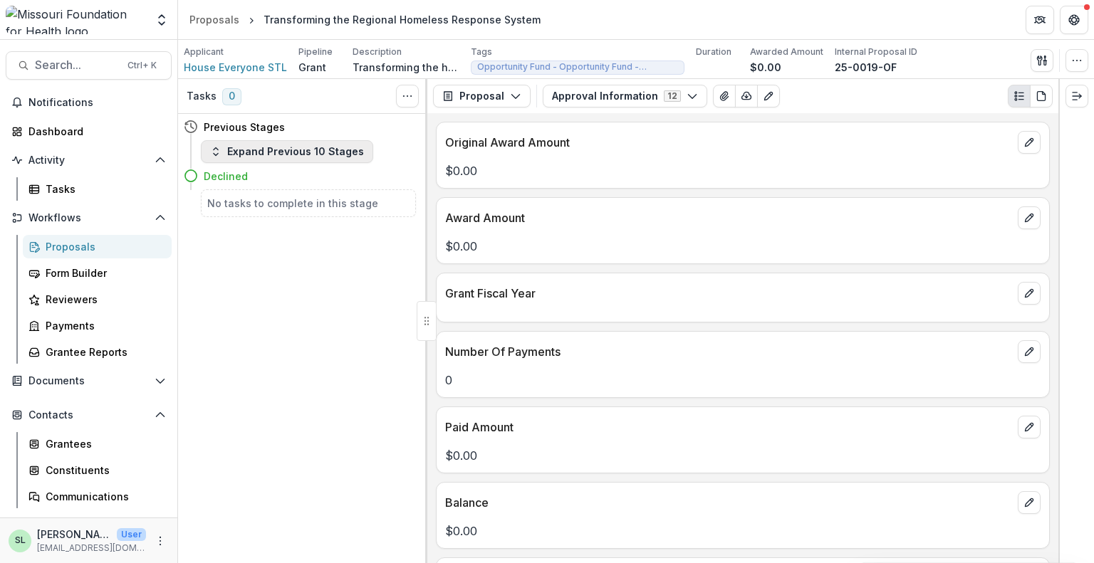
click at [272, 154] on button "Expand Previous 10 Stages" at bounding box center [287, 151] width 172 height 23
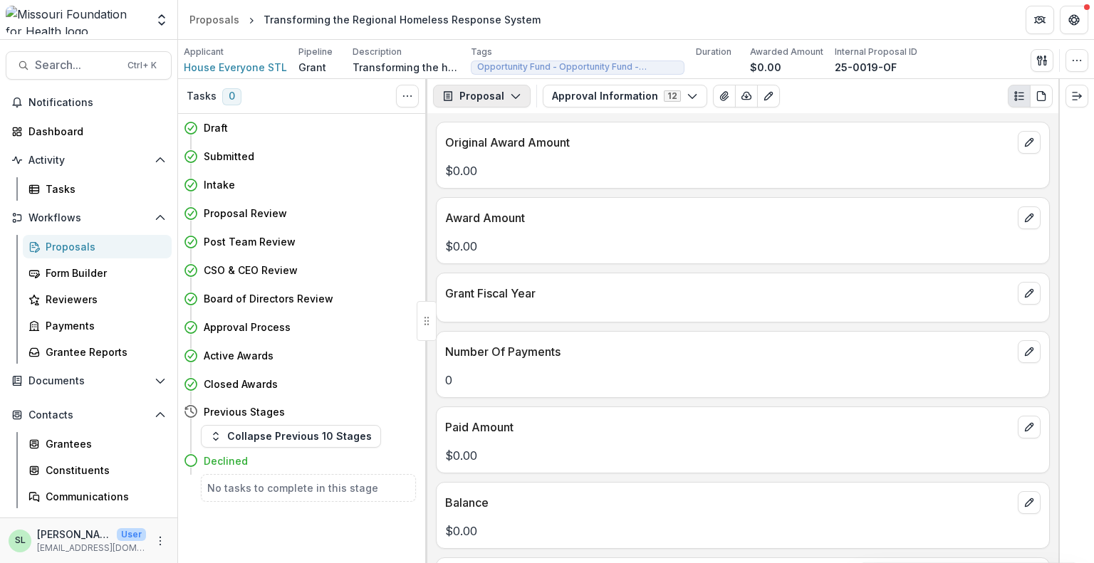
click at [511, 93] on icon "button" at bounding box center [515, 95] width 11 height 11
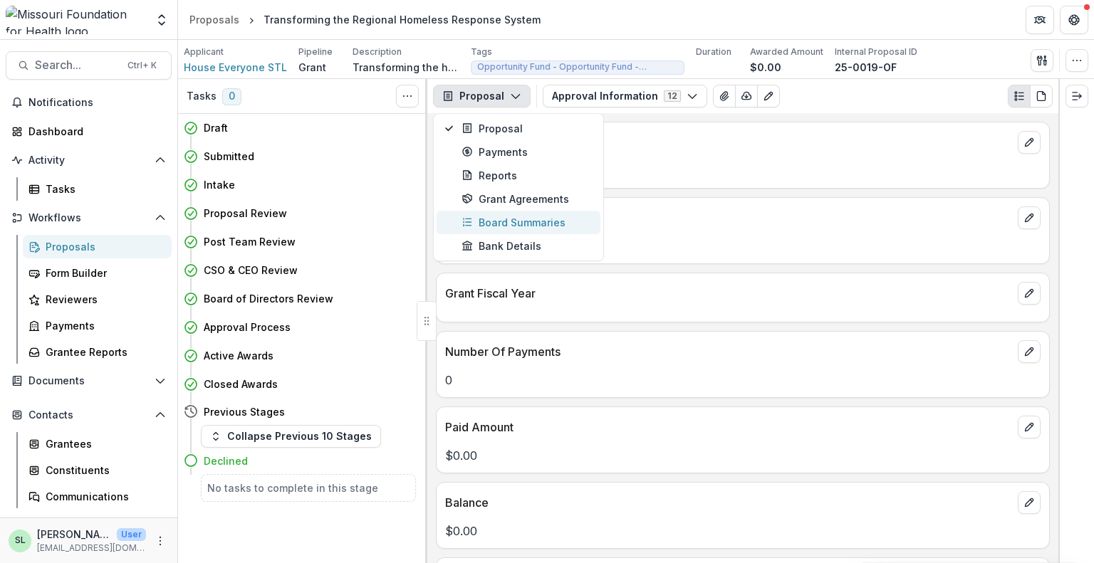
click at [499, 219] on div "Board Summaries" at bounding box center [527, 222] width 130 height 15
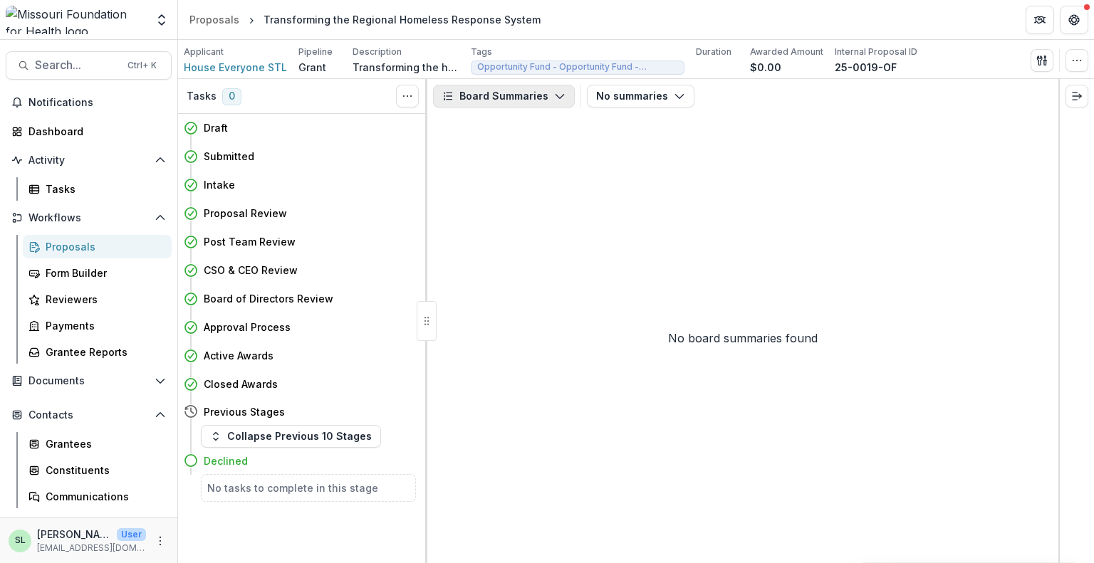
click at [513, 91] on button "Board Summaries" at bounding box center [504, 96] width 142 height 23
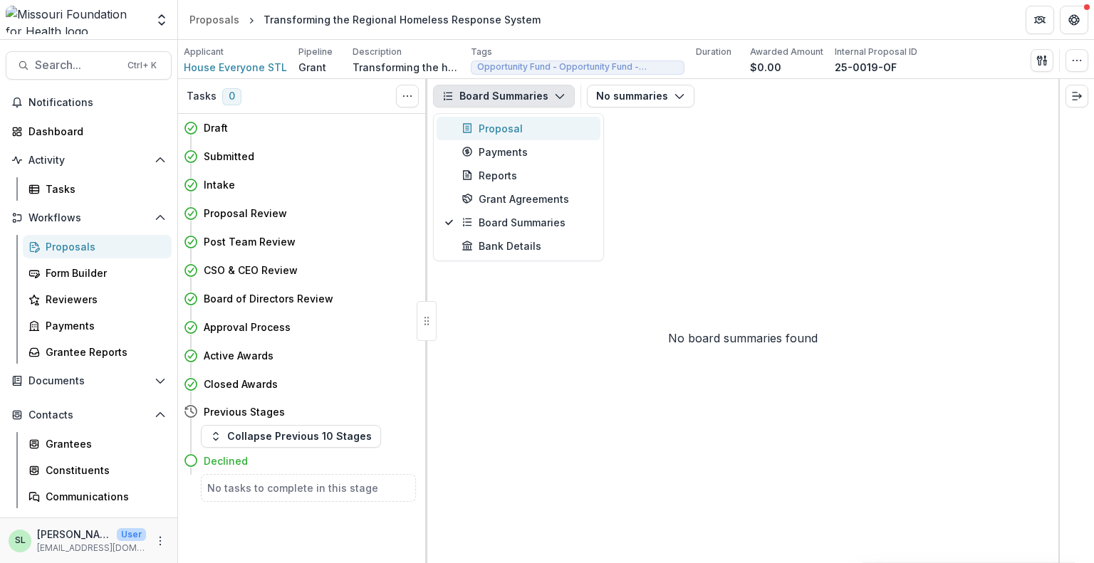
click at [501, 125] on div "Proposal" at bounding box center [527, 128] width 130 height 15
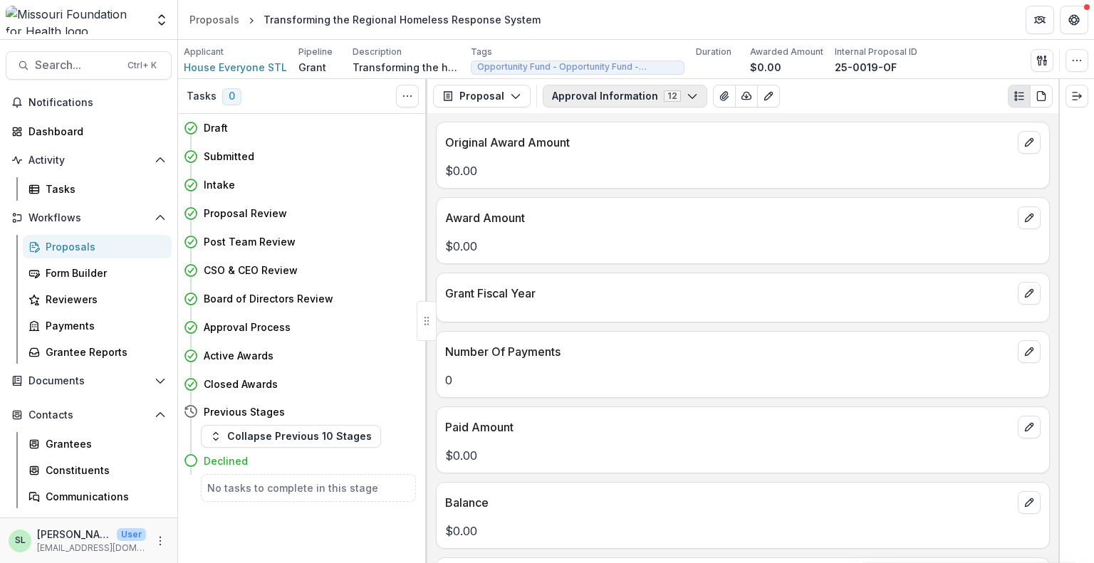
click at [663, 96] on button "Approval Information 12" at bounding box center [625, 96] width 165 height 23
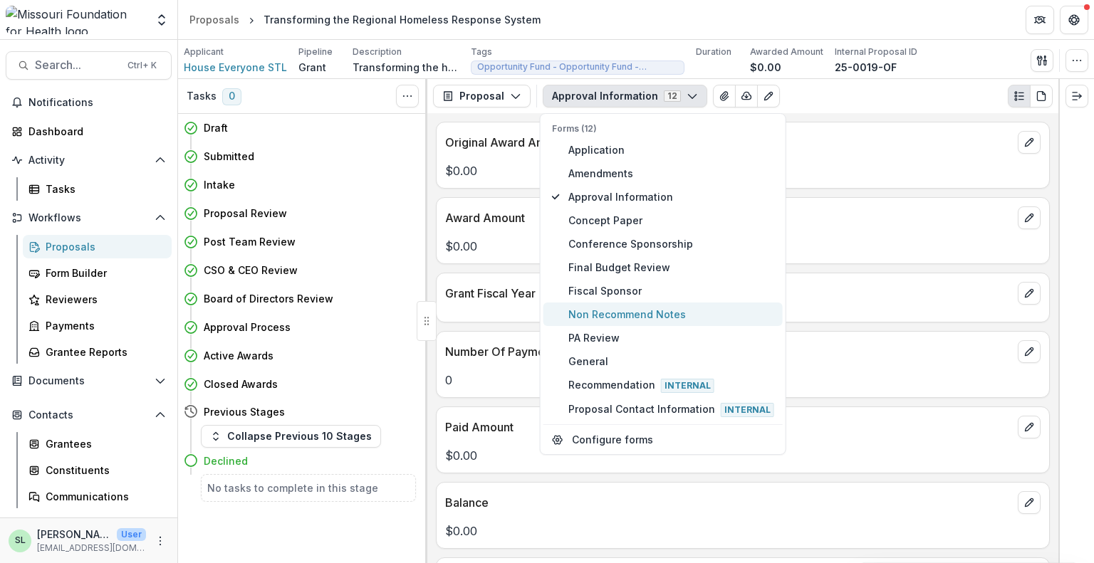
click at [615, 310] on span "Non Recommend Notes" at bounding box center [671, 314] width 206 height 15
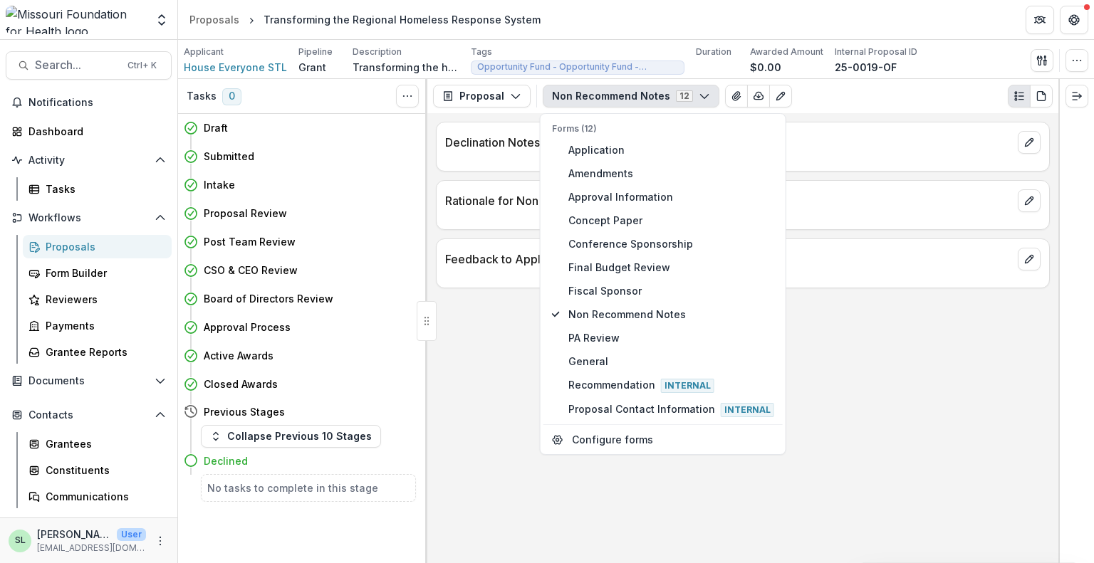
click at [822, 447] on div "Declination Notes Rationale for Non Recommend Feedback to Applicant - Declinati…" at bounding box center [742, 338] width 631 height 450
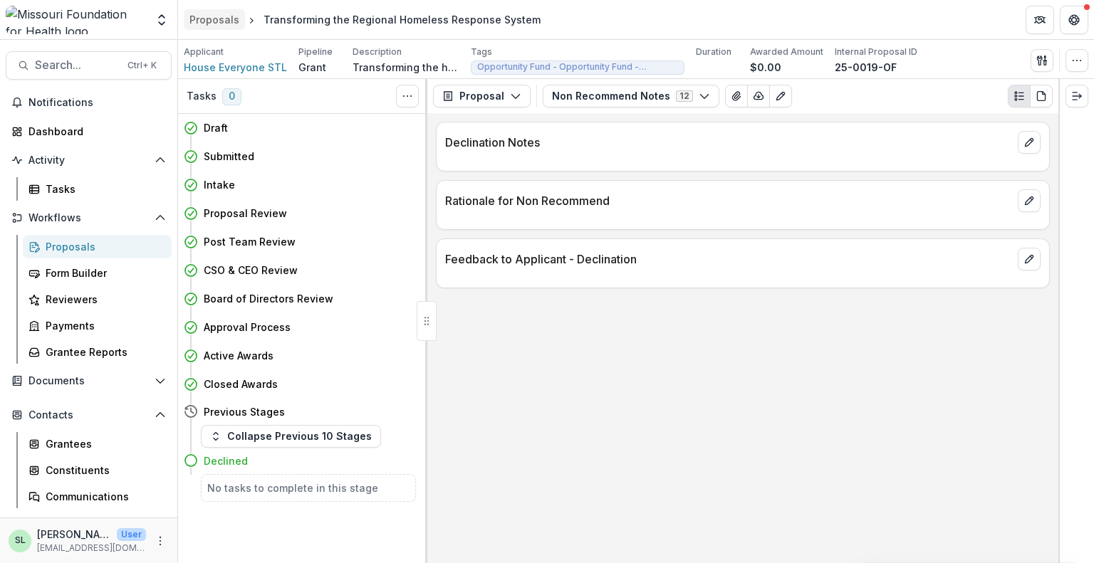
click at [215, 16] on div "Proposals" at bounding box center [214, 19] width 50 height 15
